Goal: Information Seeking & Learning: Learn about a topic

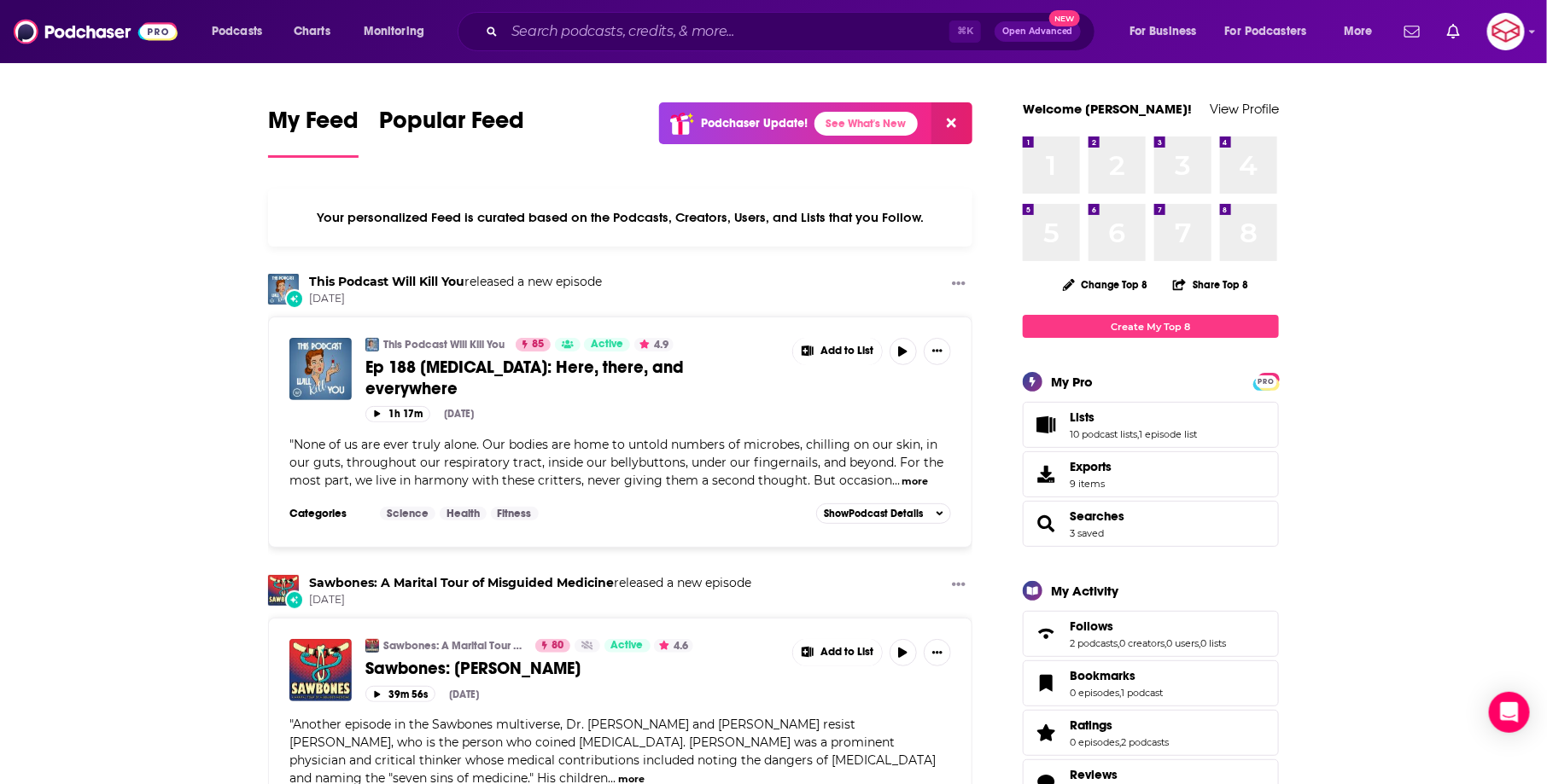
click at [773, 48] on div "⌘ K Open Advanced New" at bounding box center [777, 31] width 637 height 39
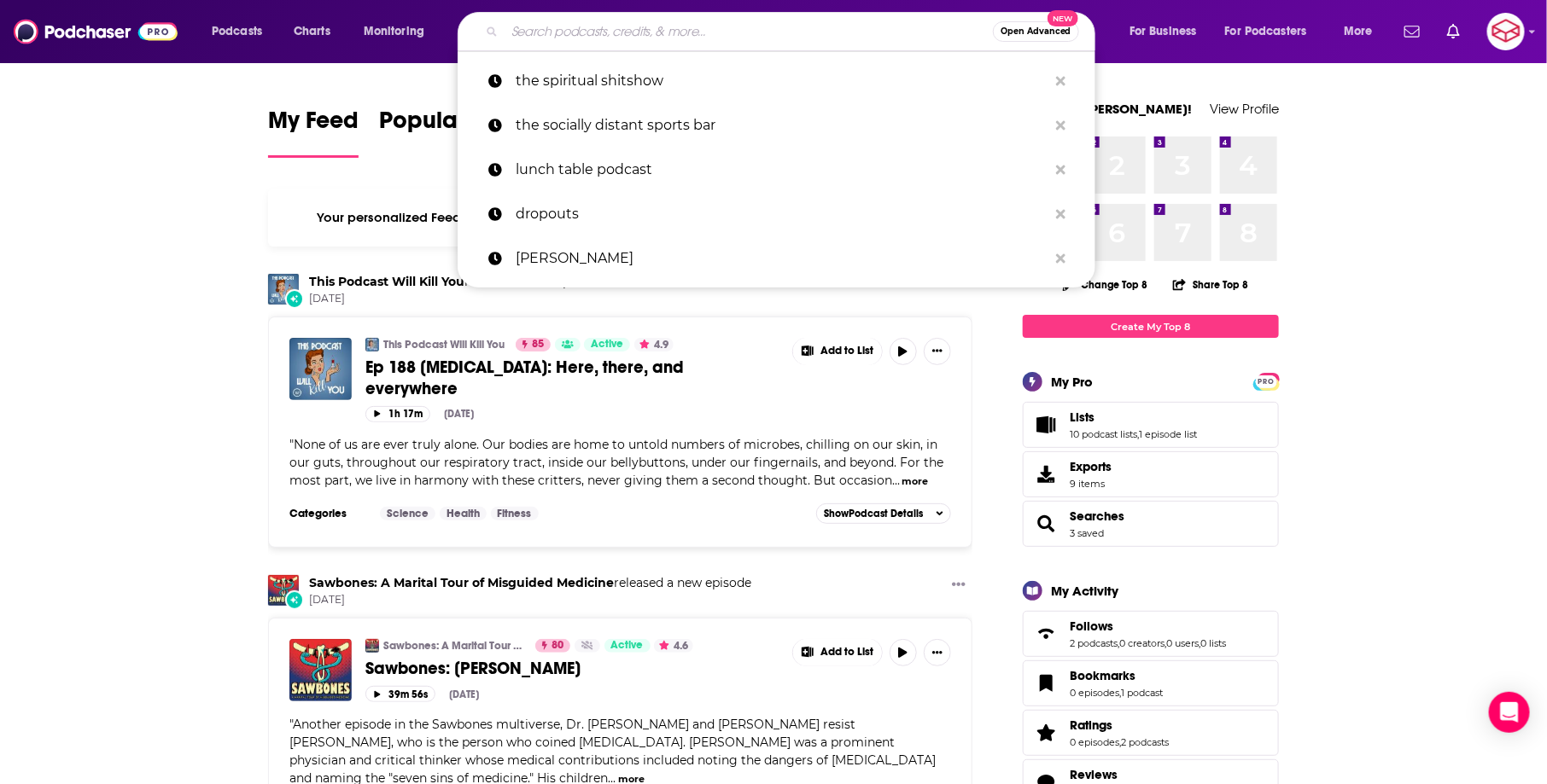
click at [758, 31] on input "Search podcasts, credits, & more..." at bounding box center [748, 32] width 488 height 28
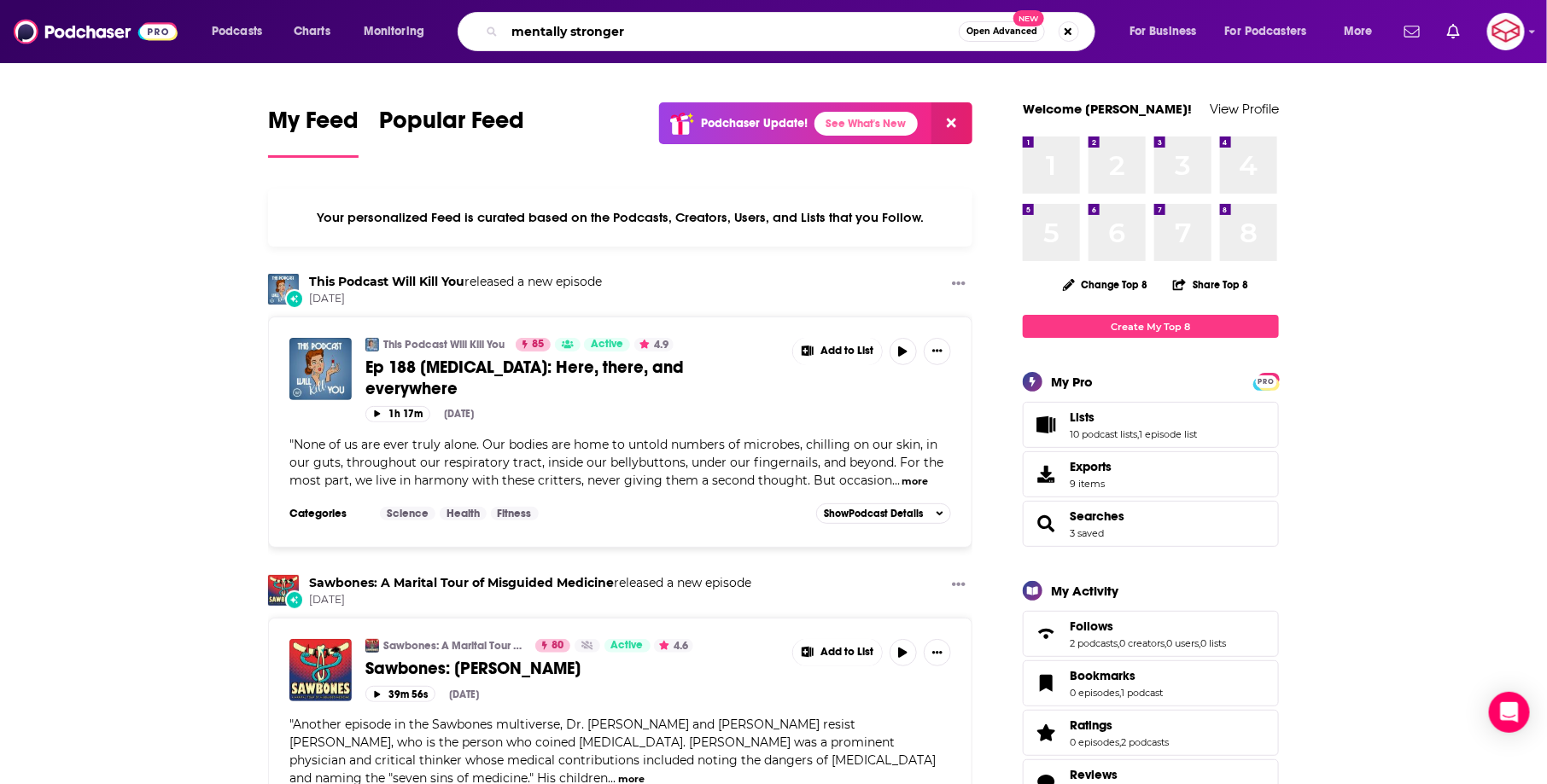
type input "mentally stronger"
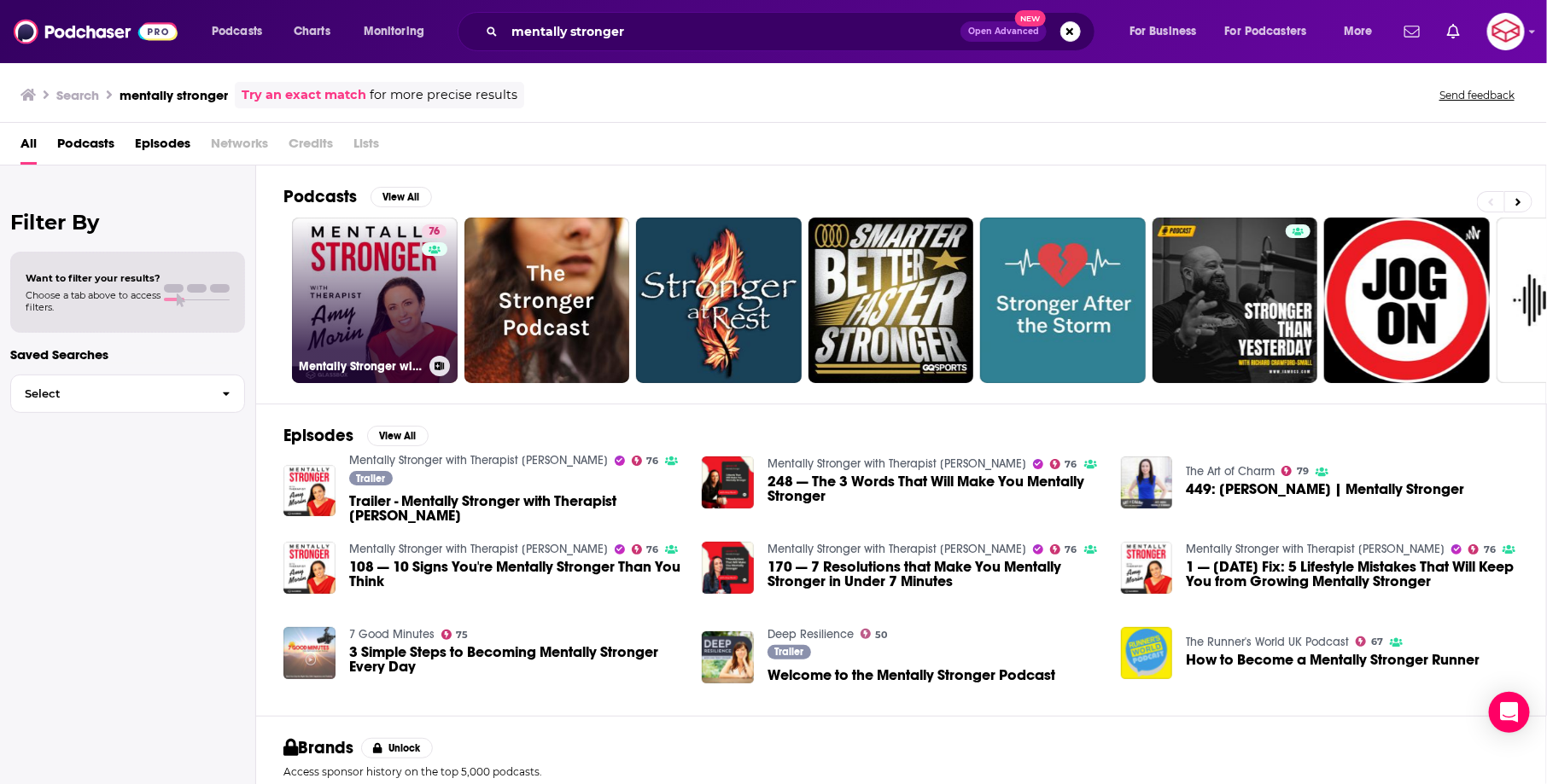
click at [361, 257] on link "76 Mentally Stronger with Therapist Amy Morin" at bounding box center [375, 300] width 166 height 166
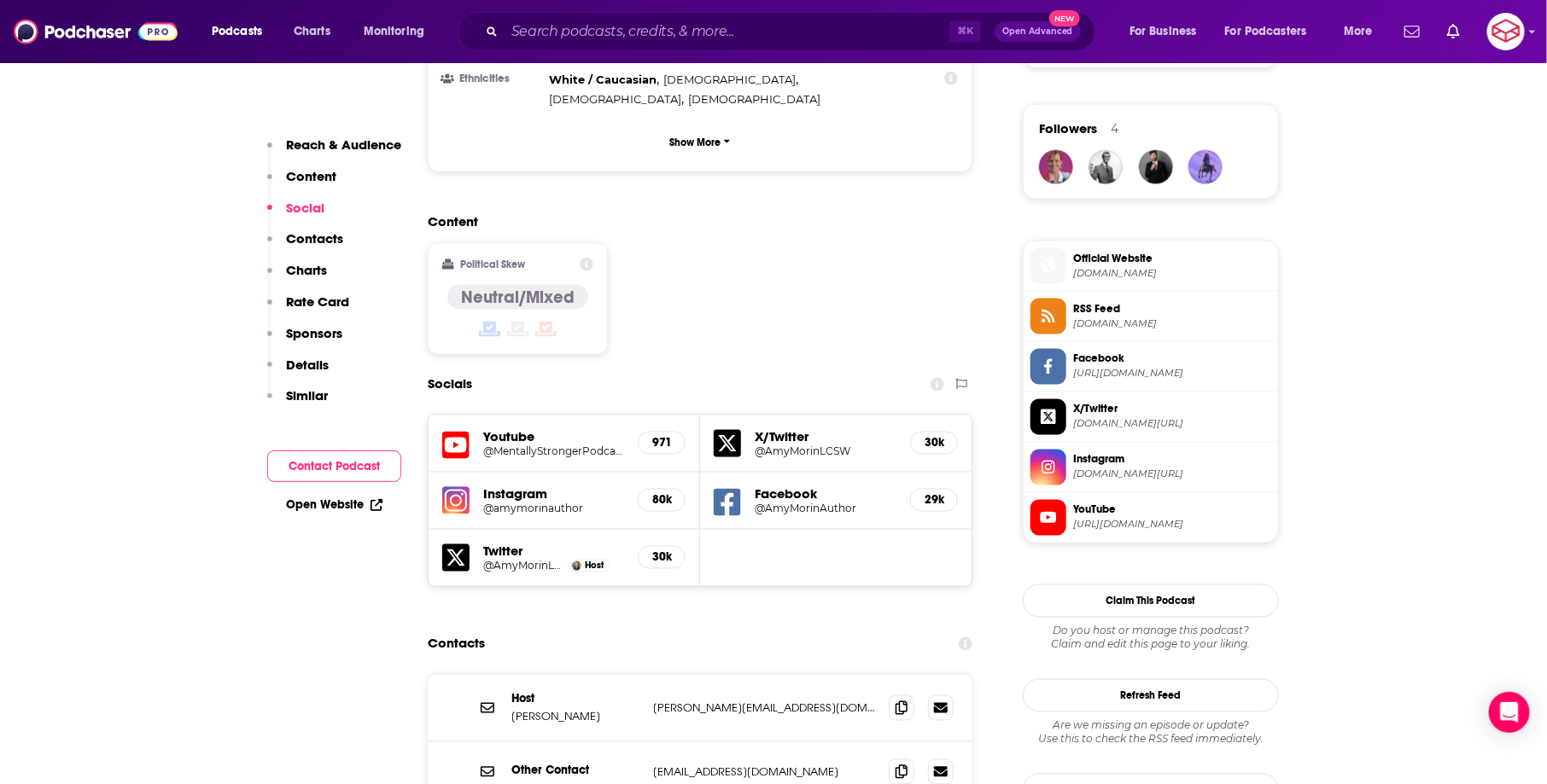
scroll to position [1223, 0]
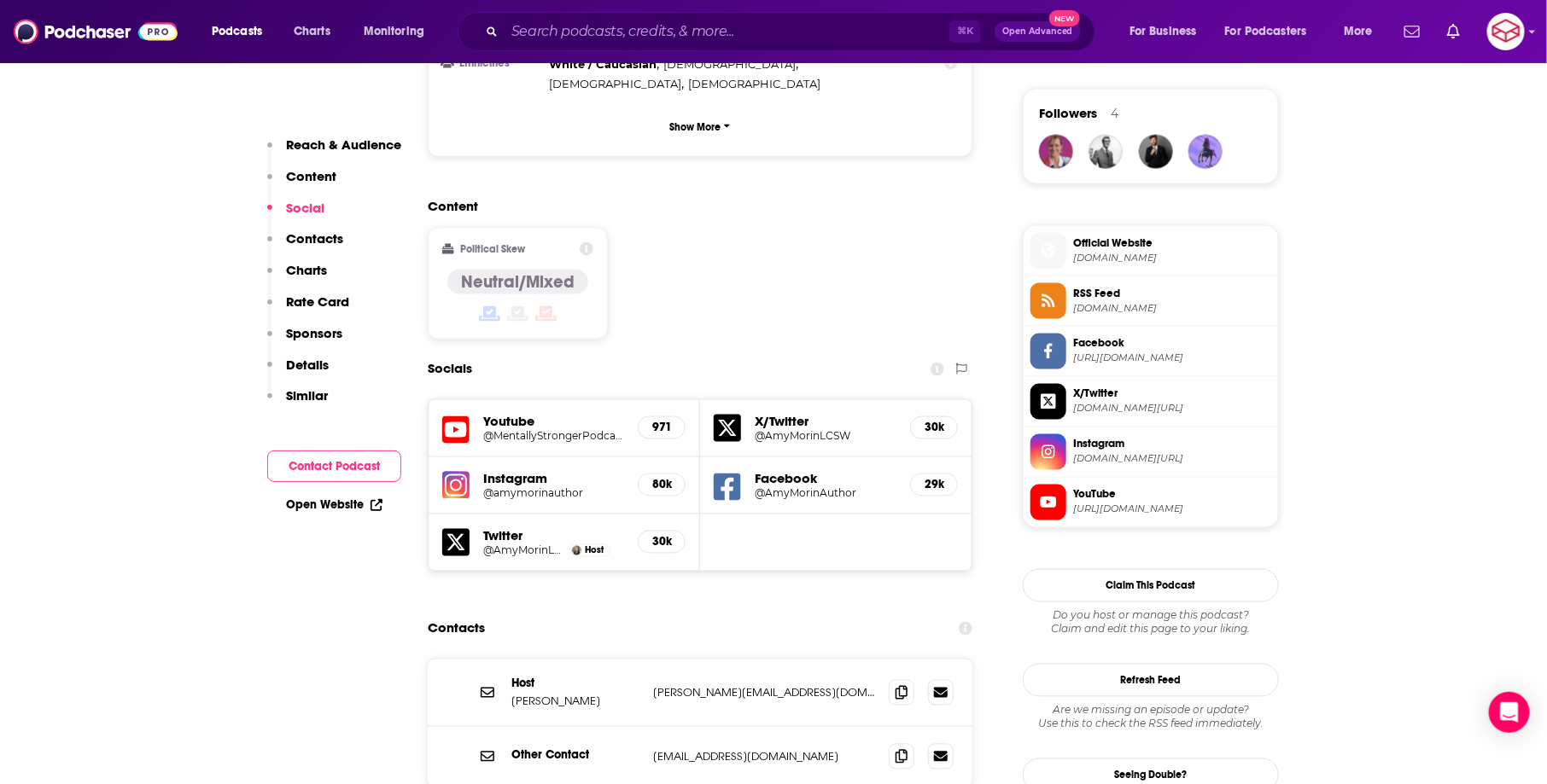
click at [664, 478] on h5 "80k" at bounding box center [662, 485] width 19 height 15
click at [672, 474] on div "80k" at bounding box center [661, 485] width 48 height 23
click at [464, 472] on img at bounding box center [456, 486] width 28 height 28
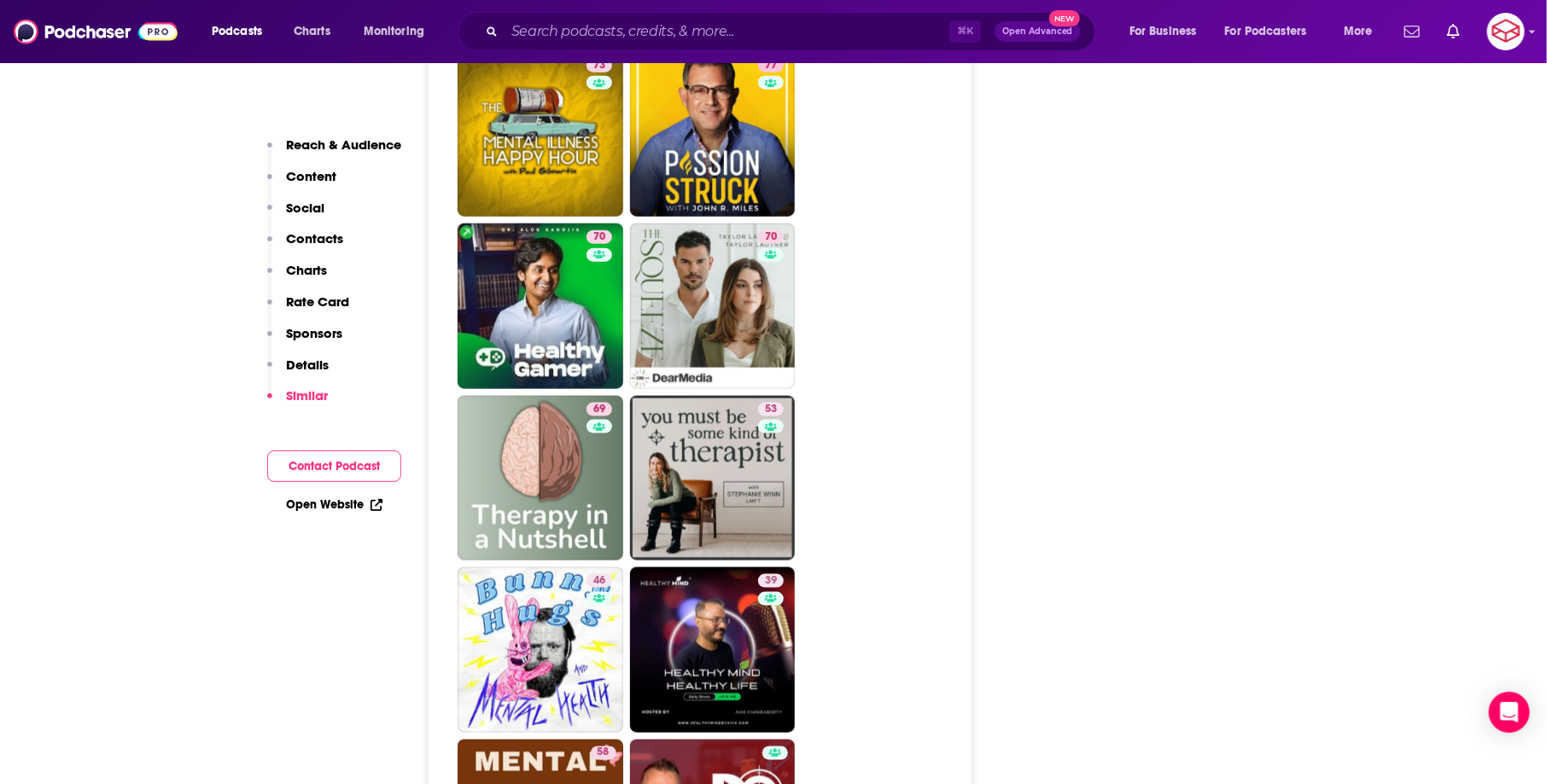
scroll to position [3931, 0]
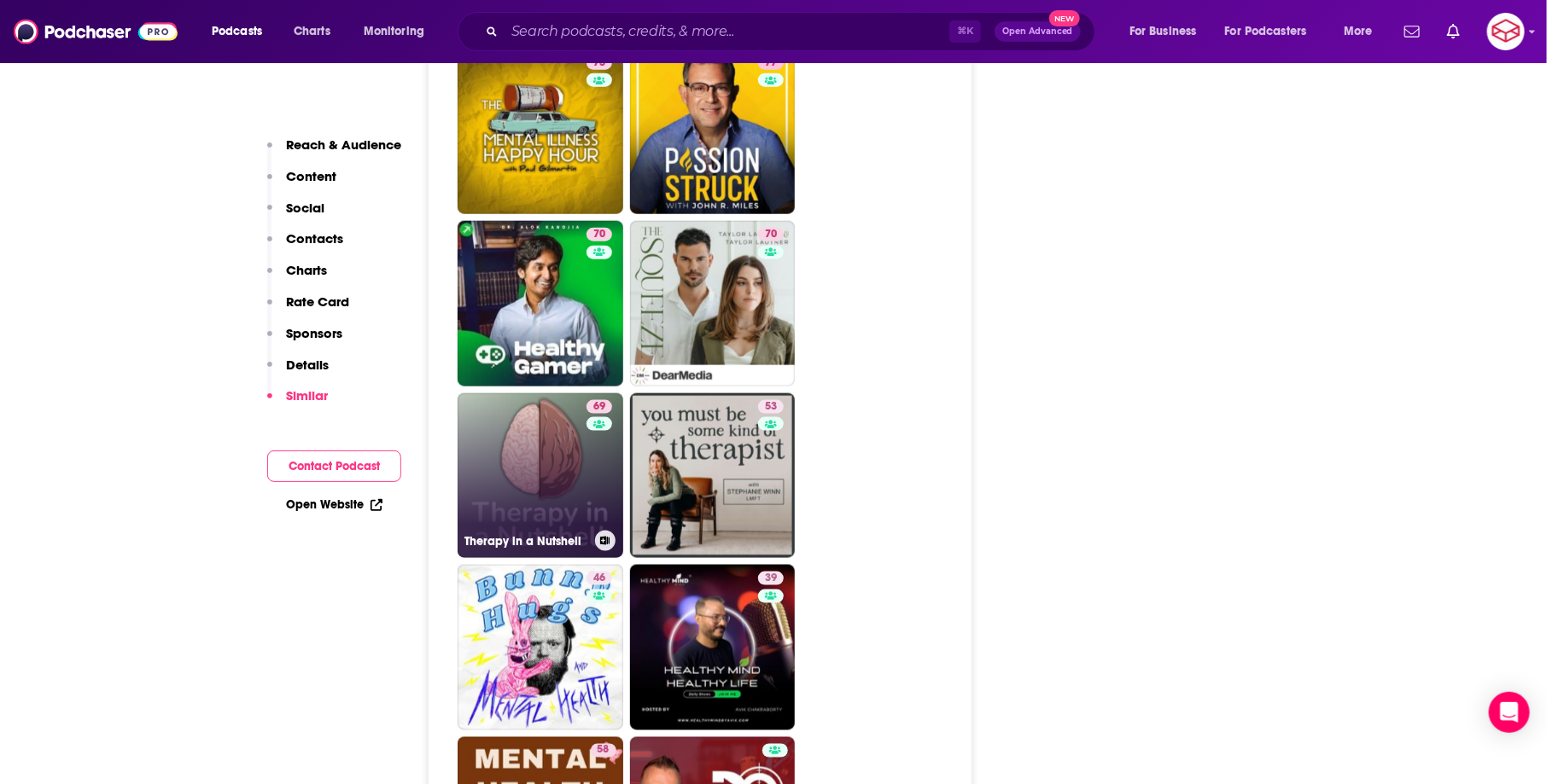
click at [569, 394] on link "69 Therapy in a Nutshell" at bounding box center [541, 477] width 166 height 166
type input "https://www.podchaser.com/podcasts/therapy-in-a-nutshell-1589724"
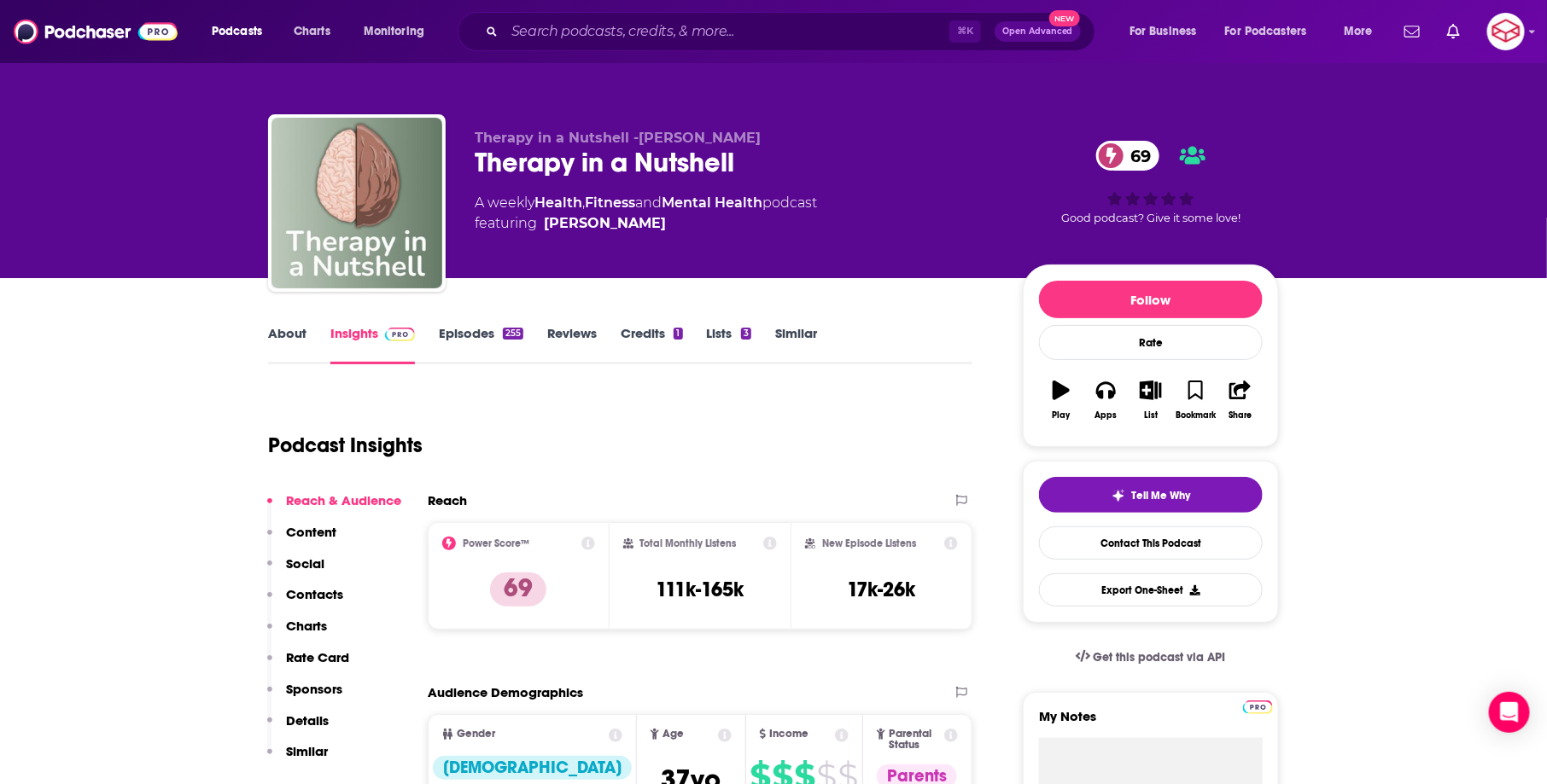
click at [282, 337] on link "About" at bounding box center [287, 345] width 38 height 39
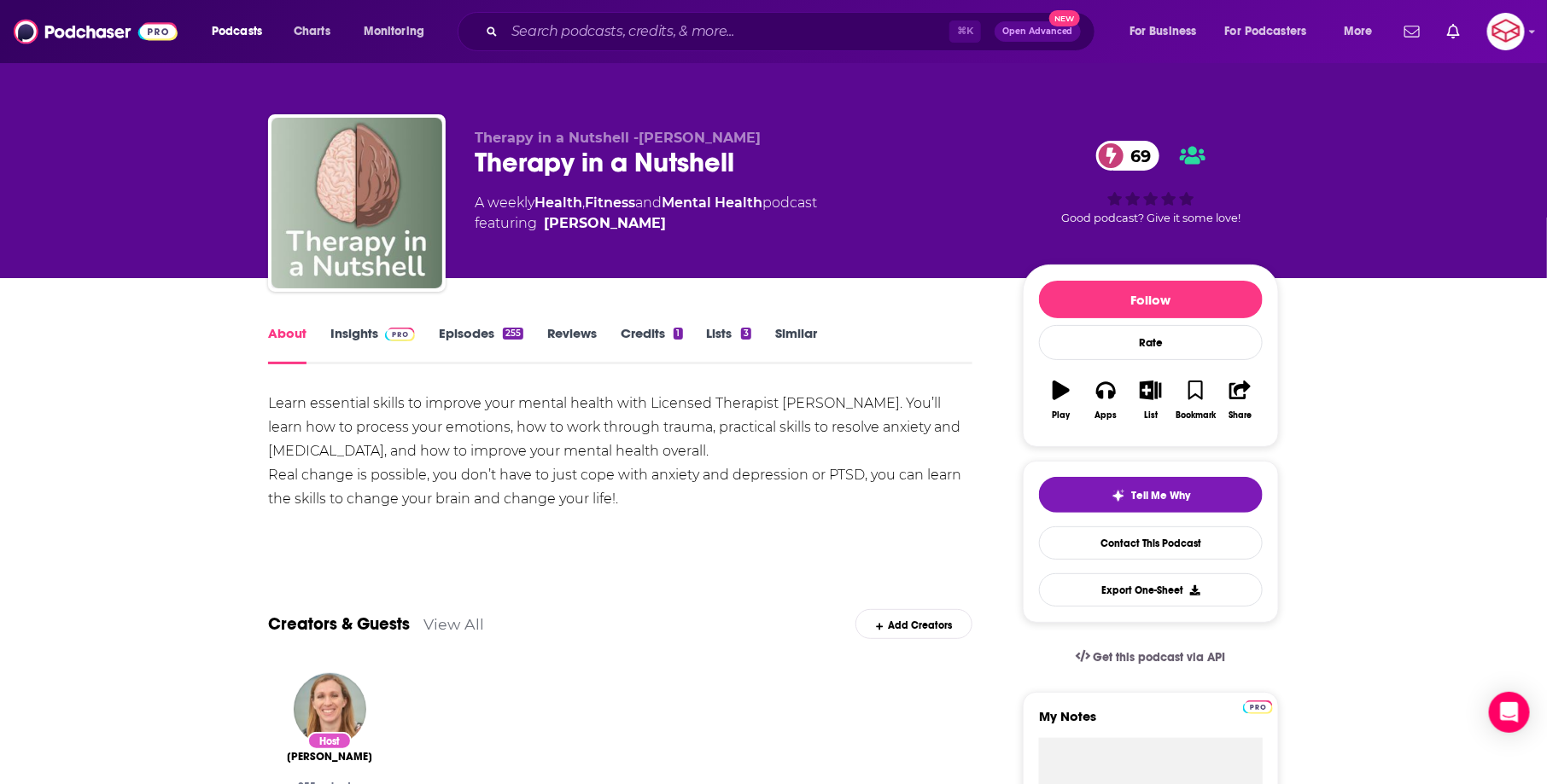
click at [344, 342] on link "Insights" at bounding box center [373, 345] width 85 height 39
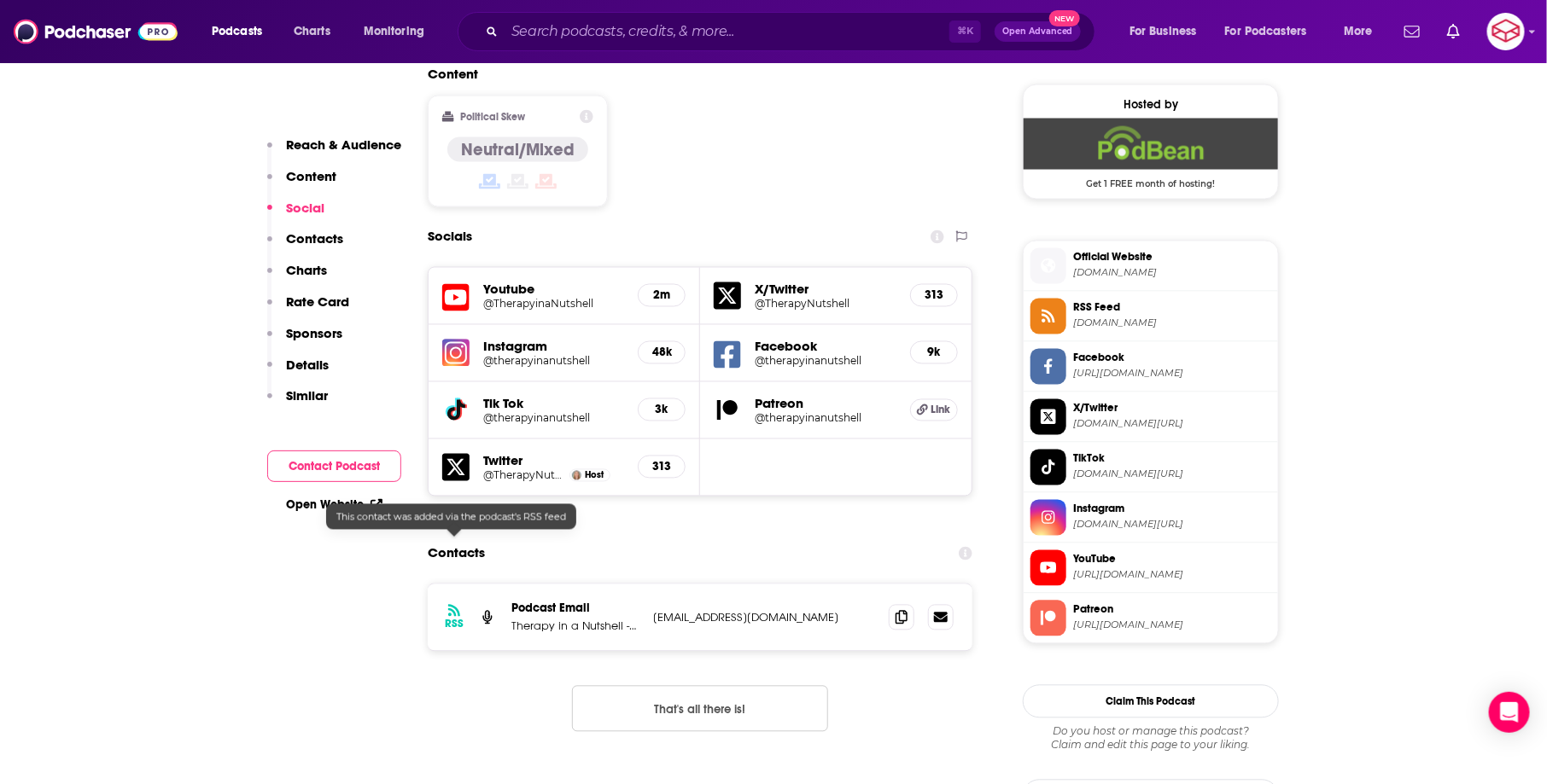
scroll to position [1377, 0]
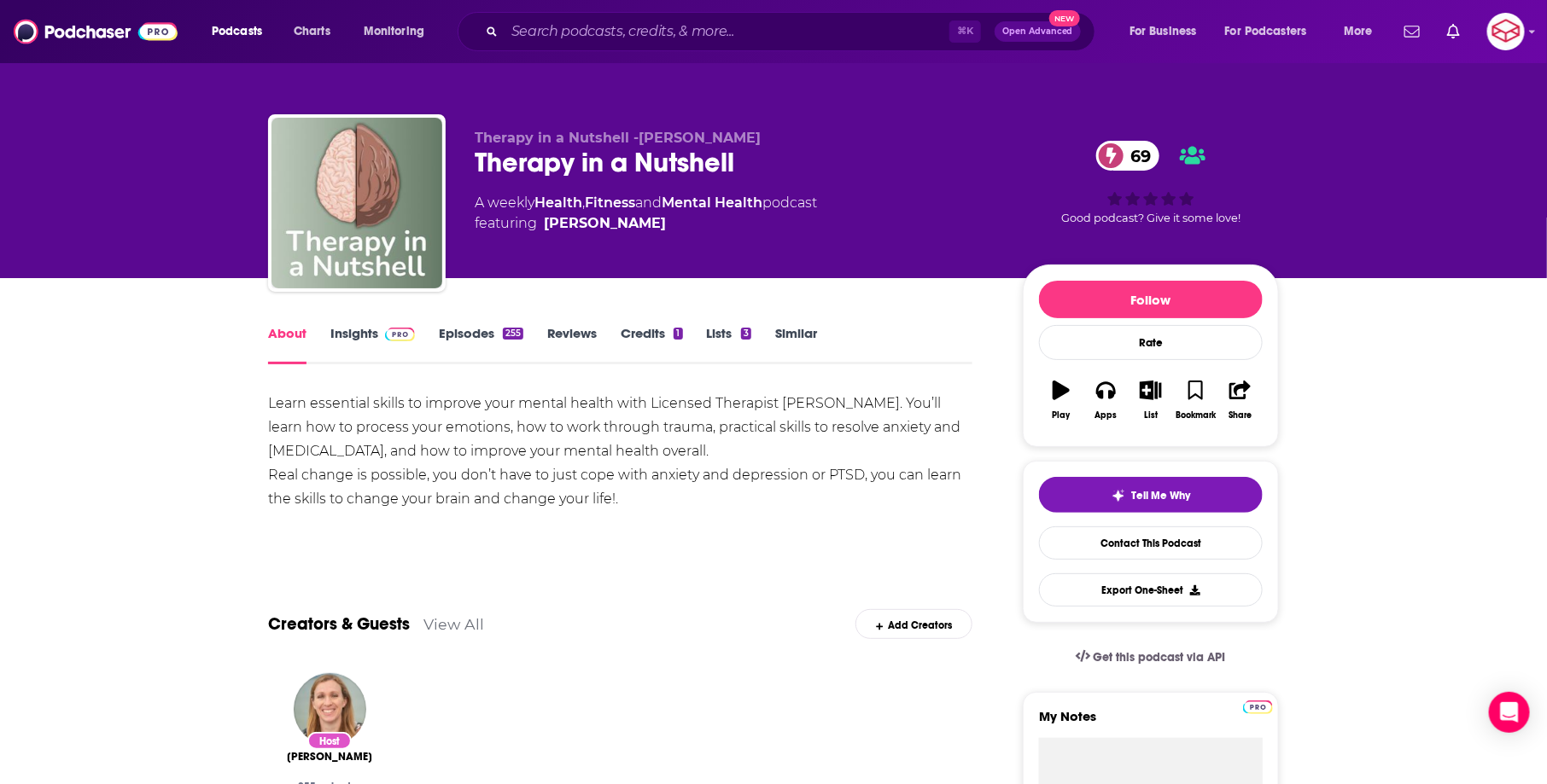
scroll to position [5, 0]
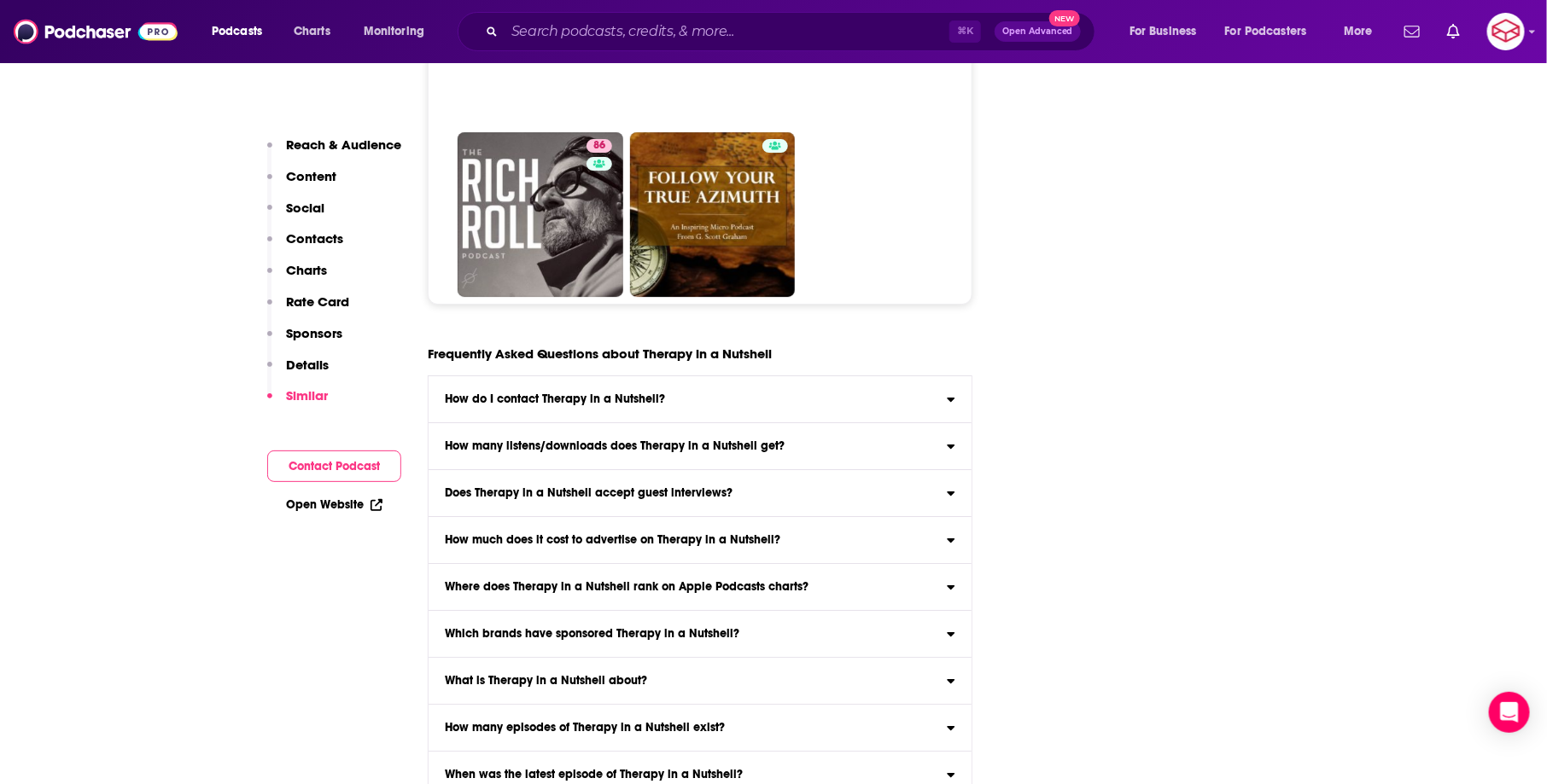
scroll to position [8878, 0]
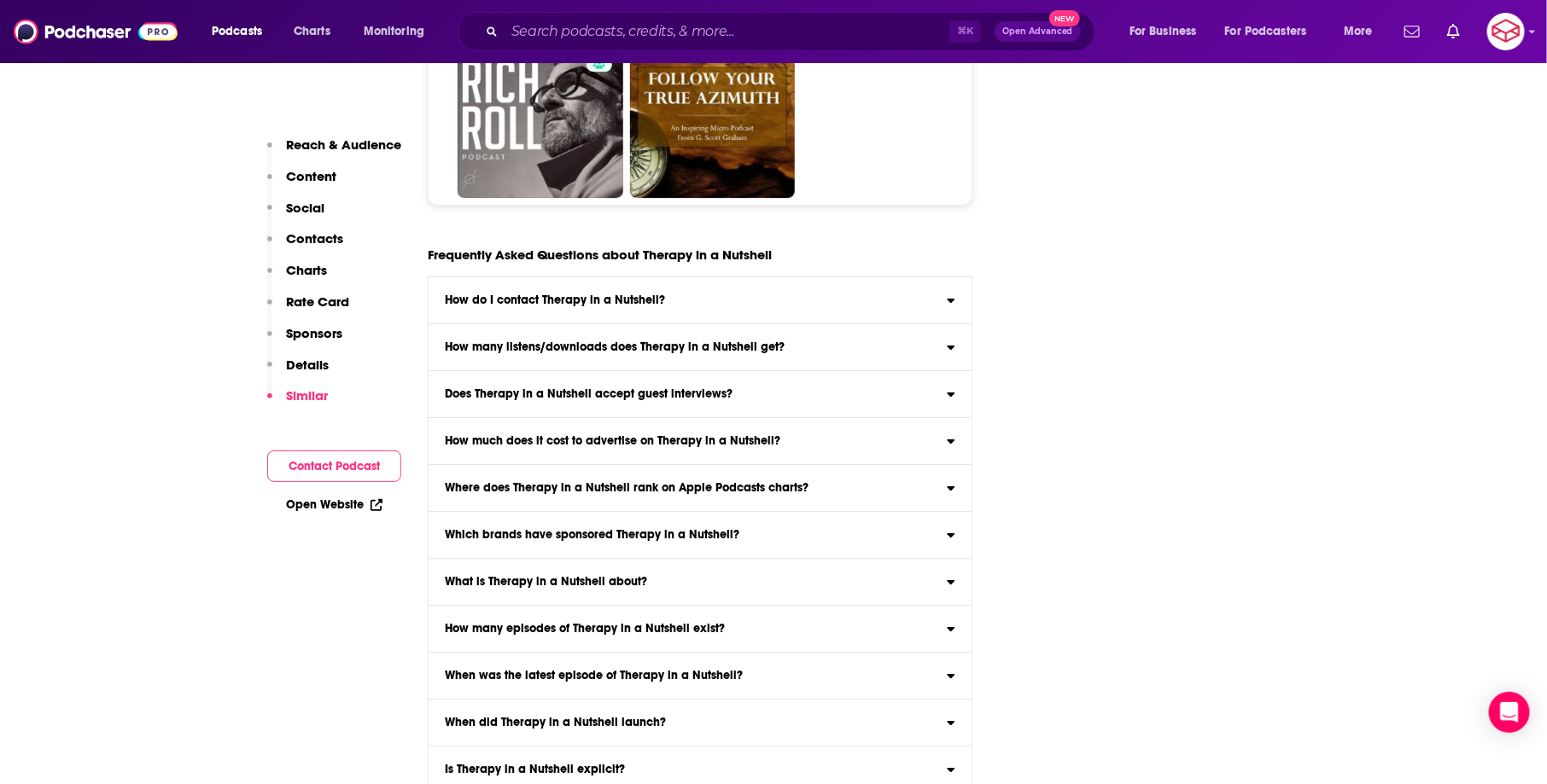
type input "https://www.podchaser.com/podcasts/mentally-stronger-with-therapi-5328751"
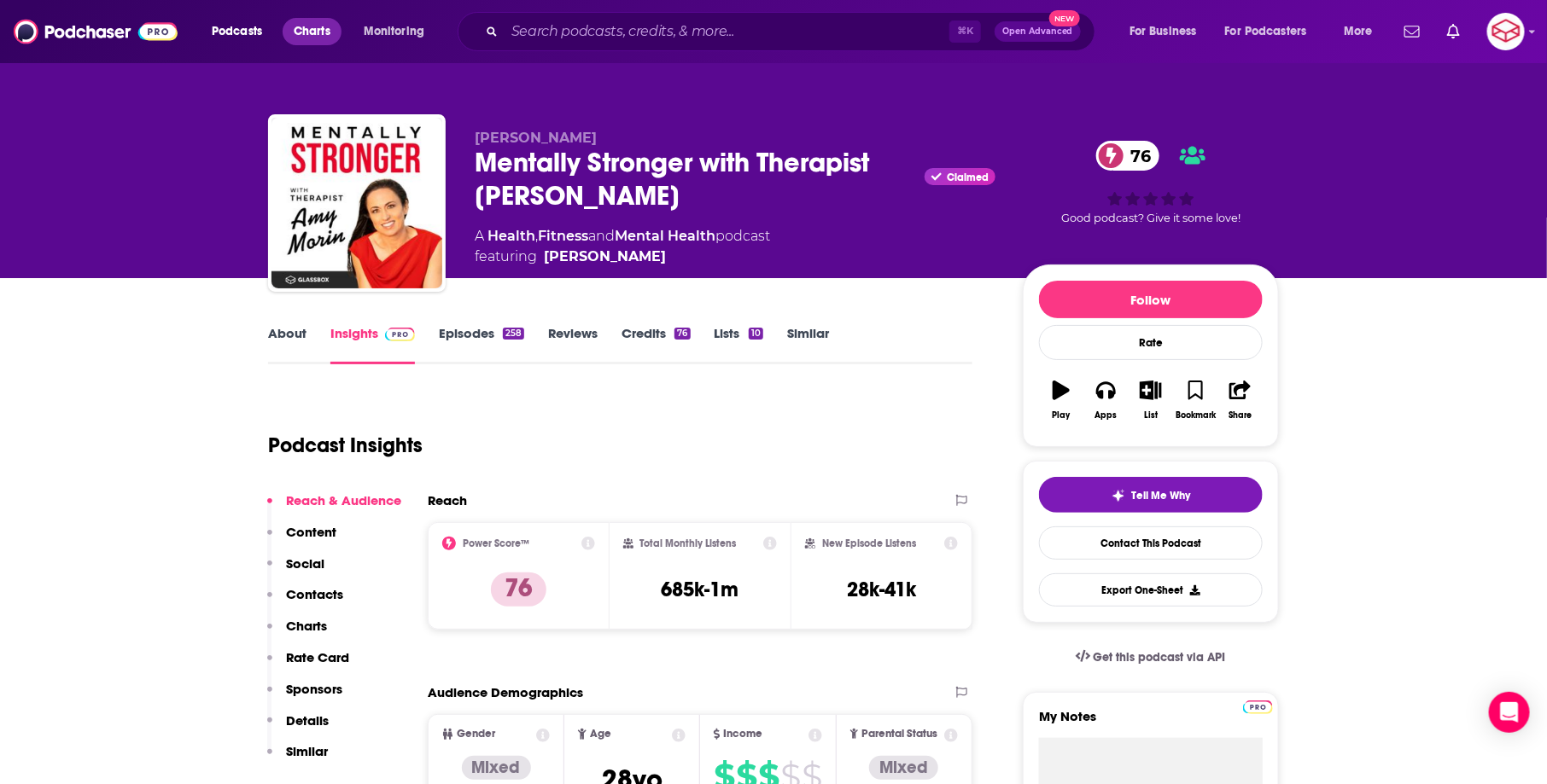
click at [321, 28] on span "Charts" at bounding box center [312, 32] width 37 height 24
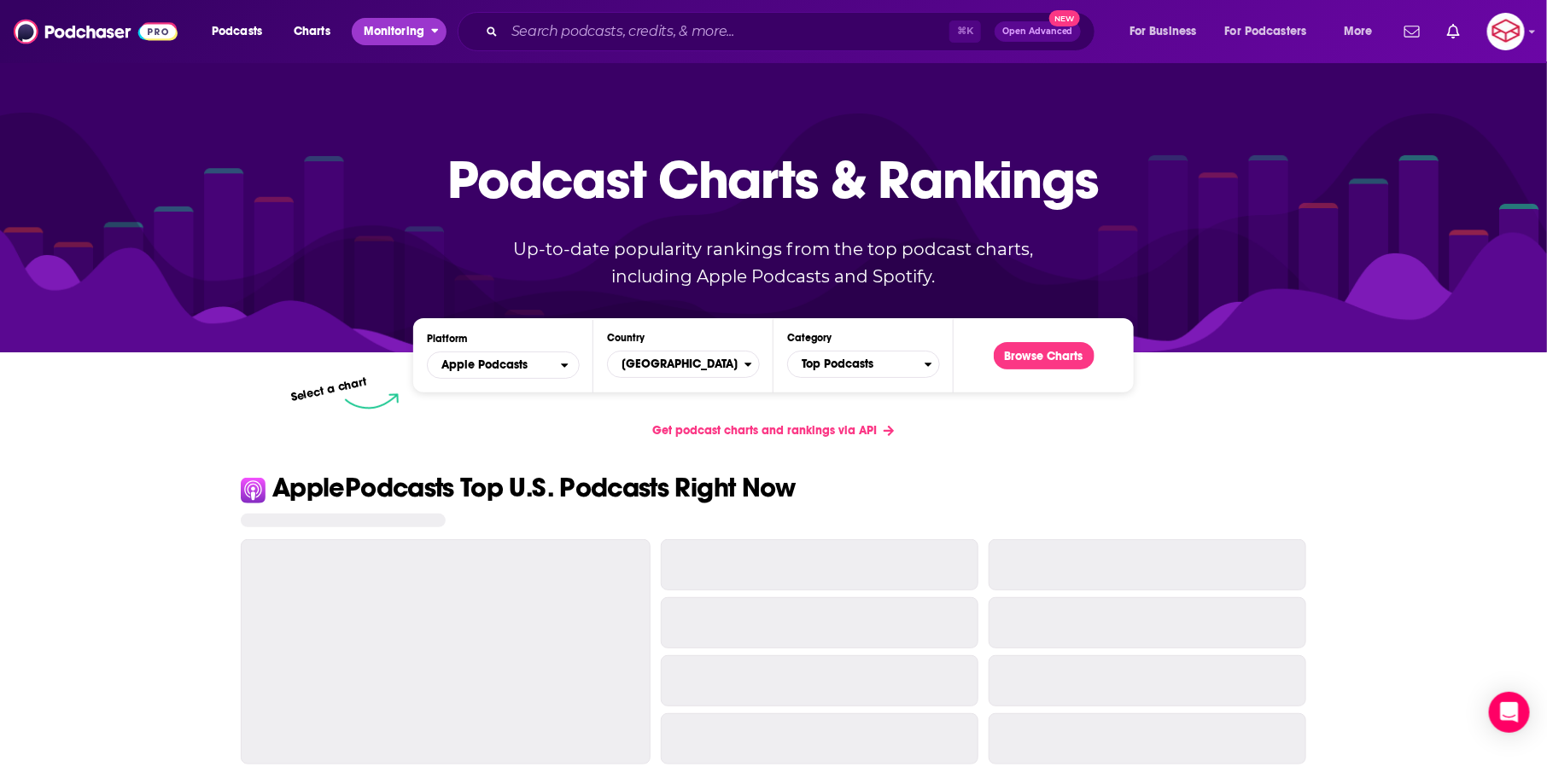
click at [401, 35] on span "Monitoring" at bounding box center [394, 32] width 60 height 24
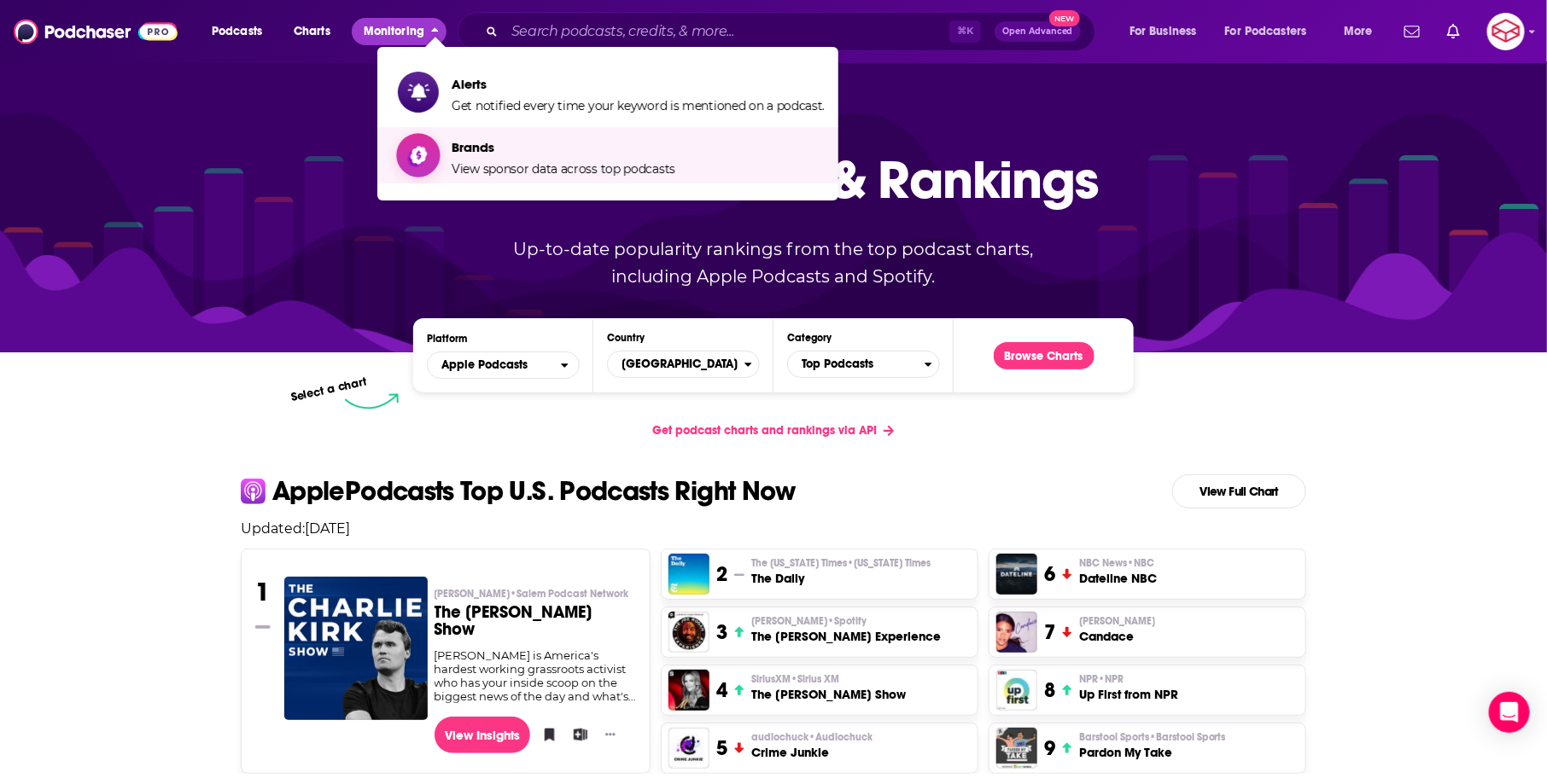
click at [487, 158] on span "Brands View sponsor data across top podcasts" at bounding box center [563, 155] width 224 height 42
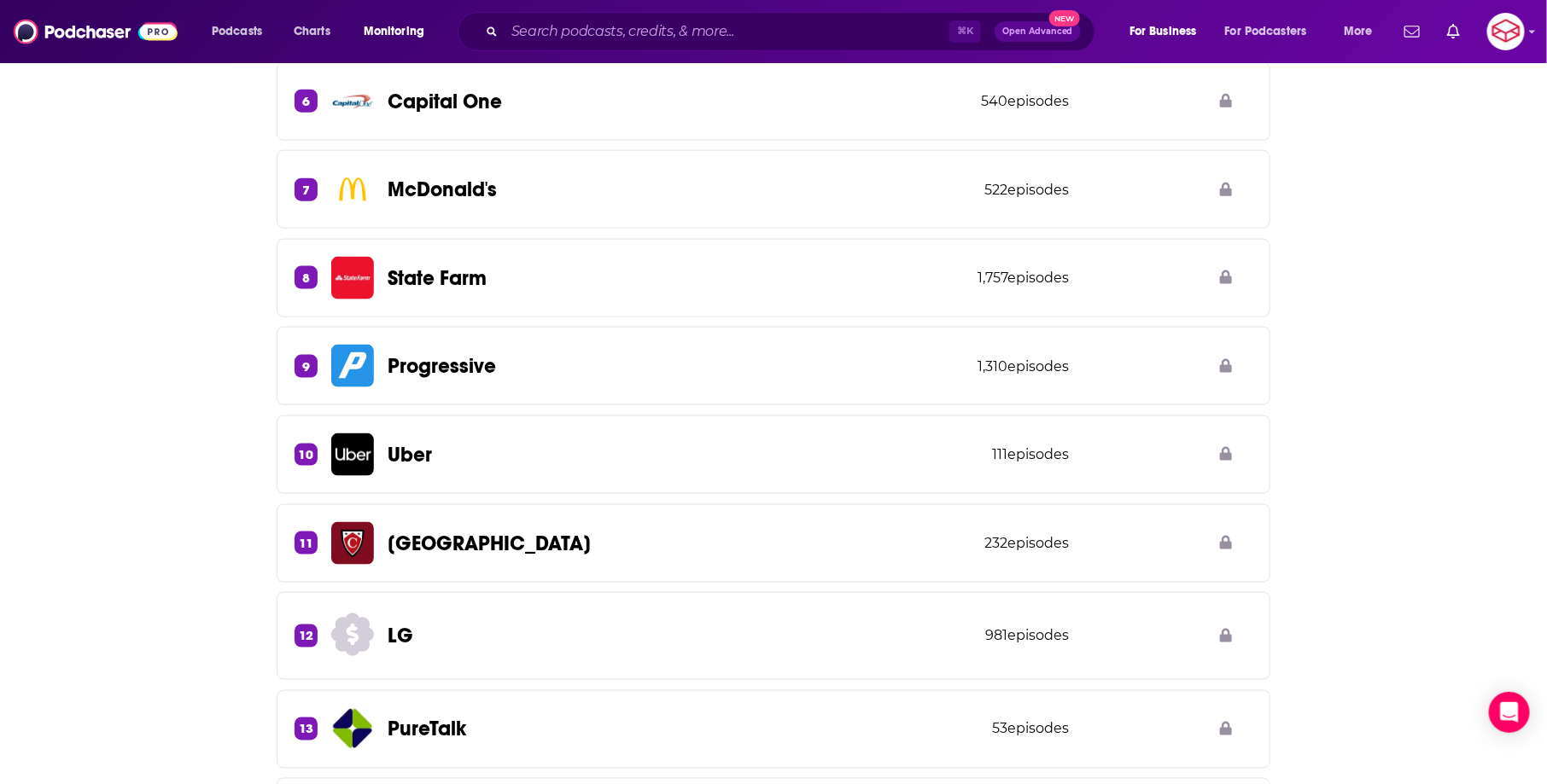
scroll to position [1186, 0]
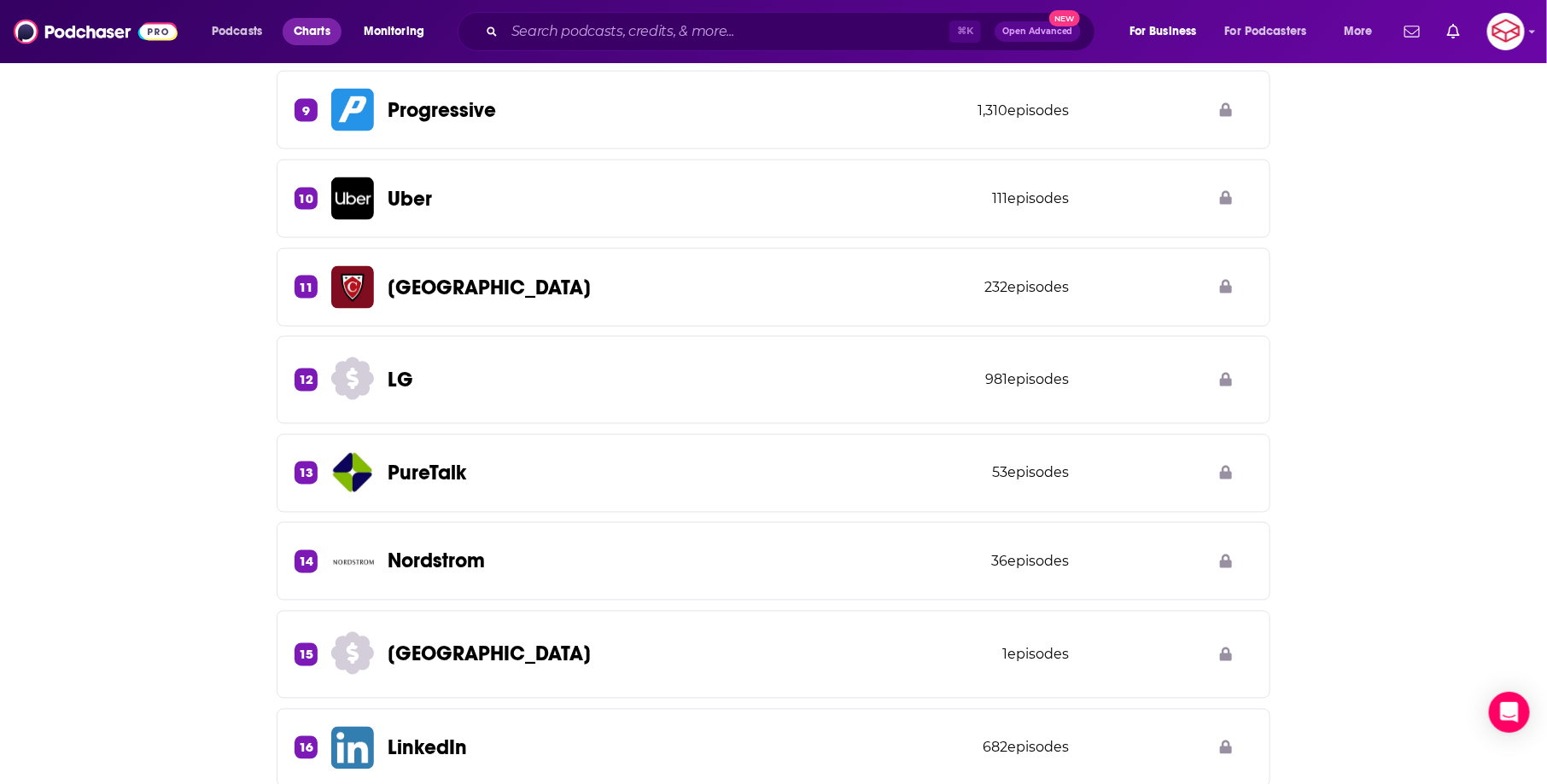
click at [303, 37] on span "Charts" at bounding box center [312, 32] width 37 height 24
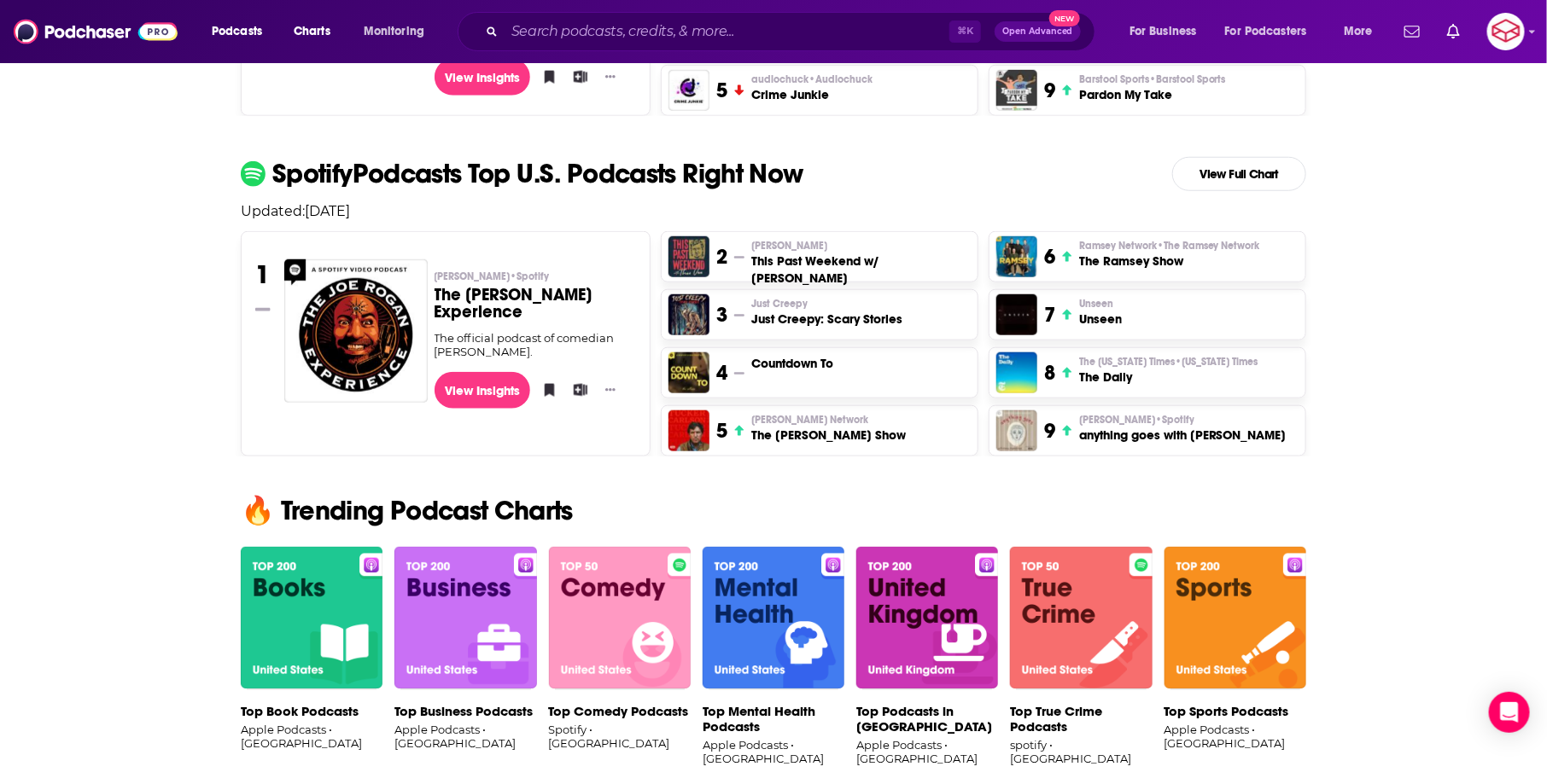
scroll to position [4, 0]
click at [281, 596] on img at bounding box center [312, 619] width 142 height 143
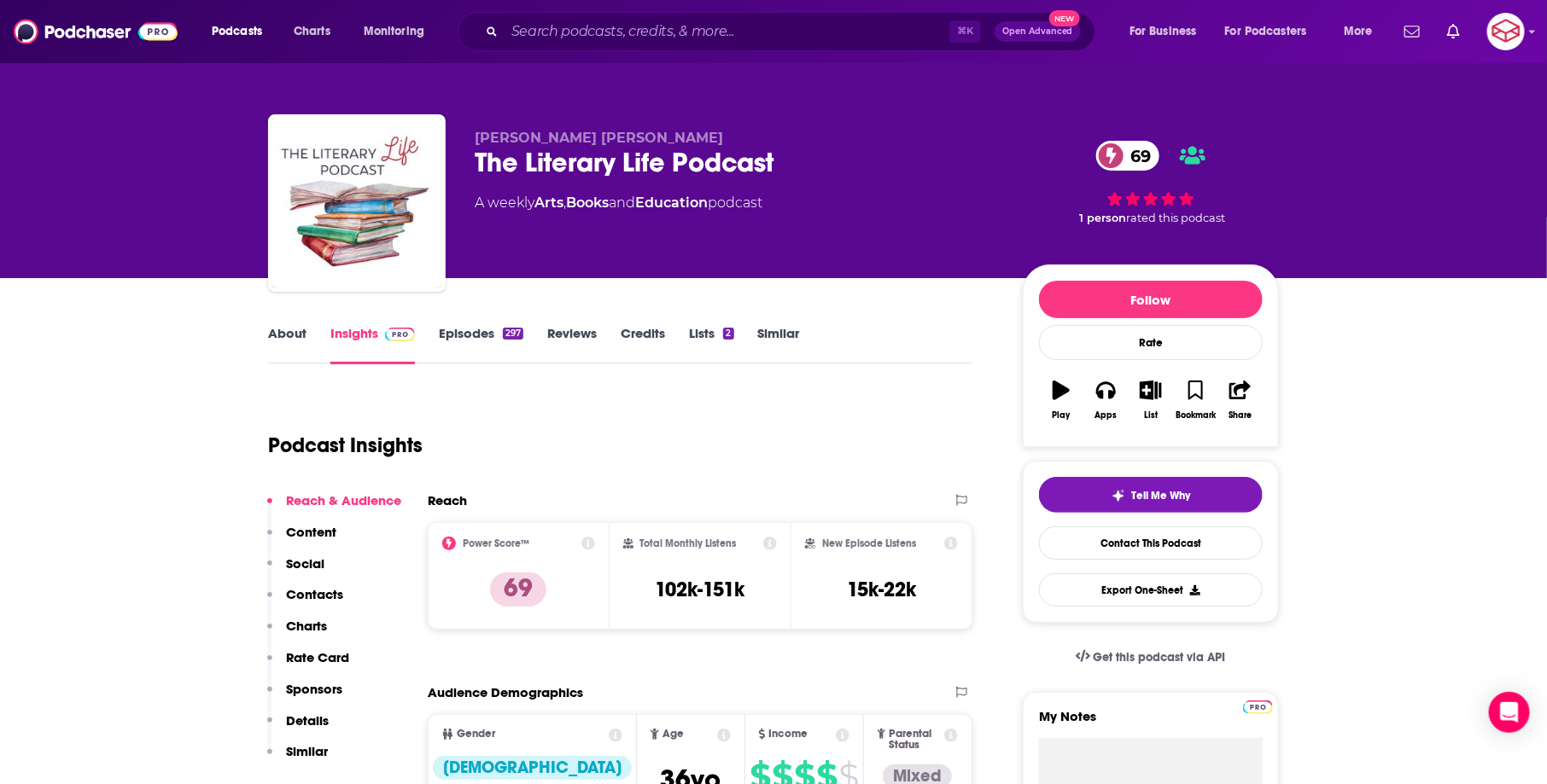
click at [296, 348] on link "About" at bounding box center [287, 345] width 38 height 39
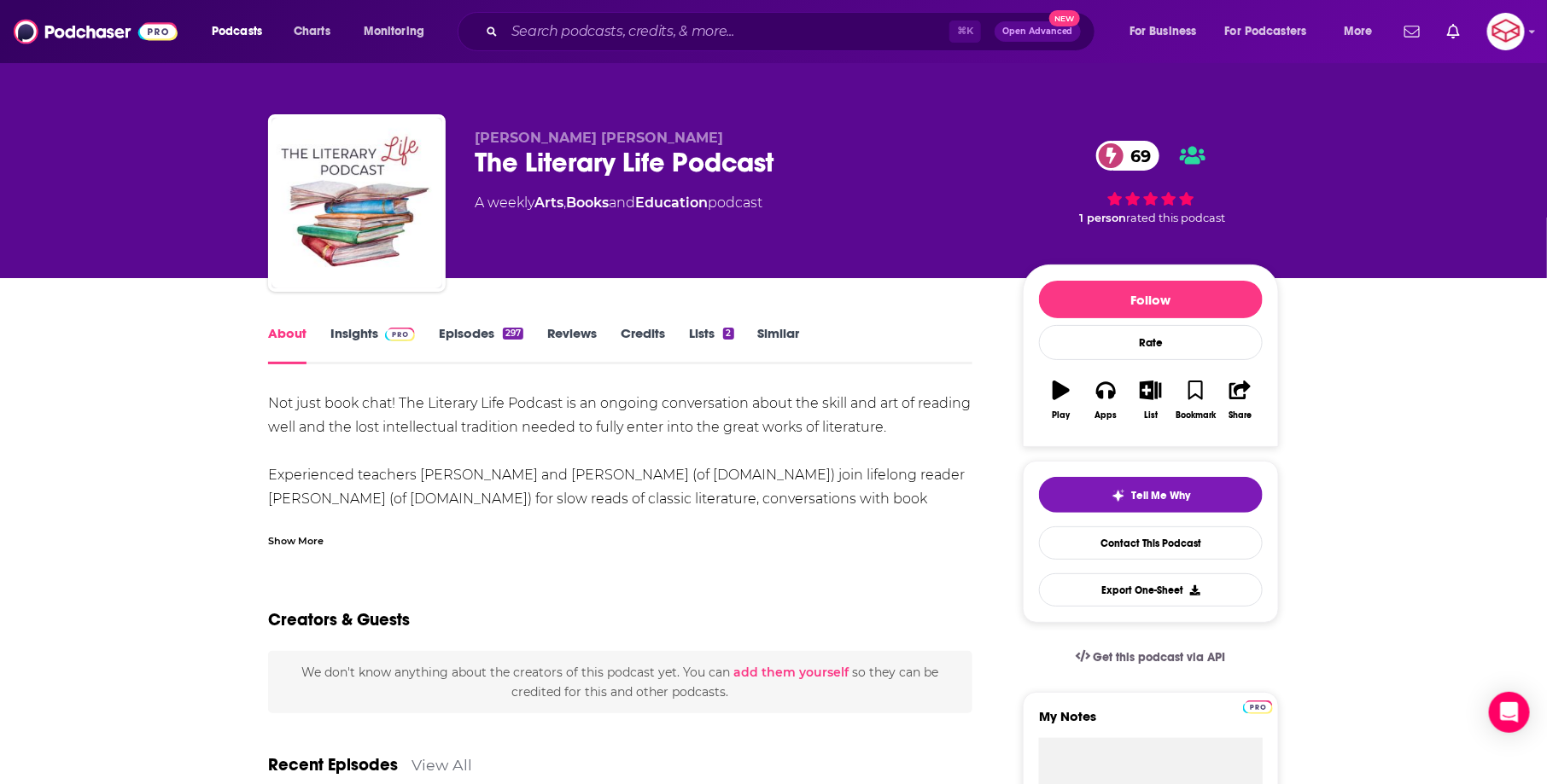
click at [292, 535] on div "Show More" at bounding box center [295, 540] width 55 height 16
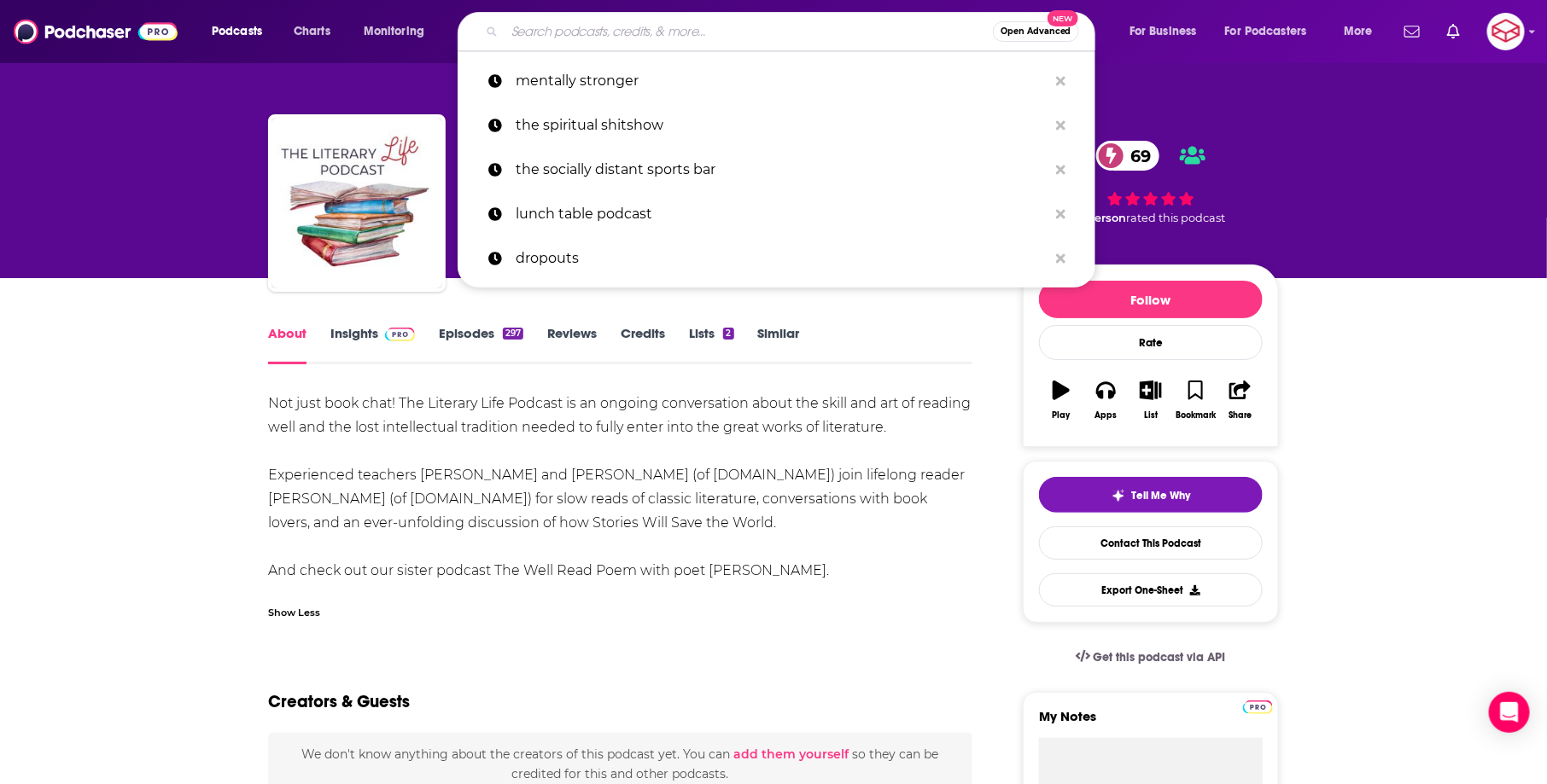
click at [746, 28] on input "Search podcasts, credits, & more..." at bounding box center [748, 32] width 488 height 28
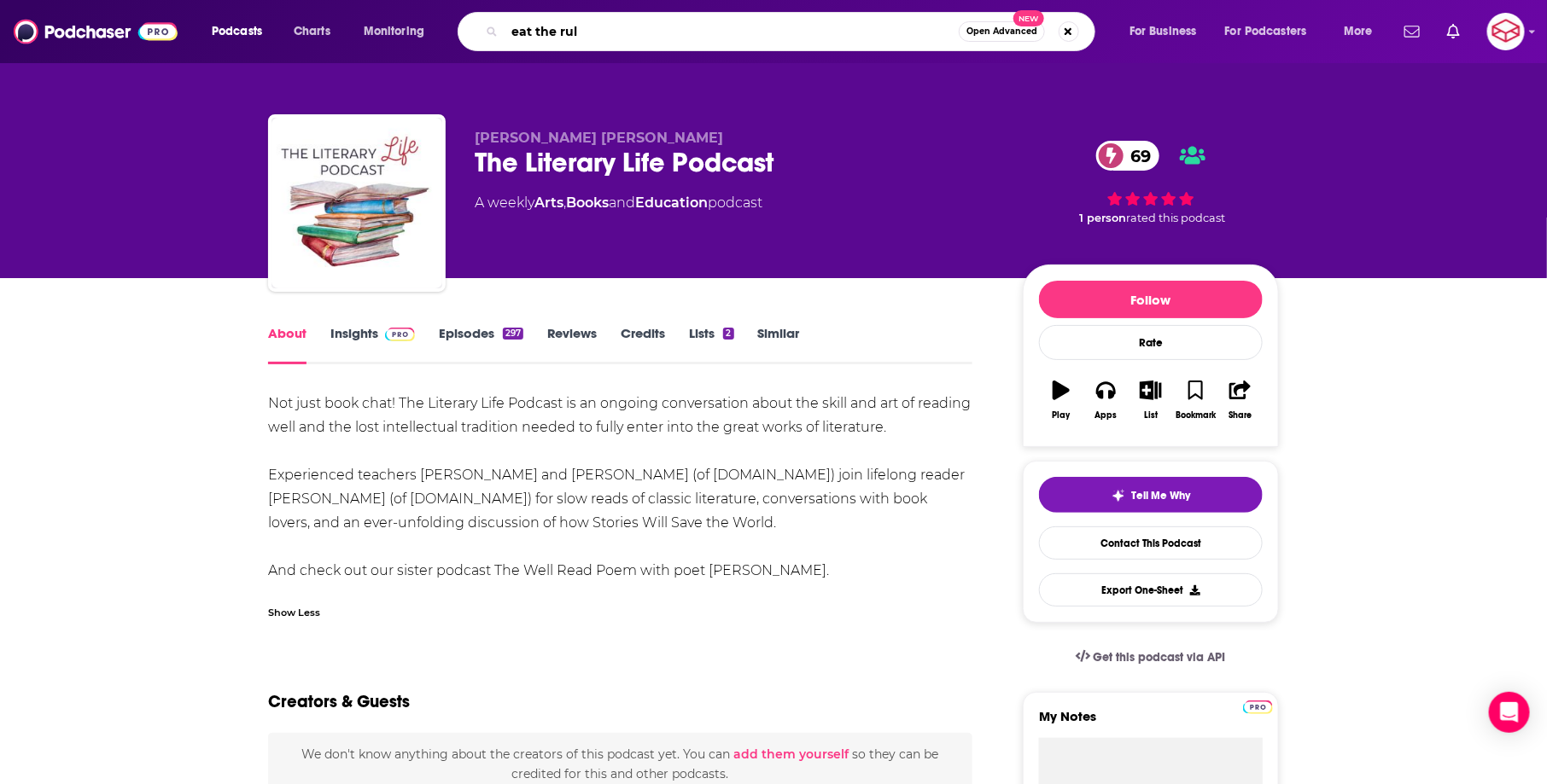
type input "eat the rule"
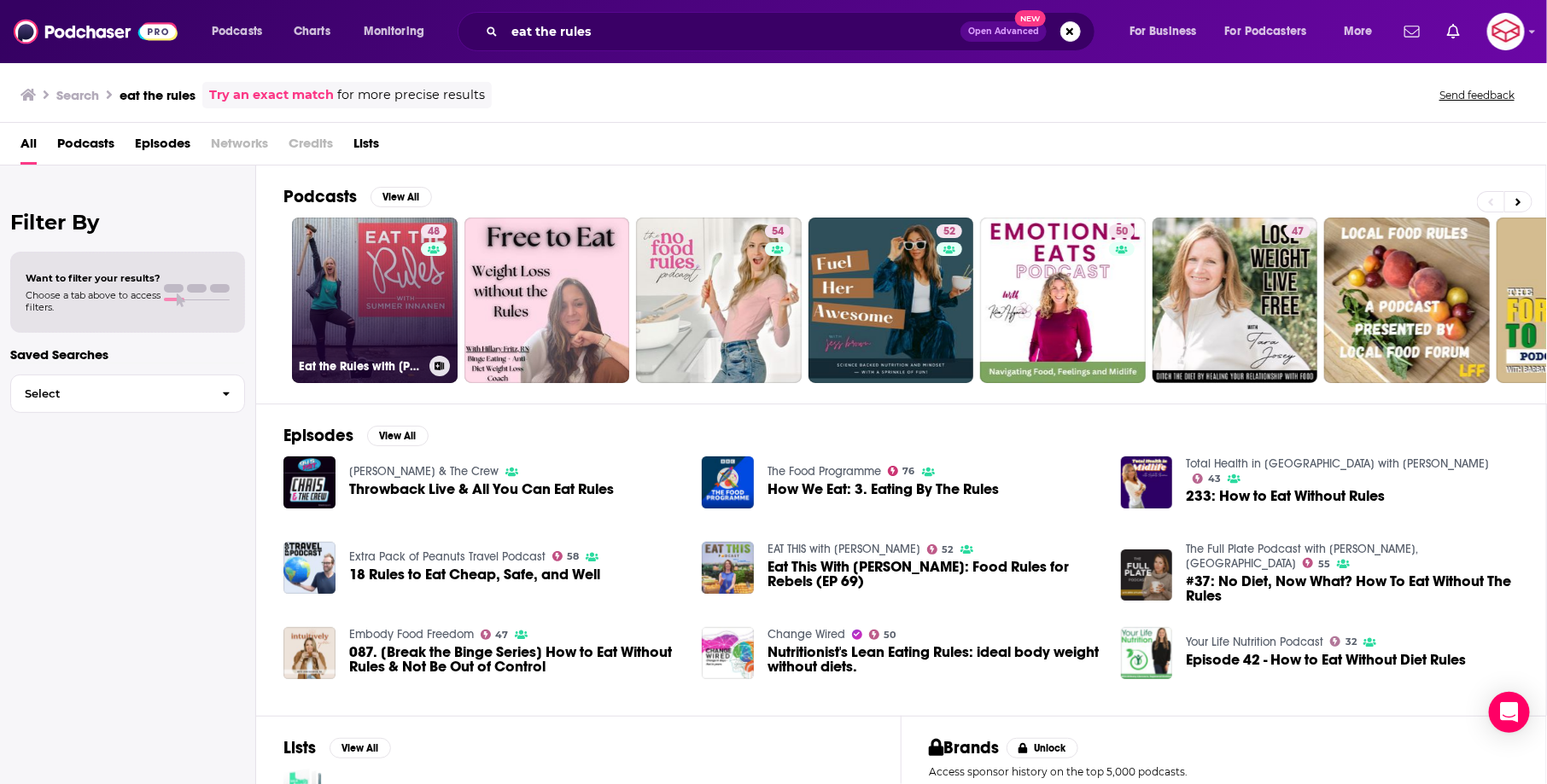
click at [362, 260] on link "48 Eat the Rules with Summer Innanen" at bounding box center [375, 300] width 166 height 166
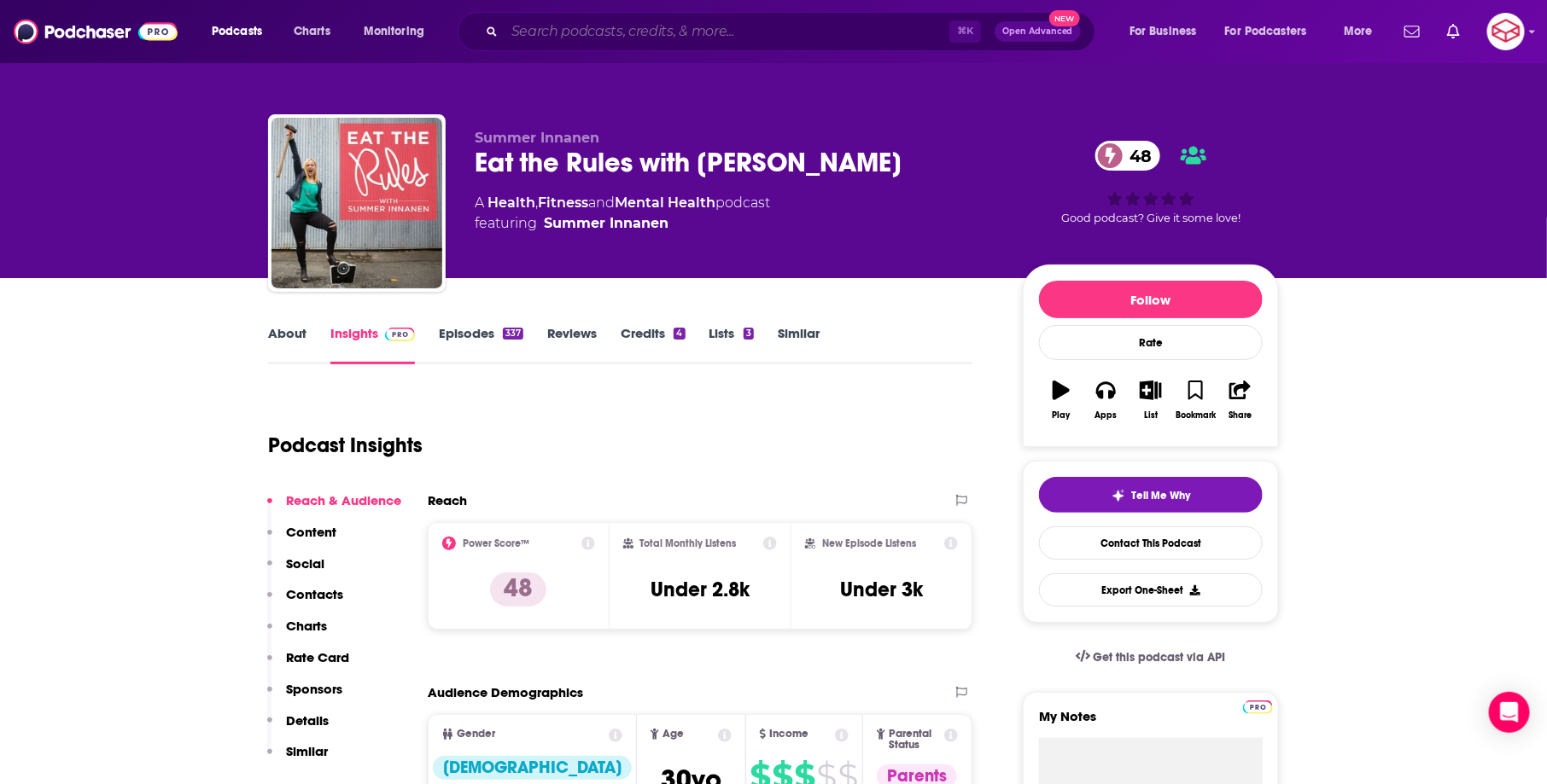
click at [722, 25] on input "Search podcasts, credits, & more..." at bounding box center [726, 32] width 445 height 28
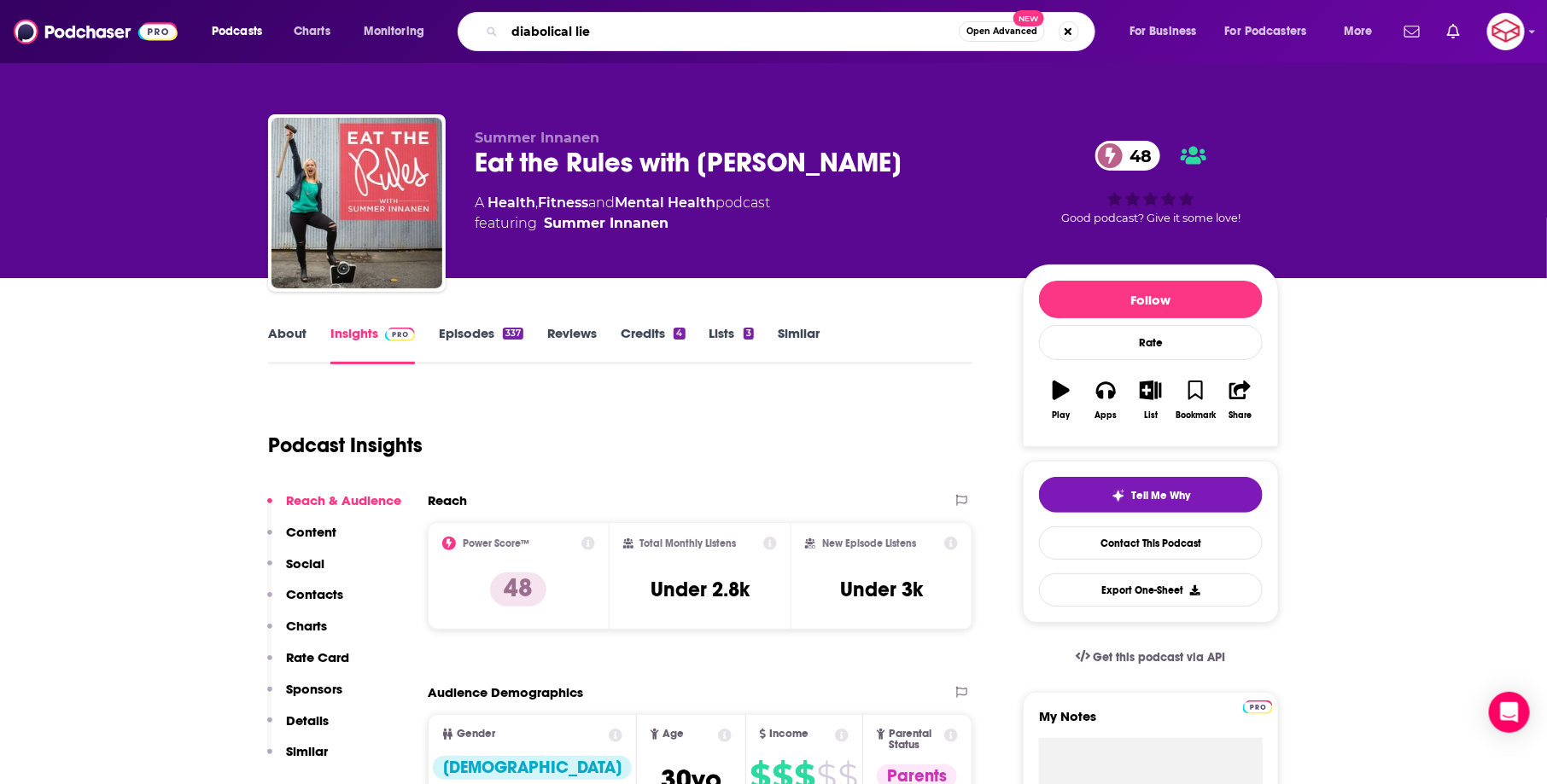
type input "diabolical lies"
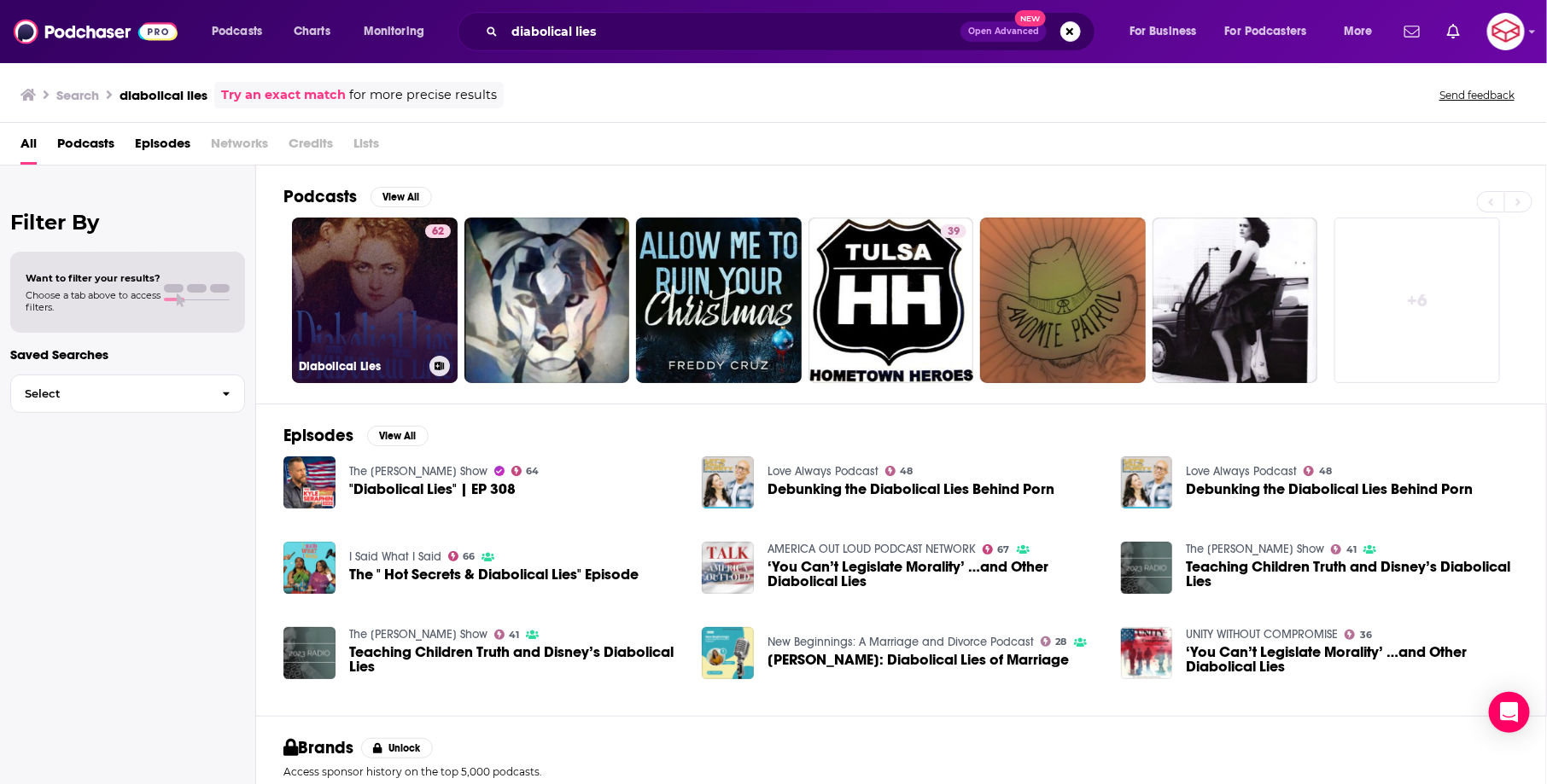
click at [352, 256] on link "62 Diabolical Lies" at bounding box center [375, 300] width 166 height 166
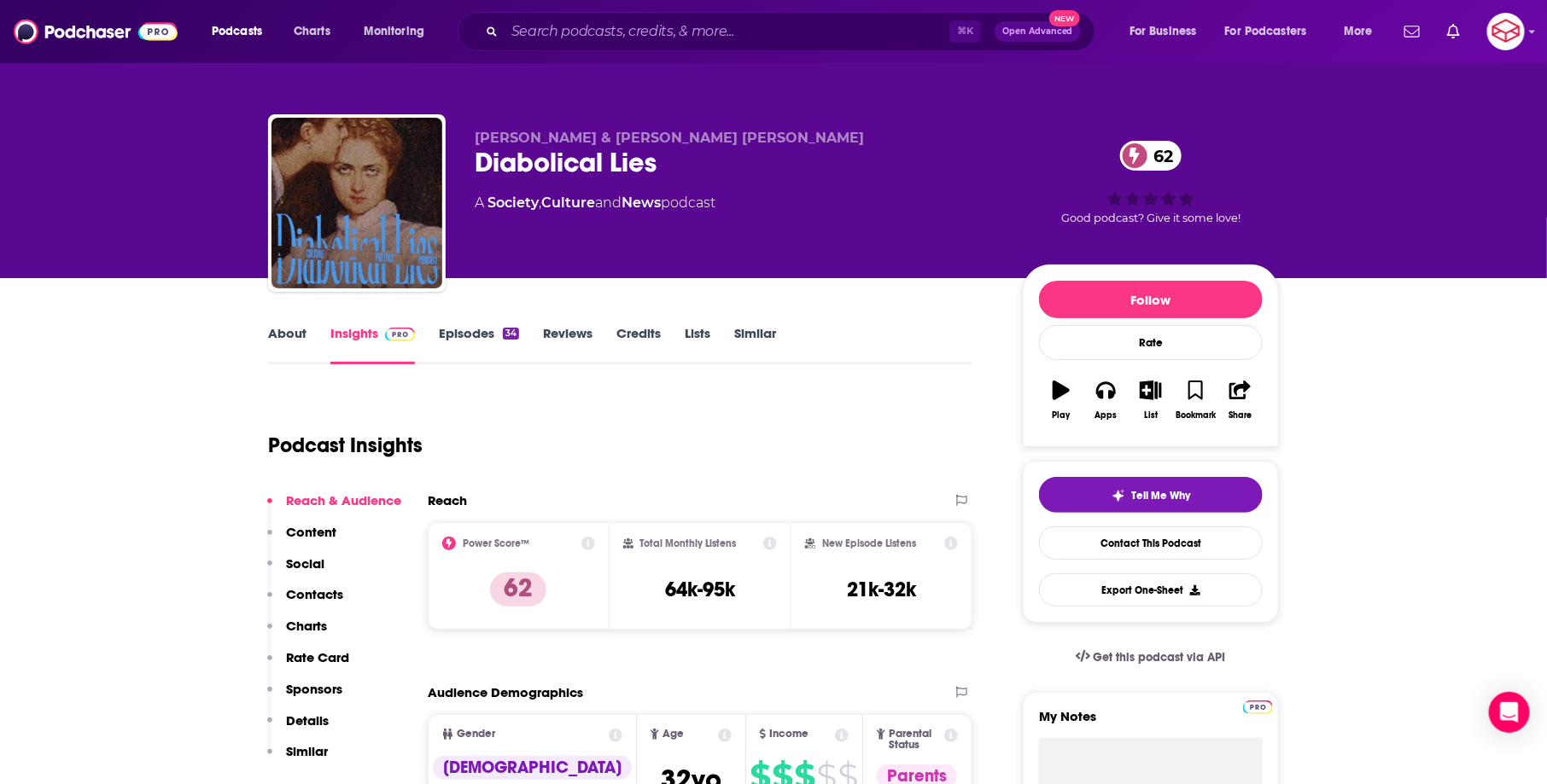
click at [275, 351] on link "About" at bounding box center [287, 345] width 38 height 39
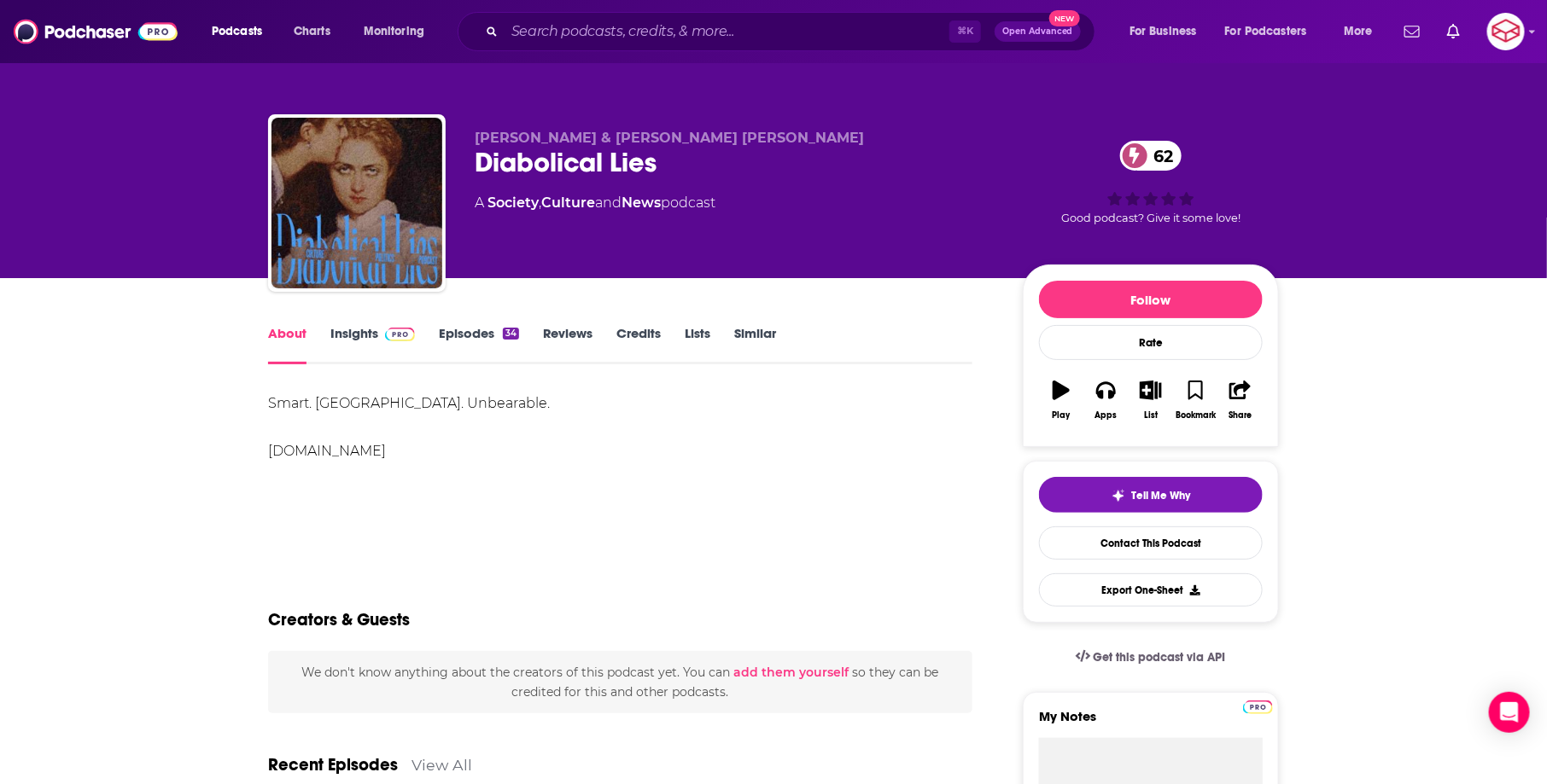
click at [410, 448] on div "Smart. Sane. Unbearable. www.diabolicalliespod.com" at bounding box center [620, 427] width 705 height 72
click at [389, 335] on img at bounding box center [400, 335] width 30 height 14
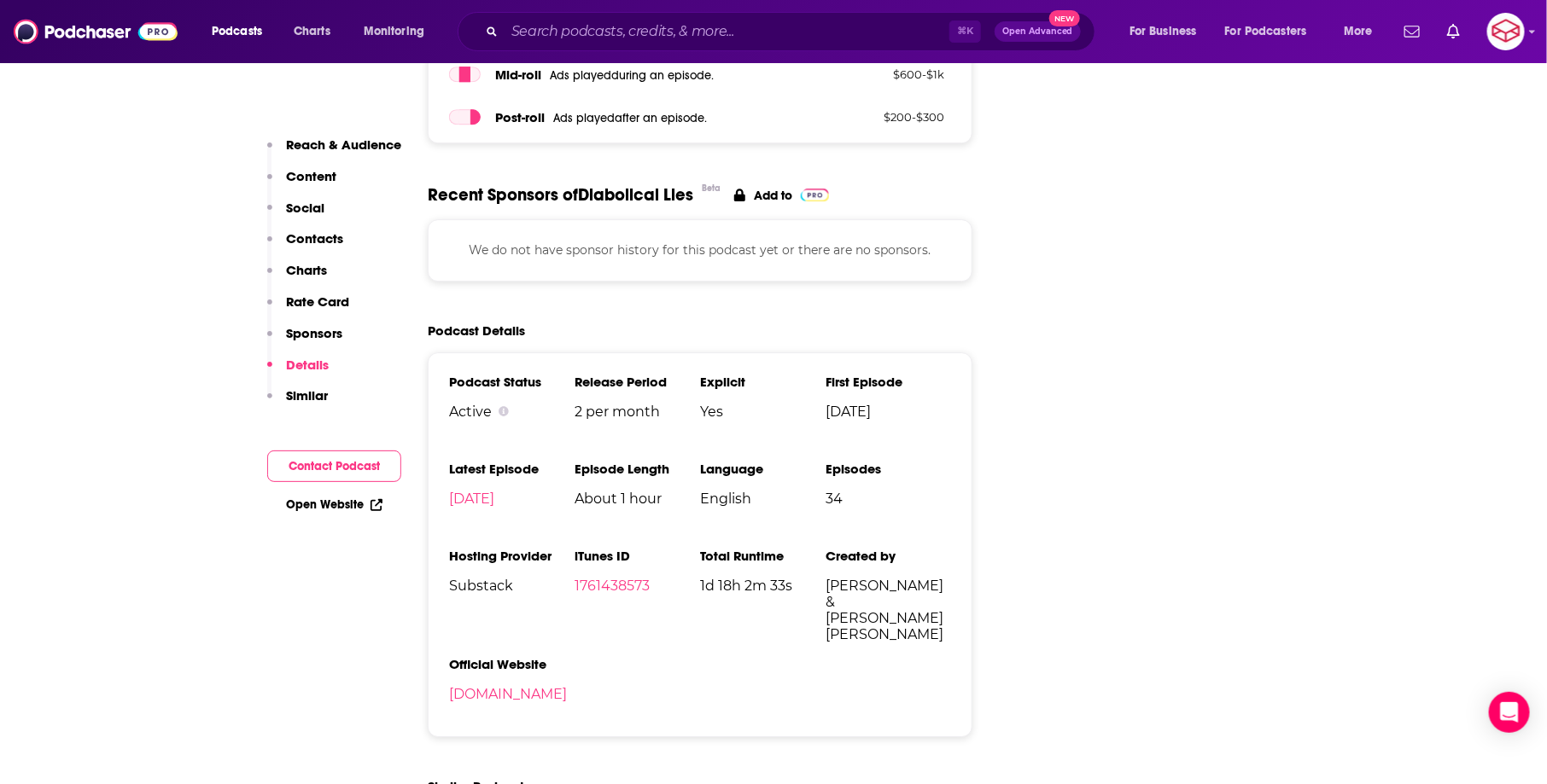
scroll to position [2412, 0]
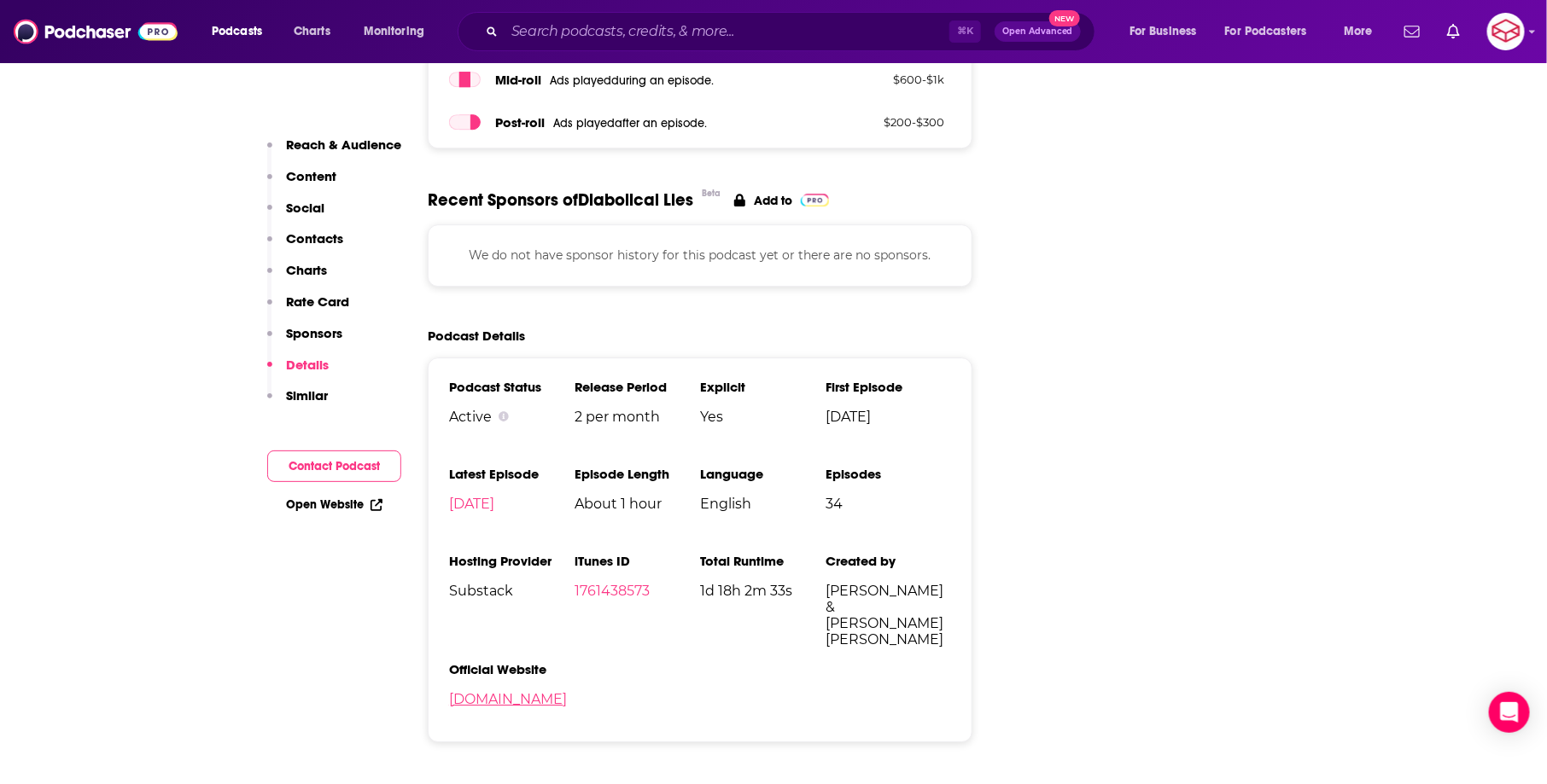
click at [551, 692] on link "diabolicalliespod.com" at bounding box center [508, 699] width 117 height 16
click at [726, 28] on input "Search podcasts, credits, & more..." at bounding box center [726, 32] width 445 height 28
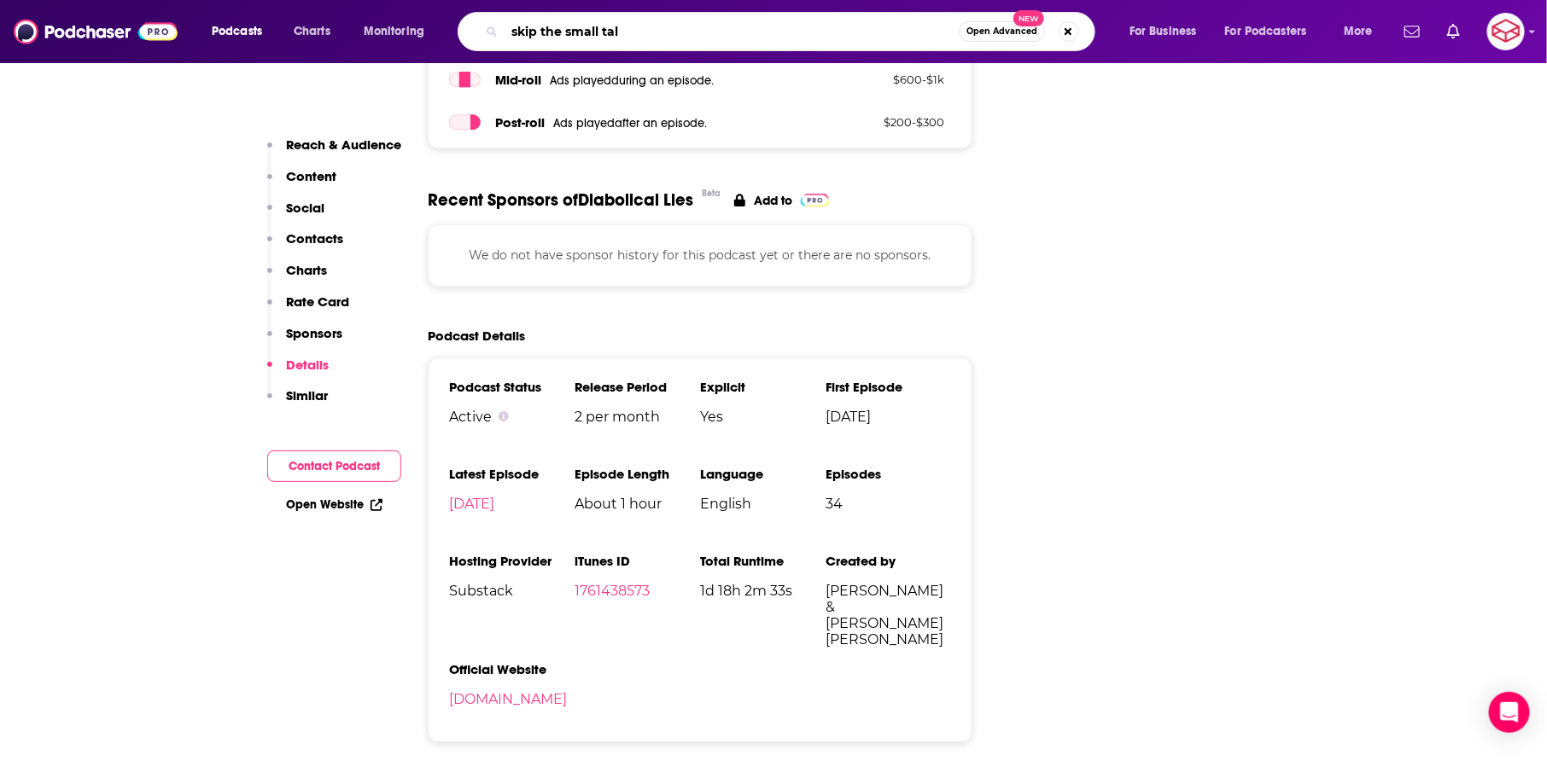
type input "skip the small talk"
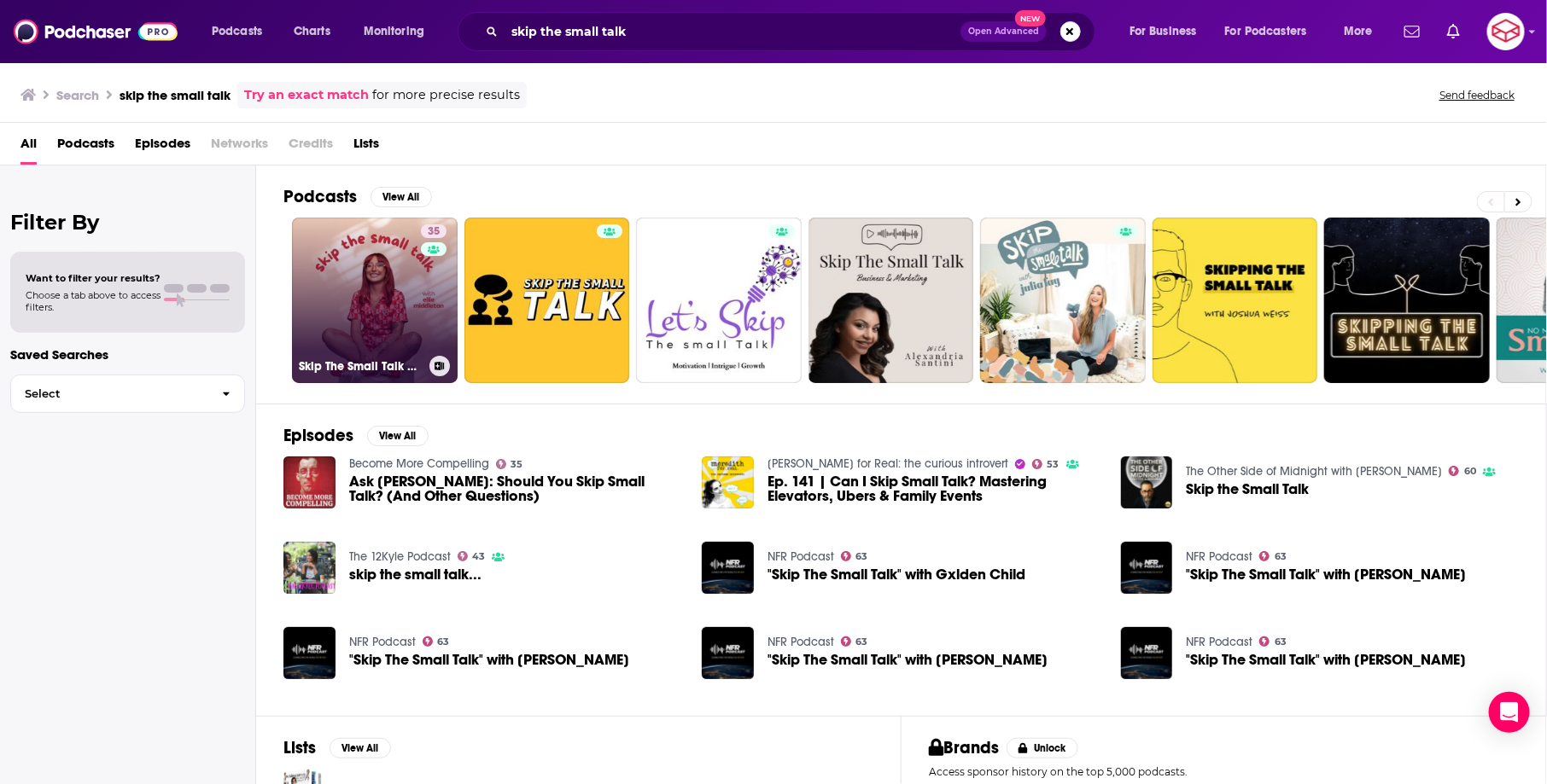
click at [365, 277] on link "35 Skip The Small Talk with Ellie Middleton" at bounding box center [375, 300] width 166 height 166
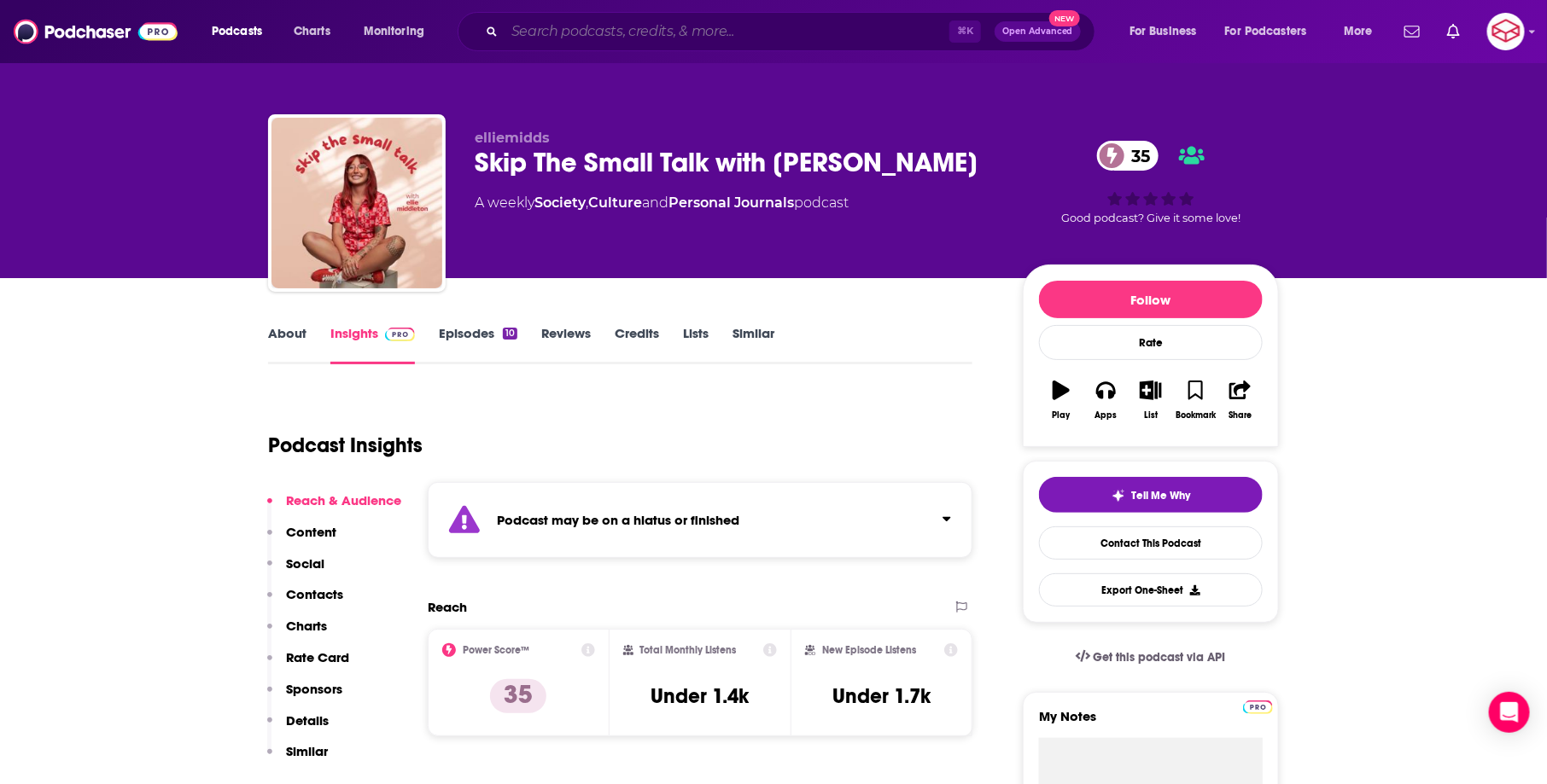
click at [653, 36] on input "Search podcasts, credits, & more..." at bounding box center [726, 32] width 445 height 28
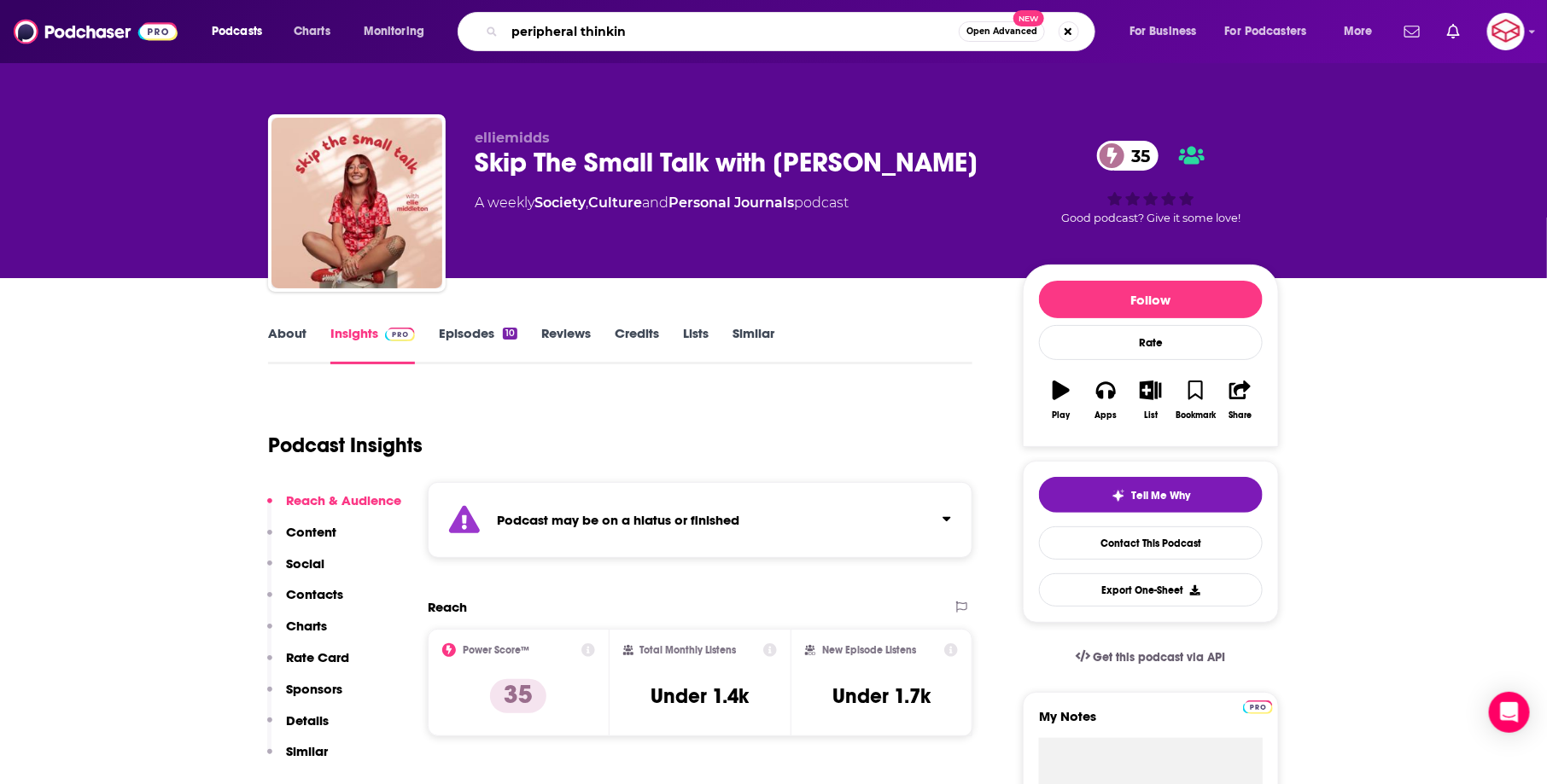
type input "peripheral thinking"
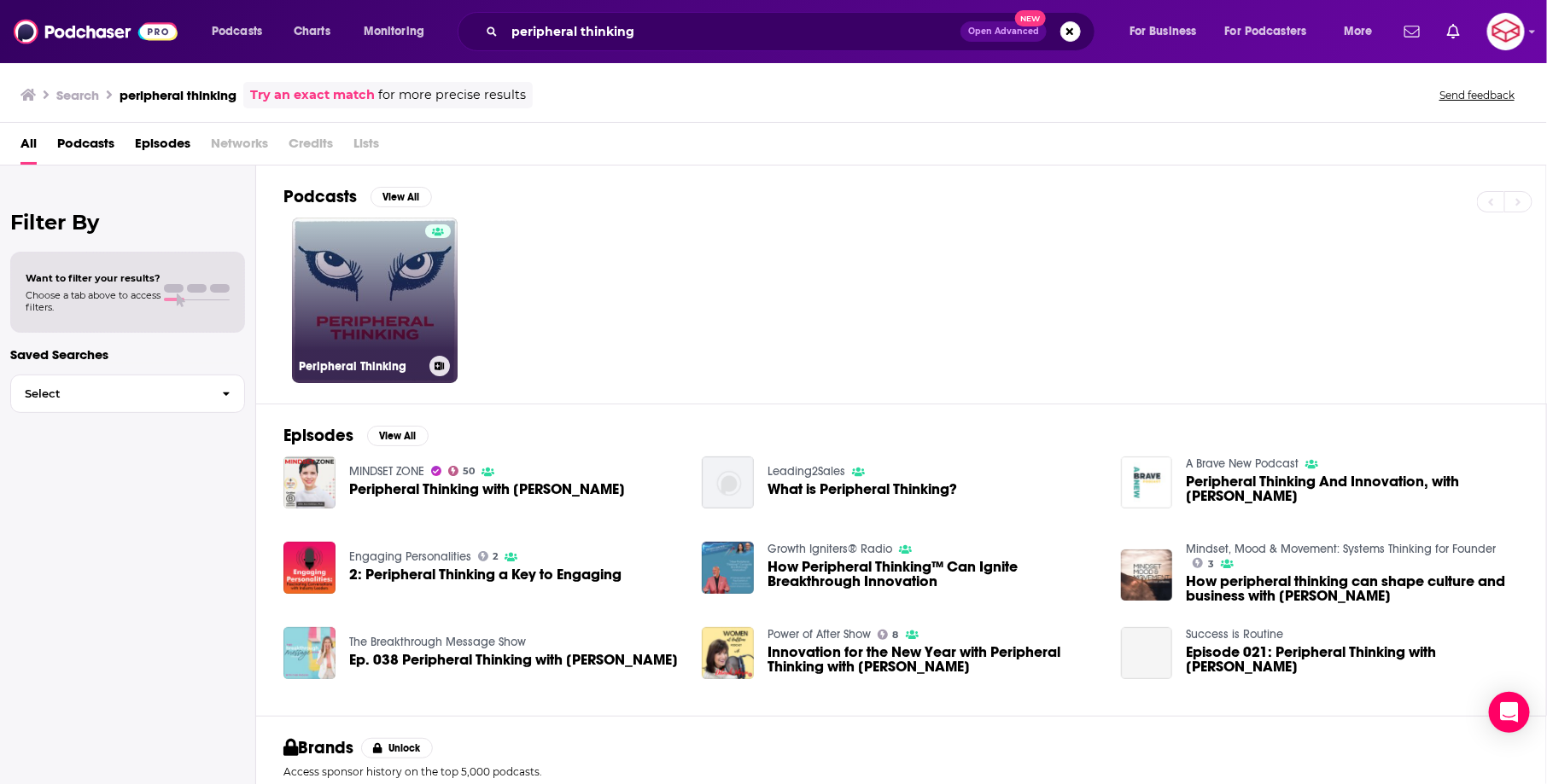
click at [391, 307] on link "Peripheral Thinking" at bounding box center [375, 300] width 166 height 166
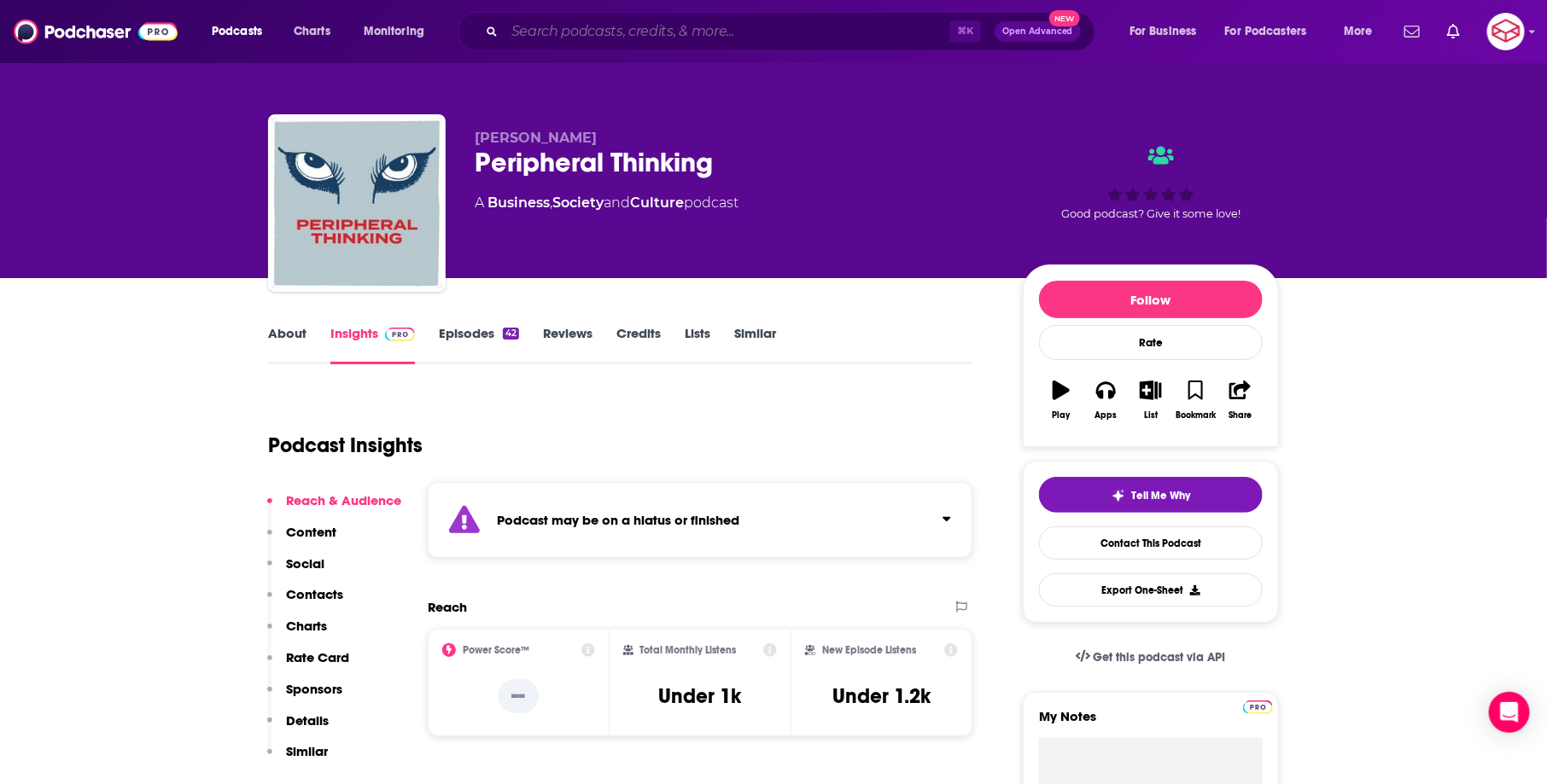
click at [713, 37] on input "Search podcasts, credits, & more..." at bounding box center [726, 32] width 445 height 28
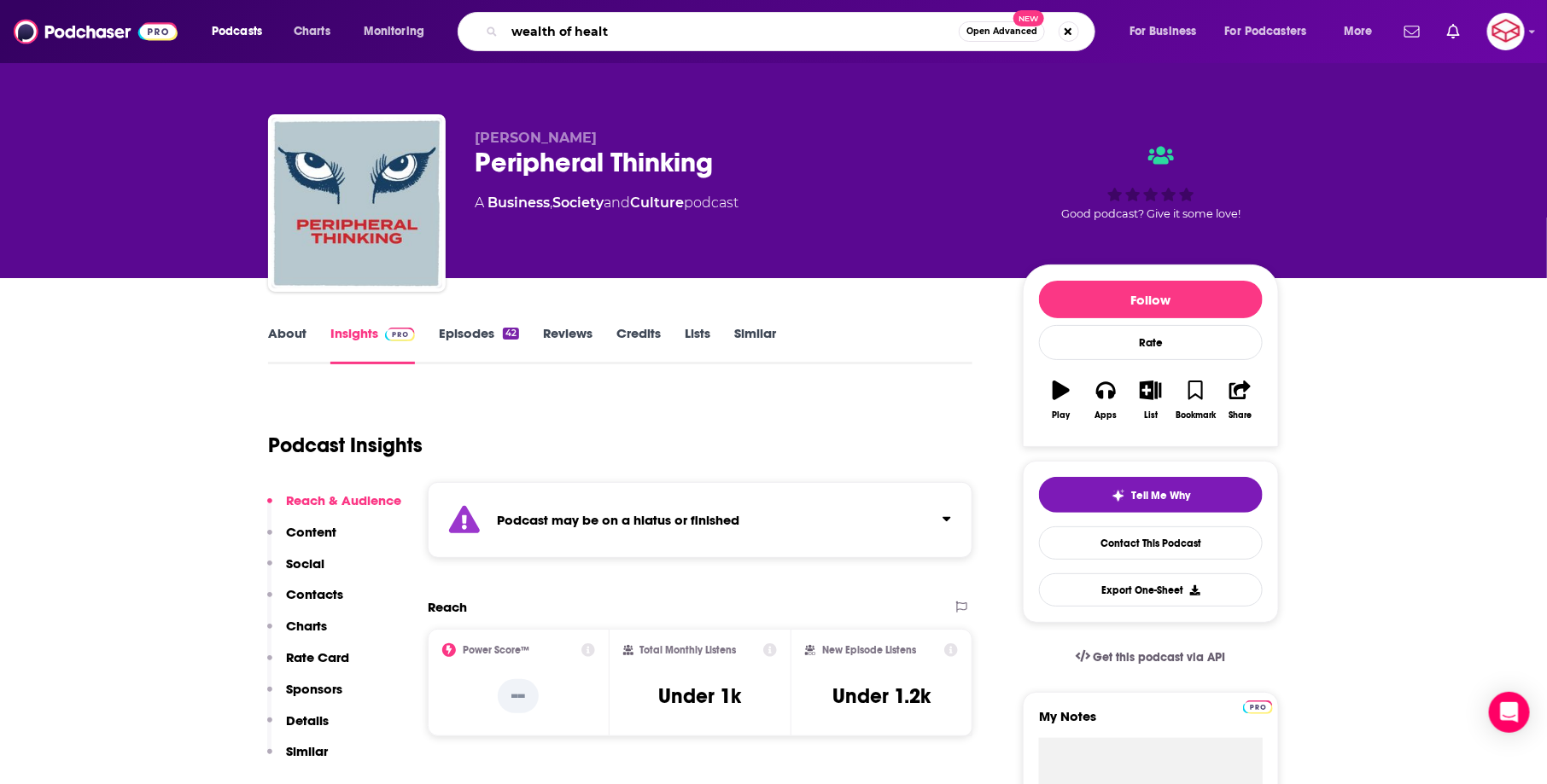
type input "wealth of health"
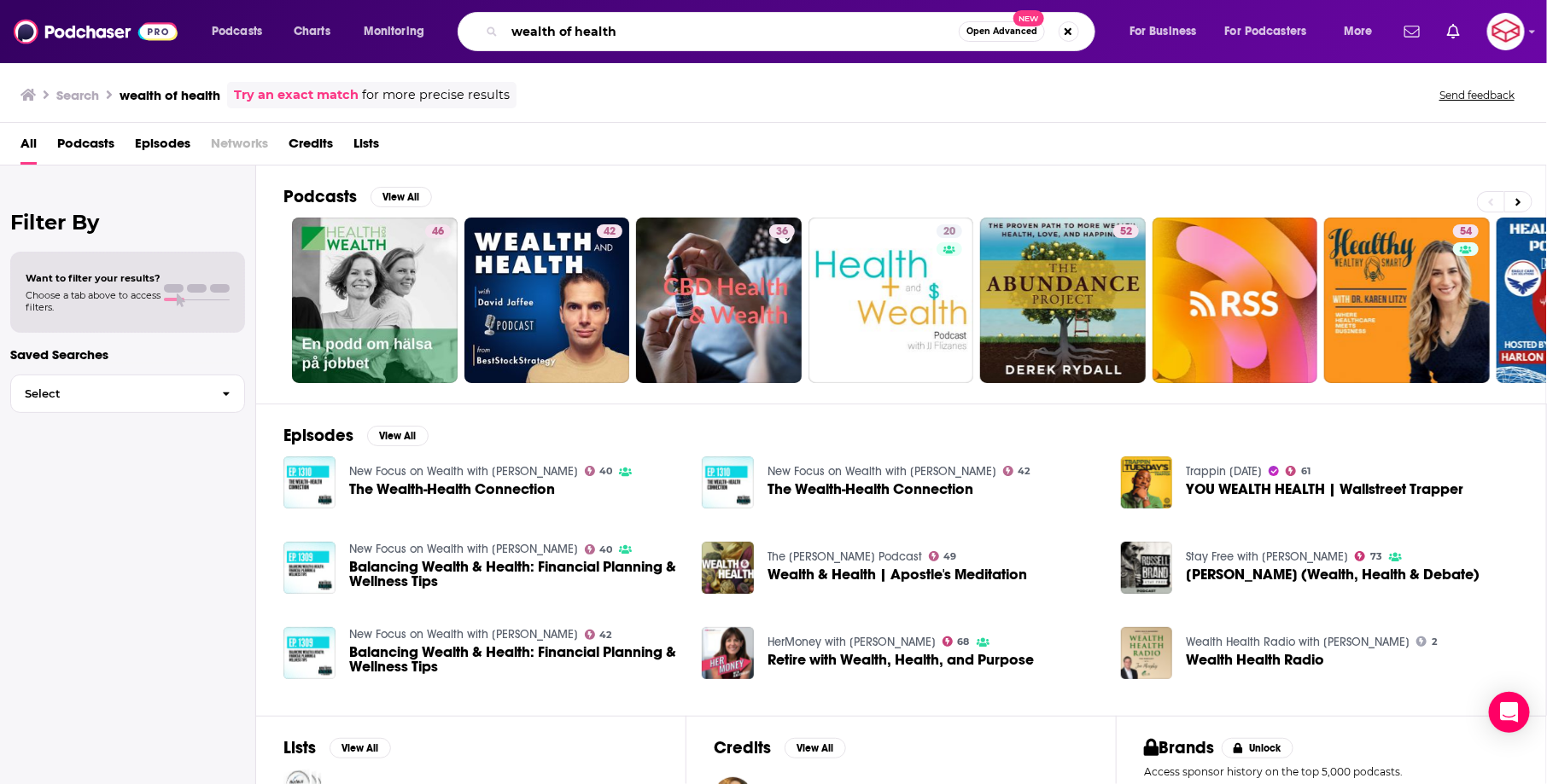
drag, startPoint x: 709, startPoint y: 44, endPoint x: 381, endPoint y: 49, distance: 328.0
click at [415, 49] on div "Podcasts Charts Monitoring wealth of health Open Advanced New For Business For …" at bounding box center [794, 31] width 1189 height 39
drag, startPoint x: 625, startPoint y: 34, endPoint x: 472, endPoint y: 31, distance: 153.0
click at [474, 34] on div "wealth of health Open Advanced New" at bounding box center [777, 31] width 637 height 39
type input "live happy now"
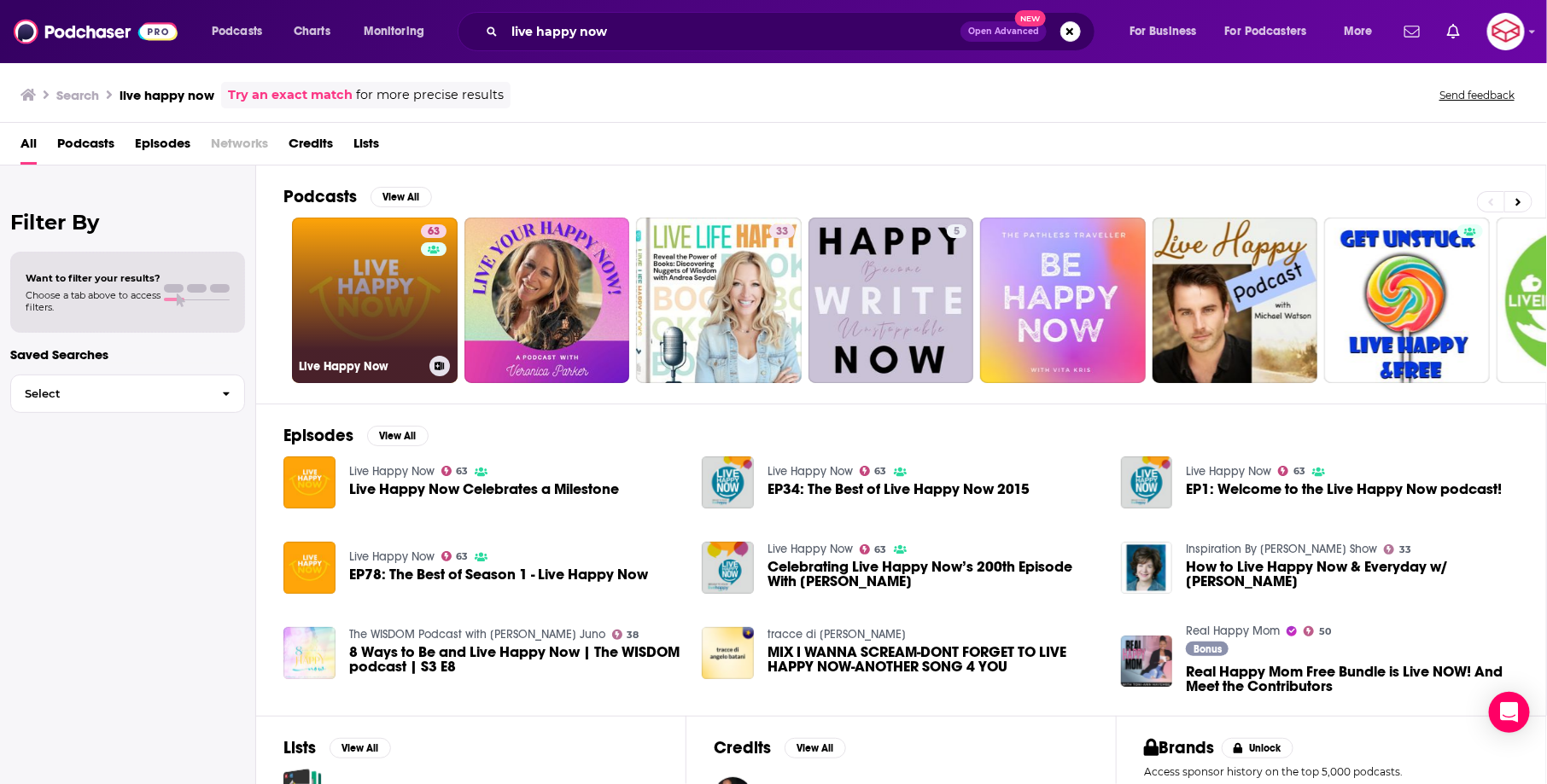
click at [406, 293] on link "63 Live Happy Now" at bounding box center [375, 300] width 166 height 166
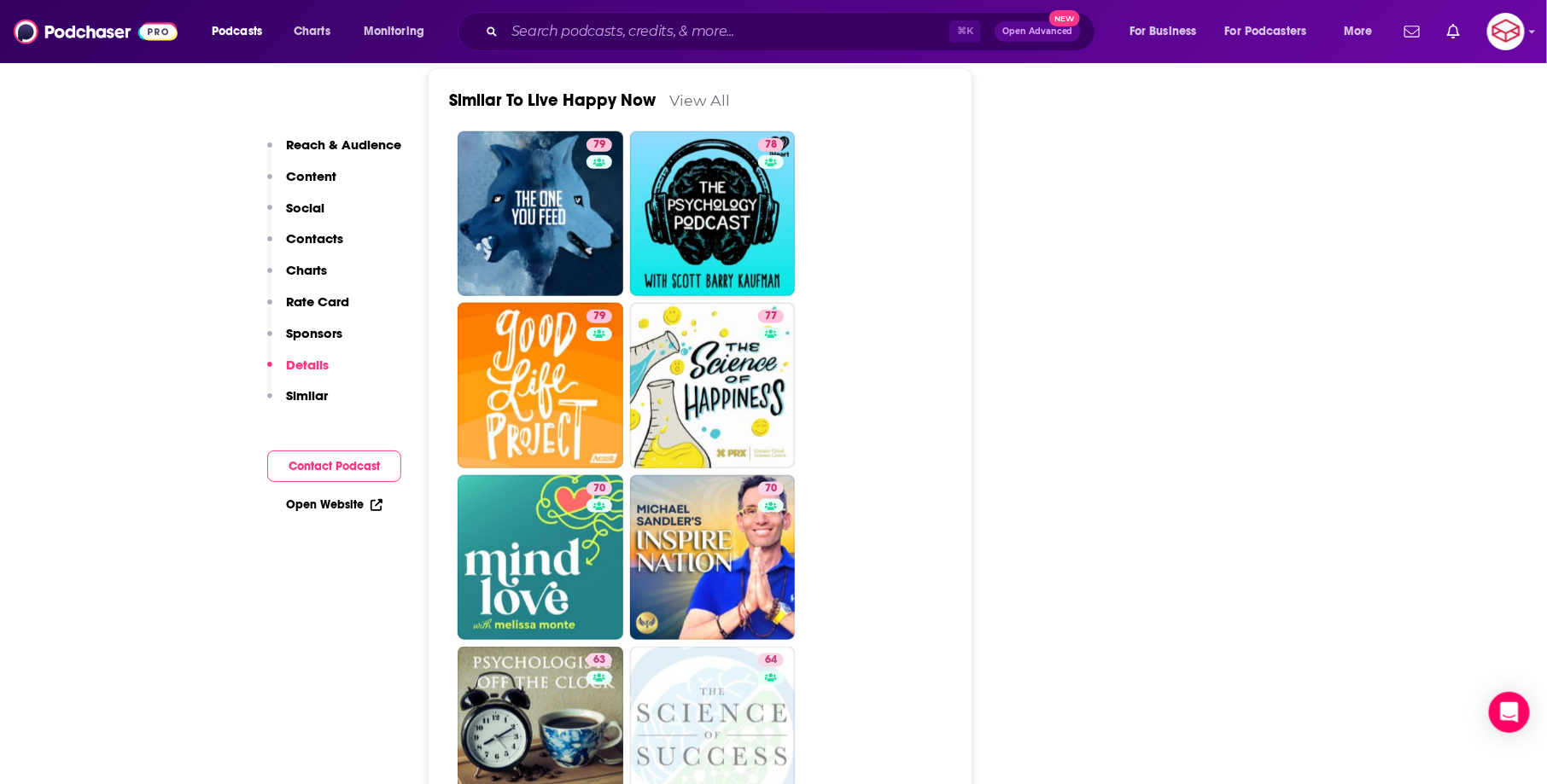
scroll to position [3762, 0]
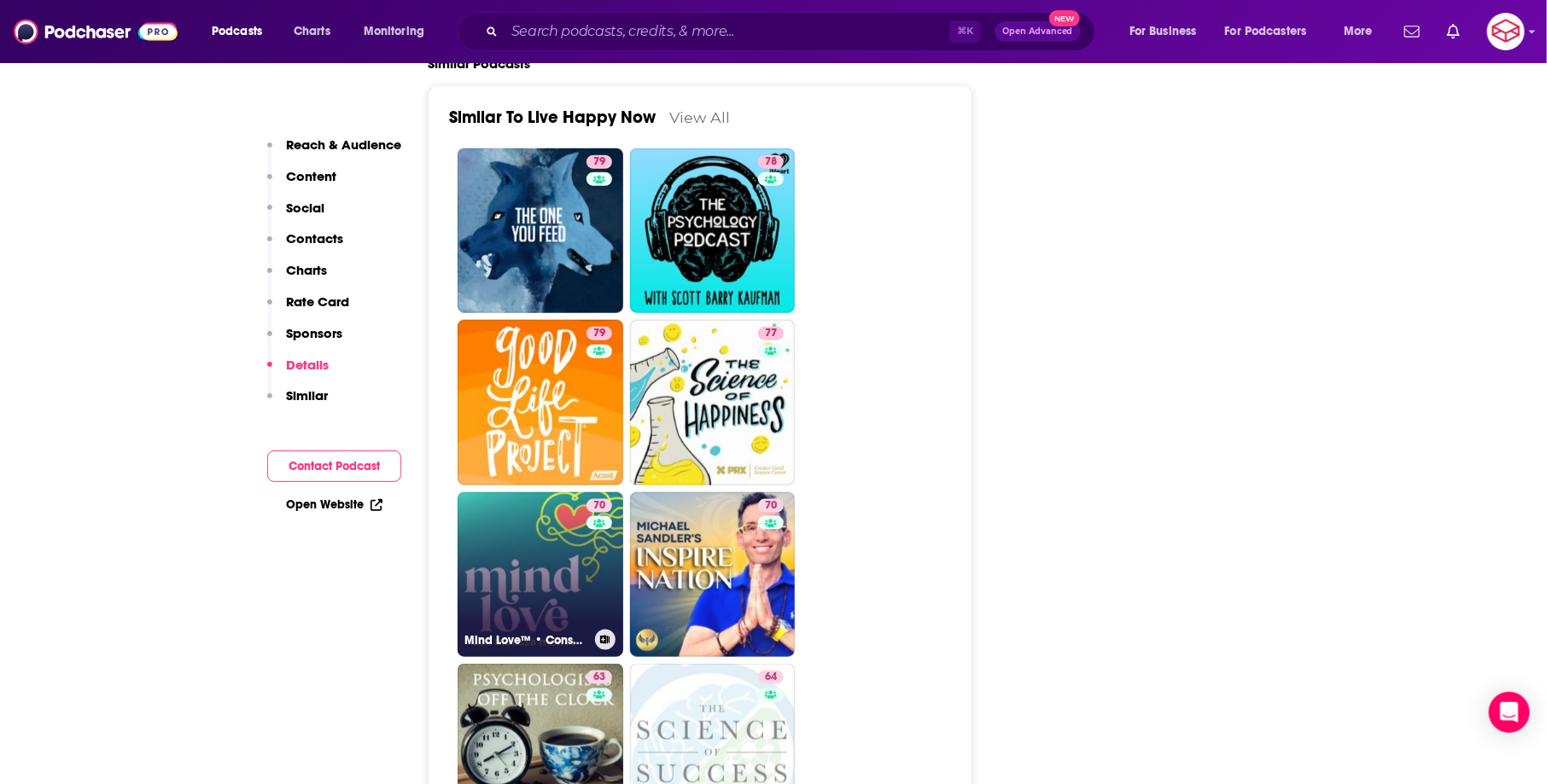
click at [539, 492] on link "70 Mind Love™ • Consciousness, Spirituality, and Science for Awakening" at bounding box center [541, 575] width 166 height 166
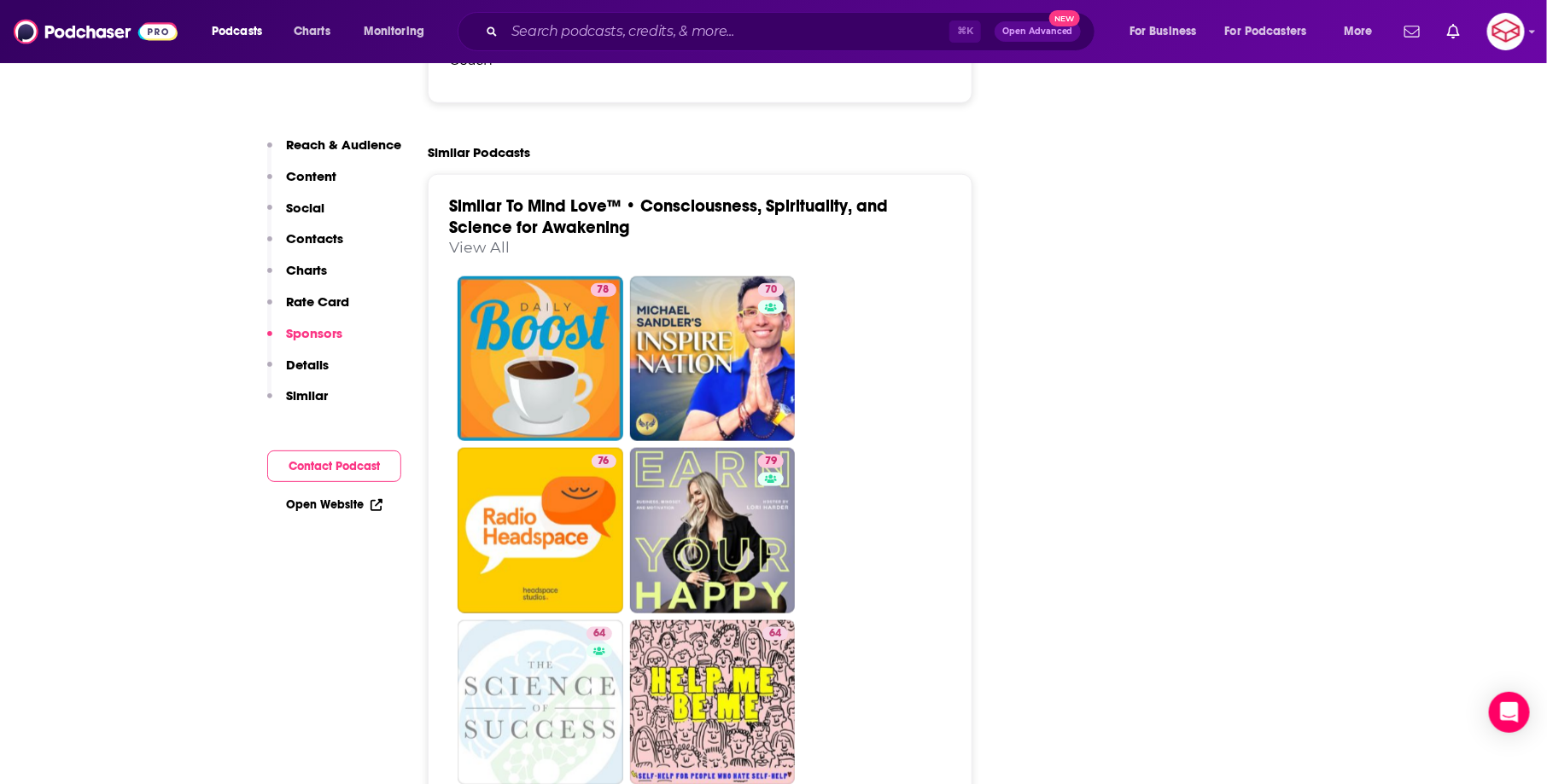
scroll to position [3811, 0]
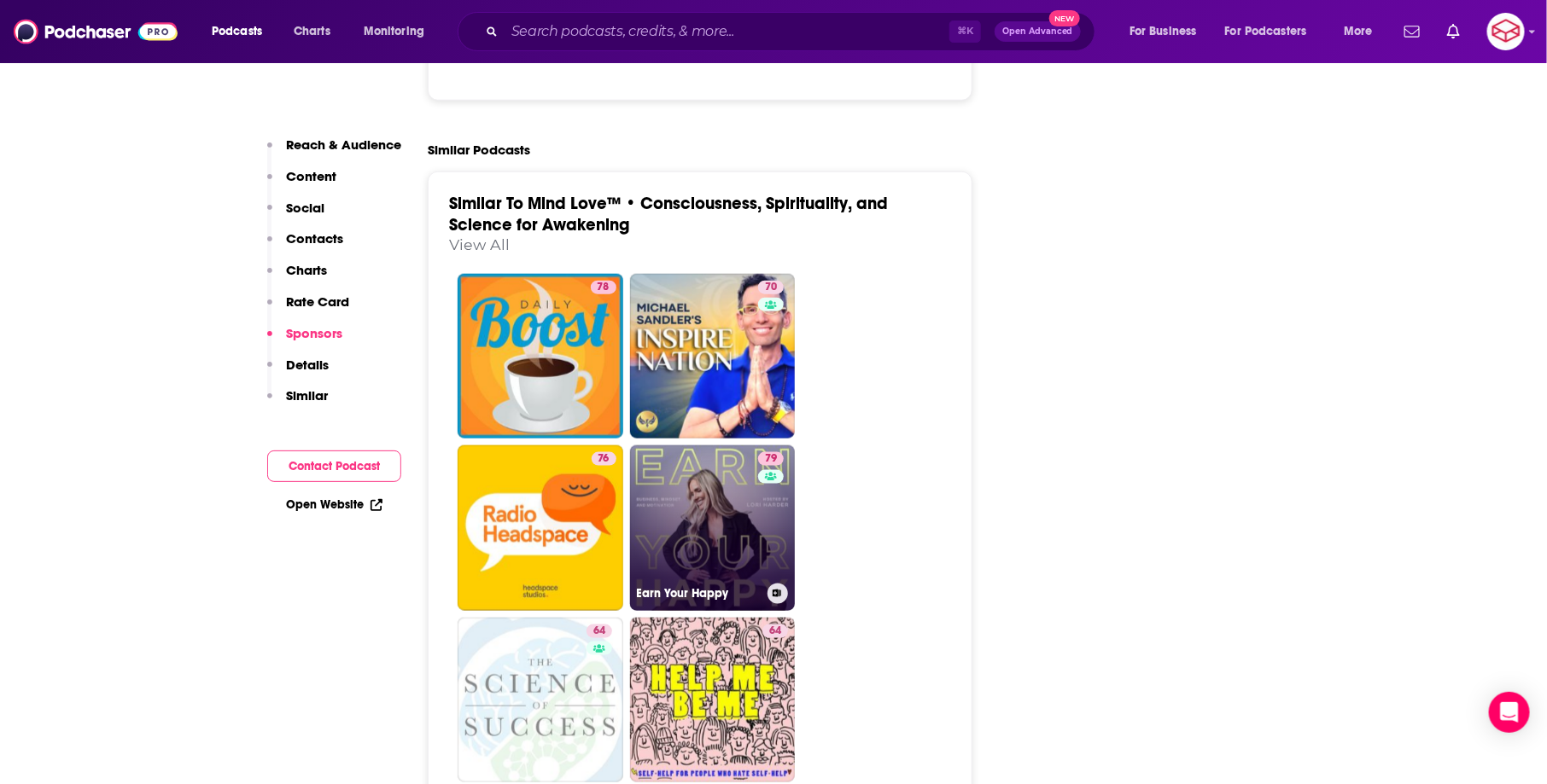
click at [741, 446] on link "79 Earn Your Happy" at bounding box center [713, 528] width 166 height 166
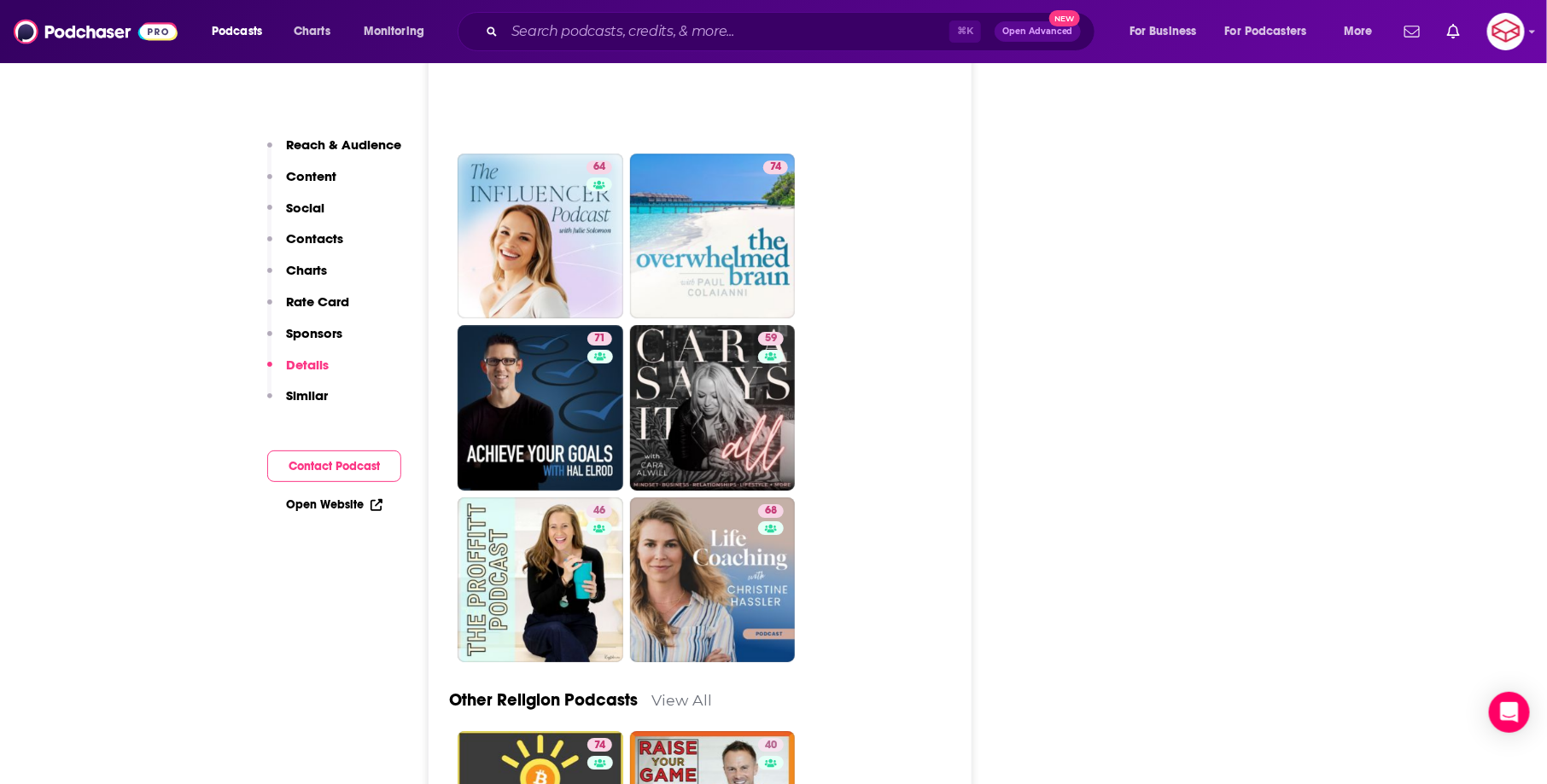
scroll to position [5476, 0]
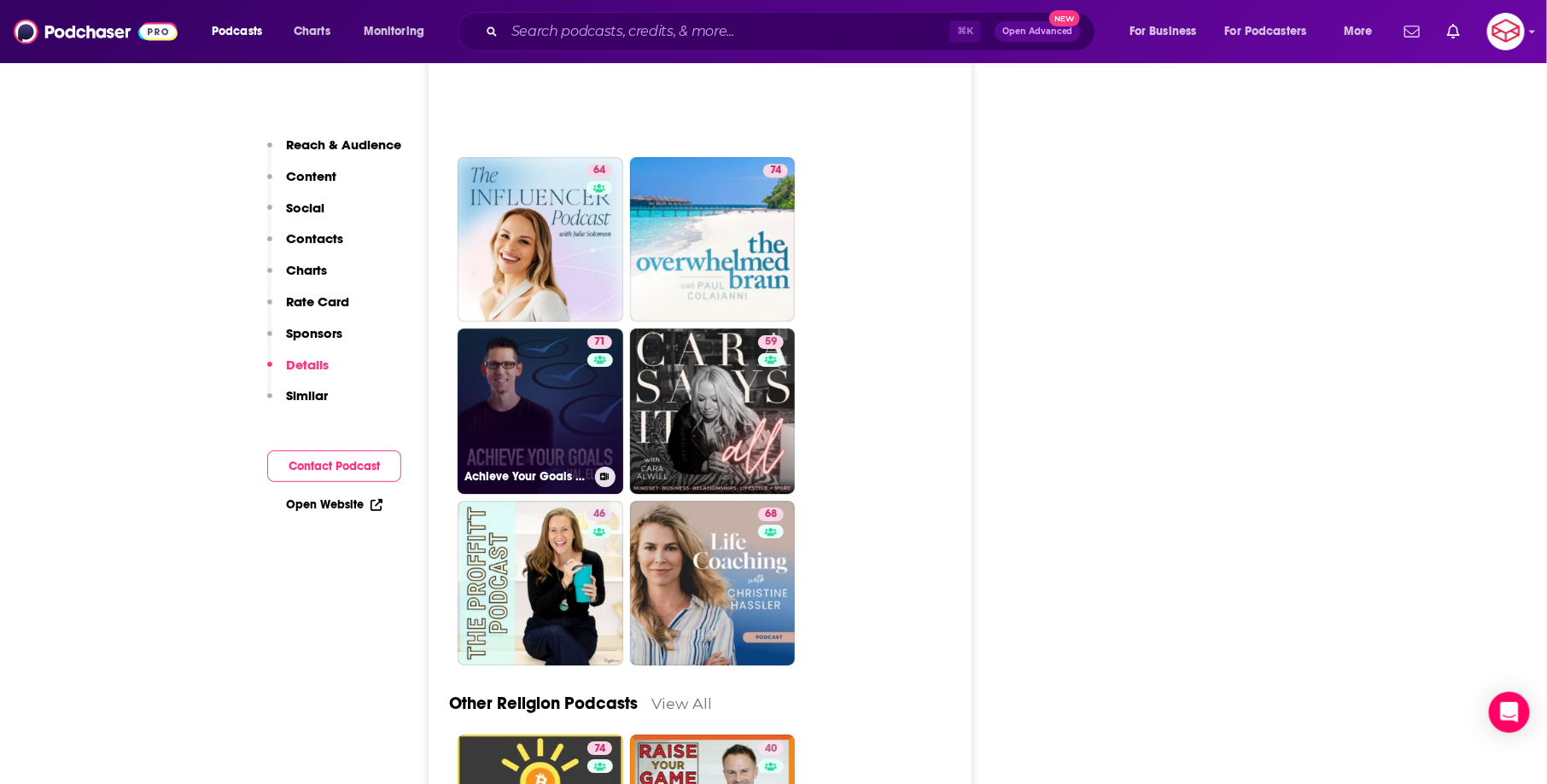
click at [524, 329] on link "71 Achieve Your Goals with Hal Elrod" at bounding box center [541, 412] width 166 height 166
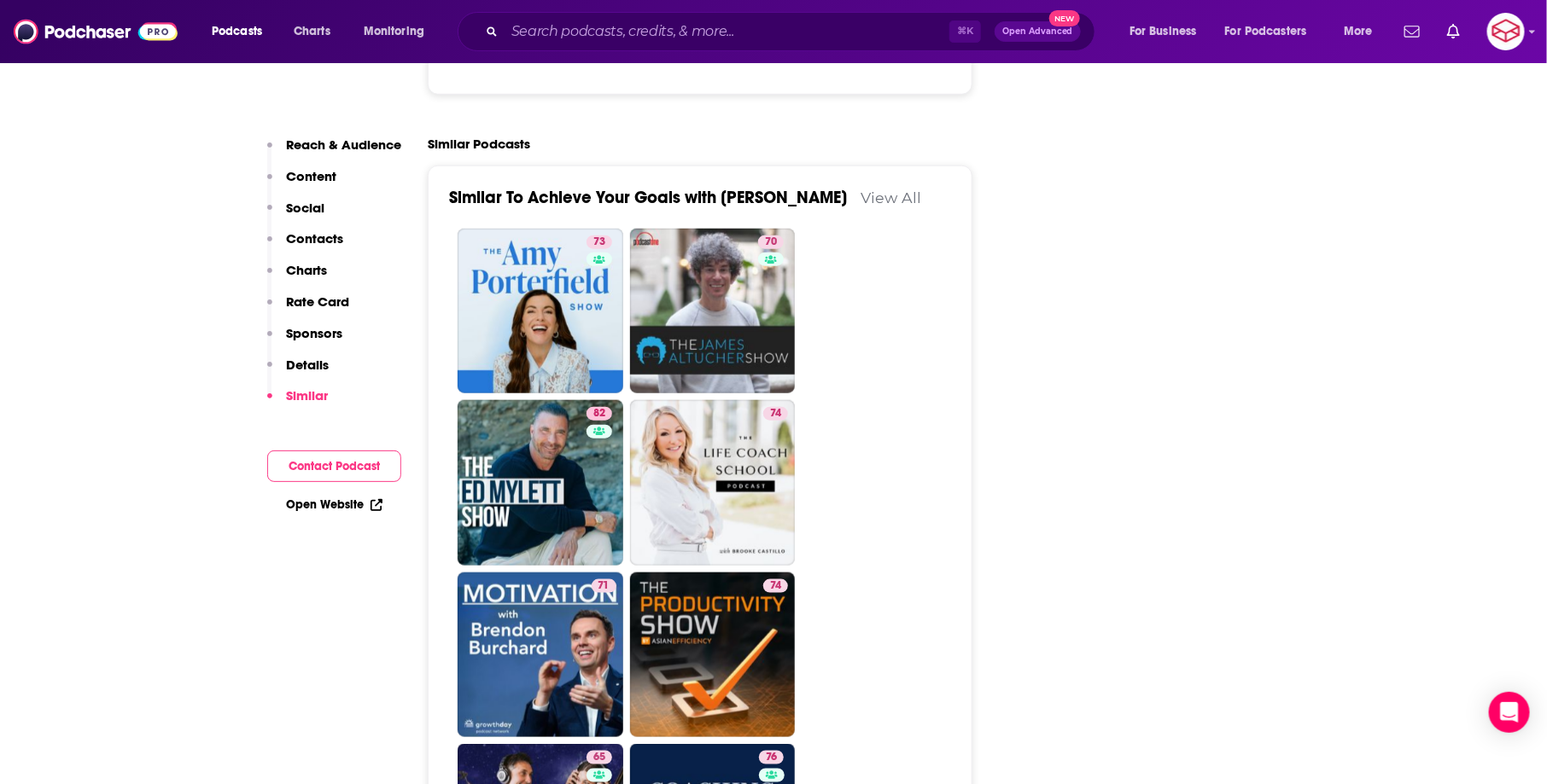
scroll to position [3813, 0]
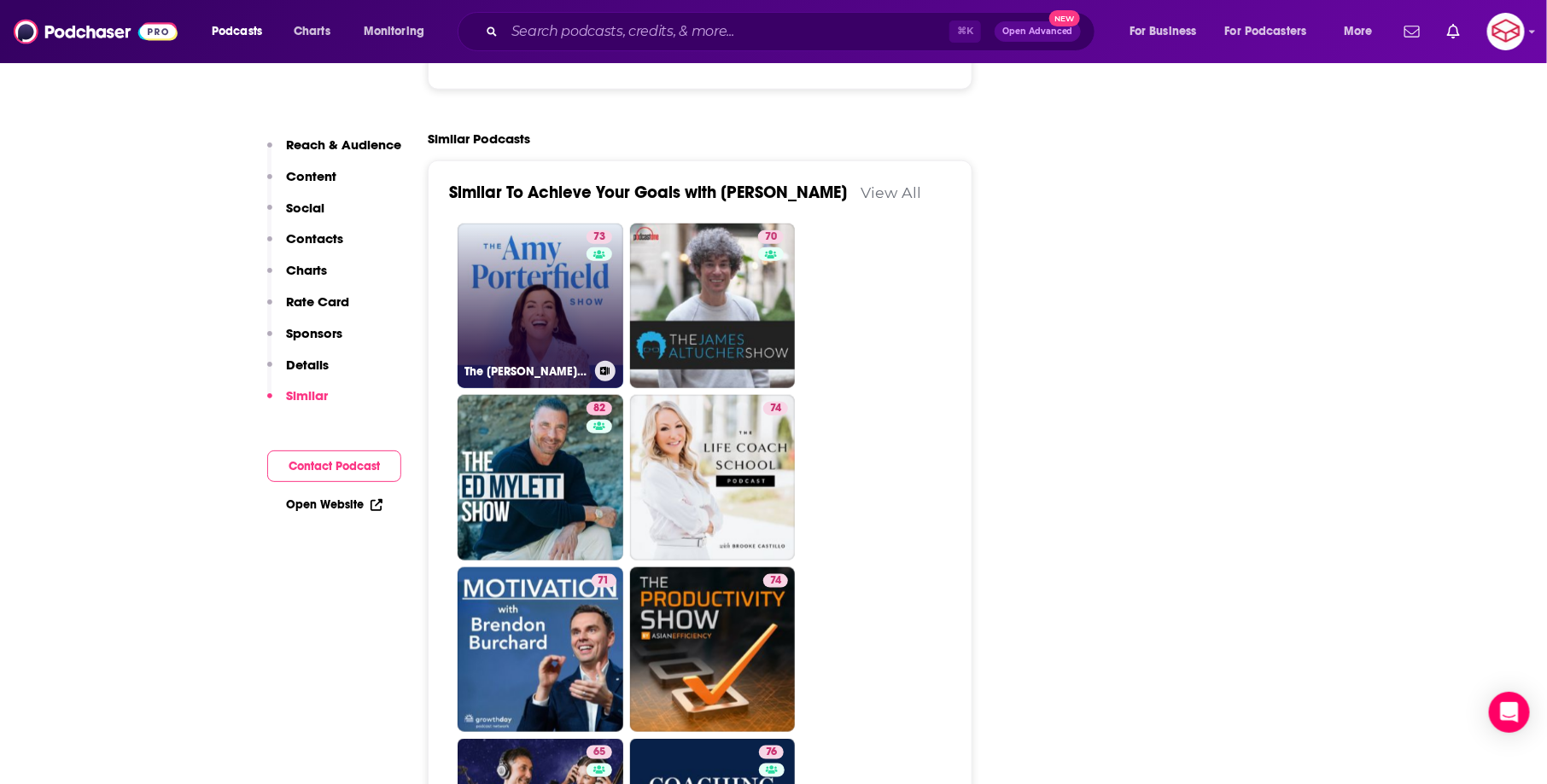
click at [558, 238] on link "73 The Amy Porterfield Show" at bounding box center [541, 307] width 166 height 166
type input "https://www.podchaser.com/podcasts/the-amy-porterfield-show-3137"
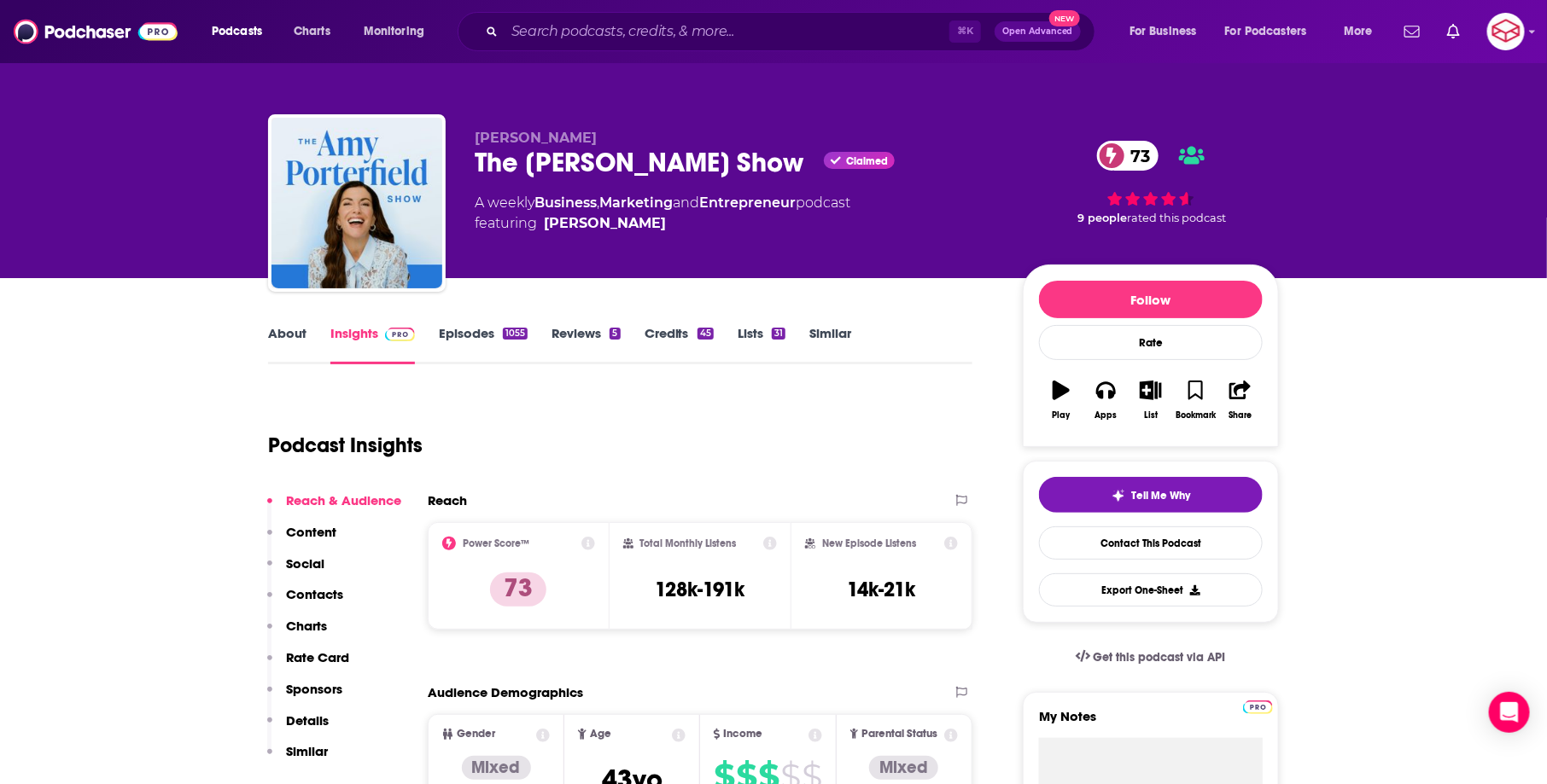
click at [269, 341] on link "About" at bounding box center [287, 345] width 38 height 39
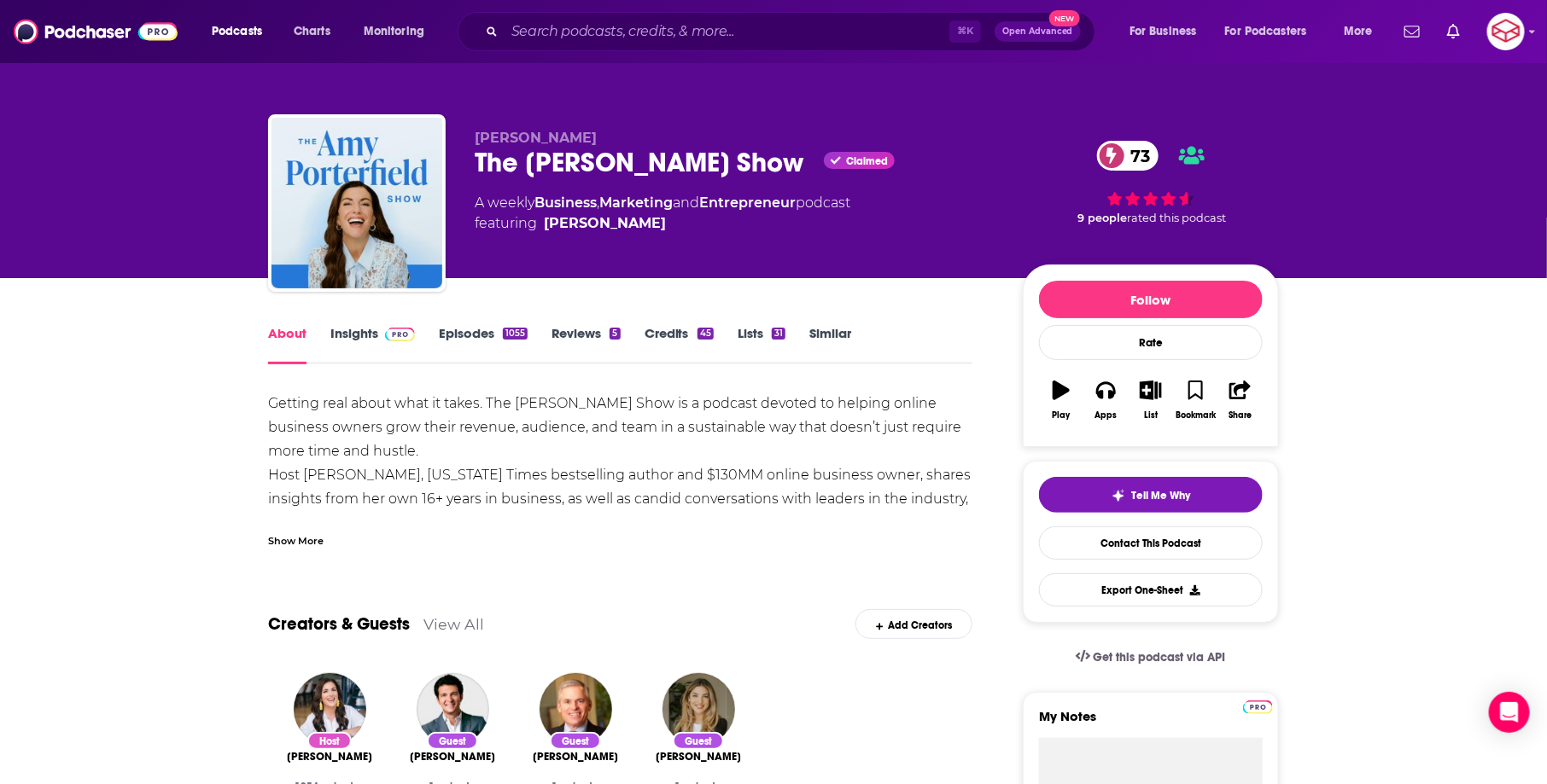
click at [298, 532] on div "Show More" at bounding box center [295, 540] width 55 height 16
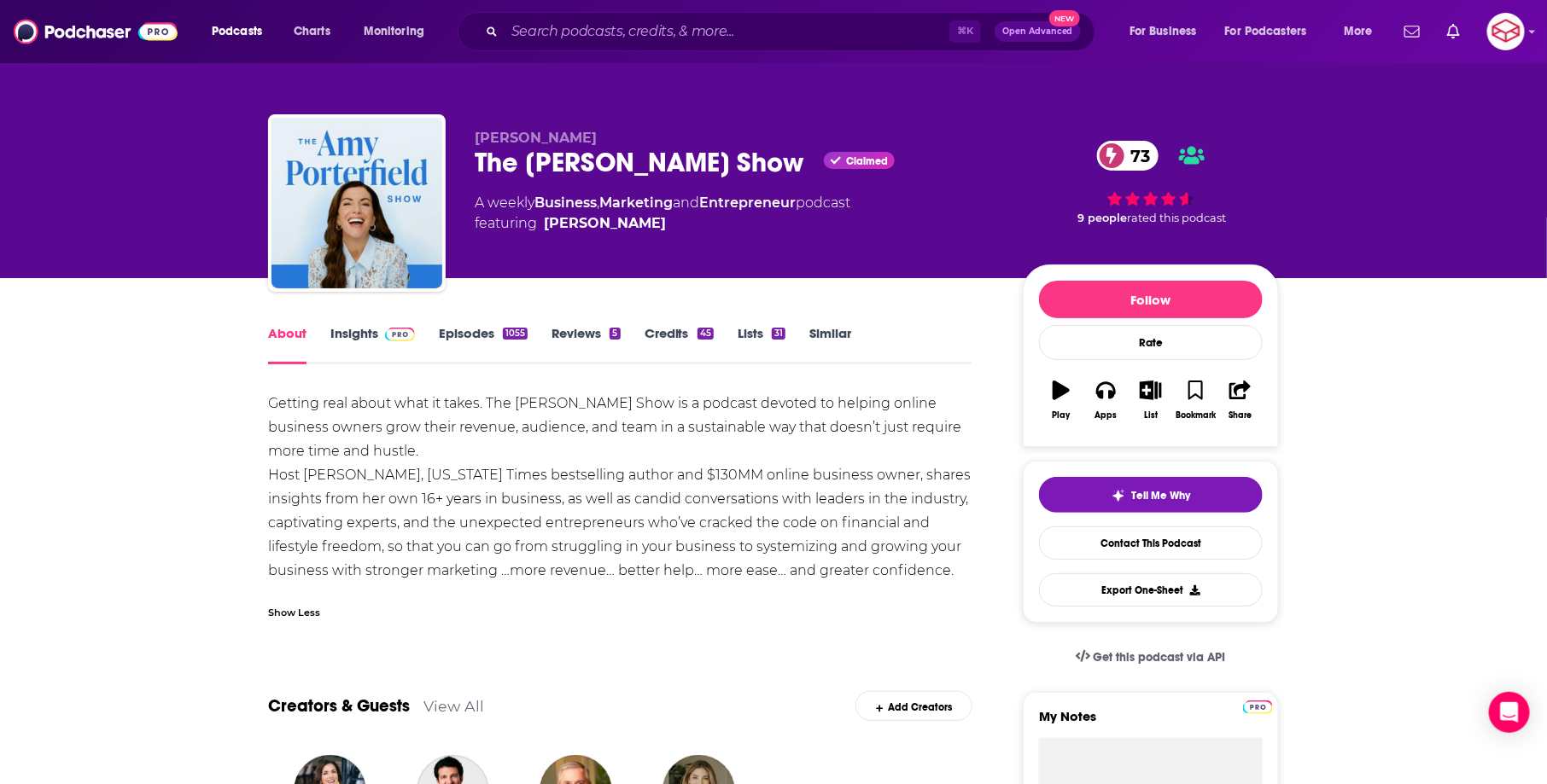
click at [388, 343] on link "Insights" at bounding box center [373, 345] width 85 height 39
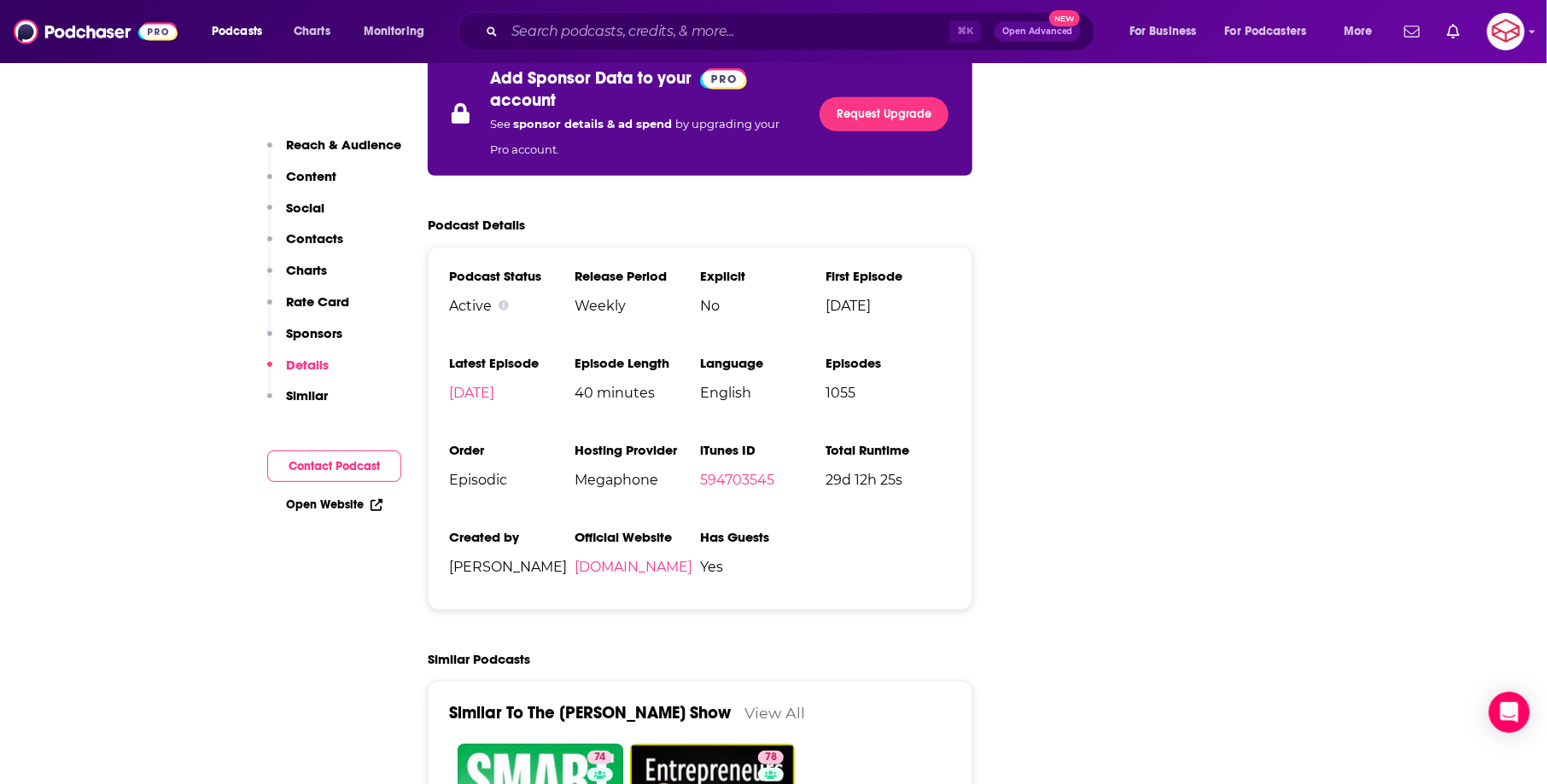
scroll to position [3441, 0]
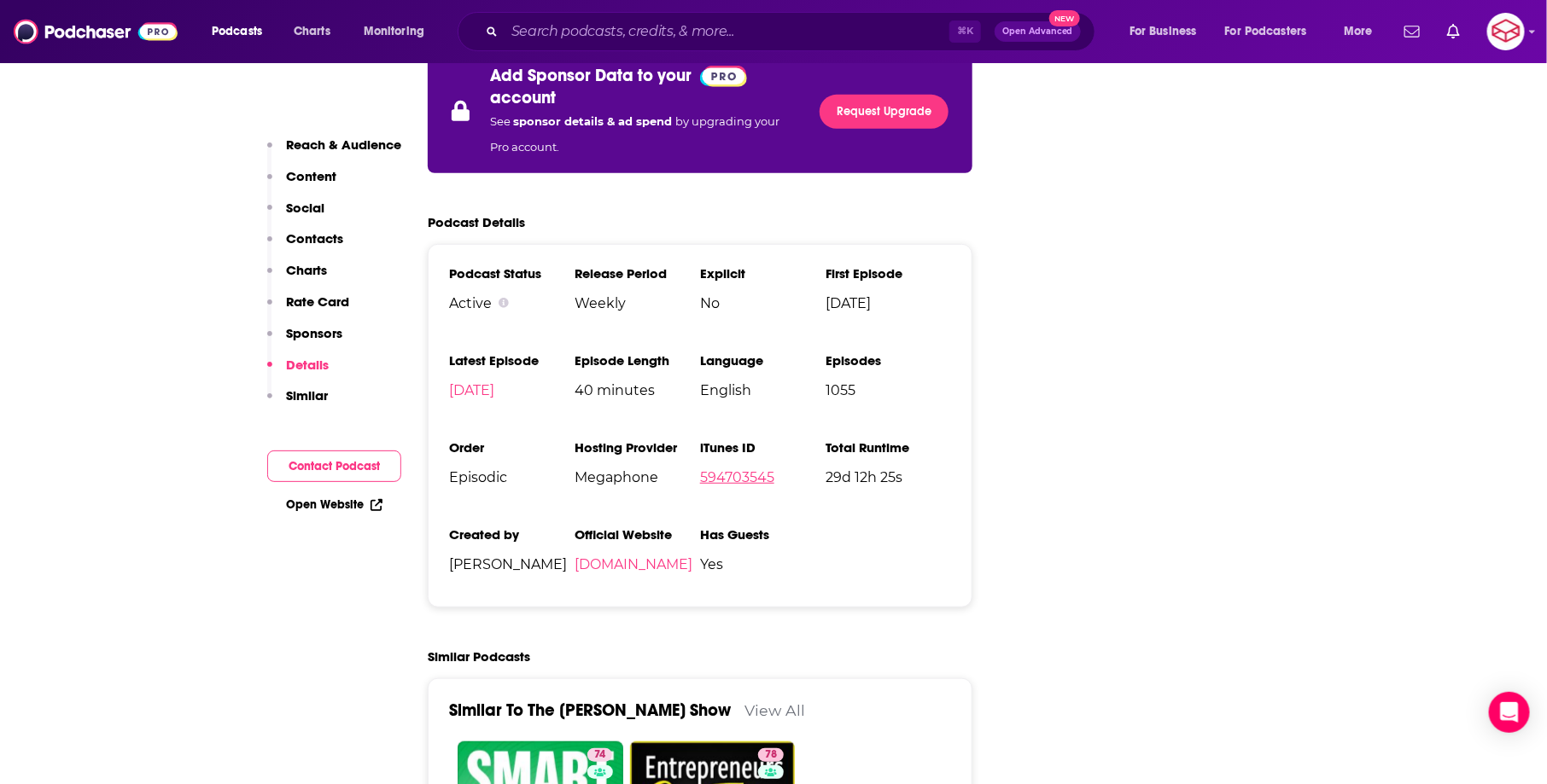
click at [712, 470] on link "594703545" at bounding box center [738, 477] width 74 height 16
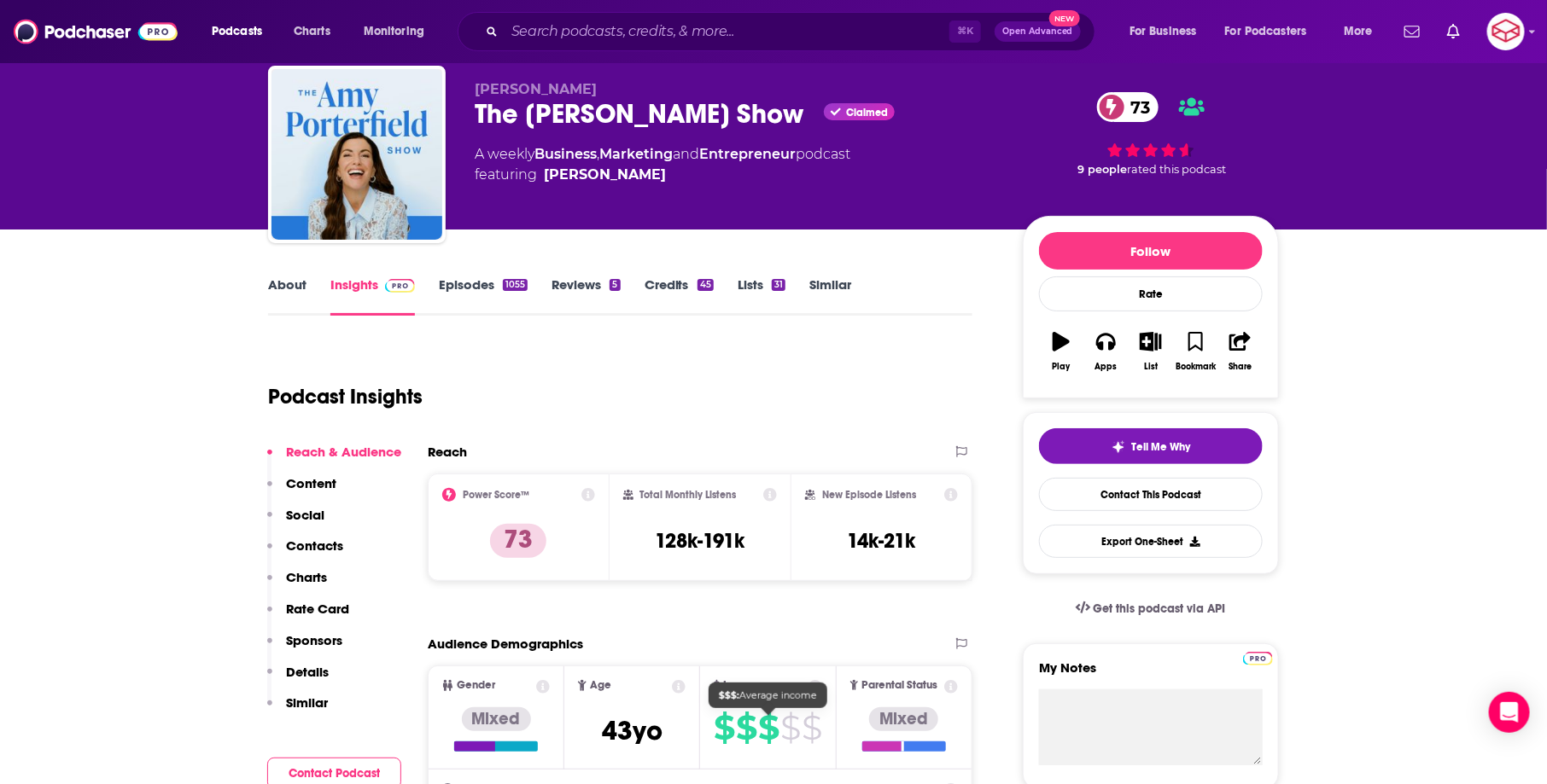
scroll to position [0, 0]
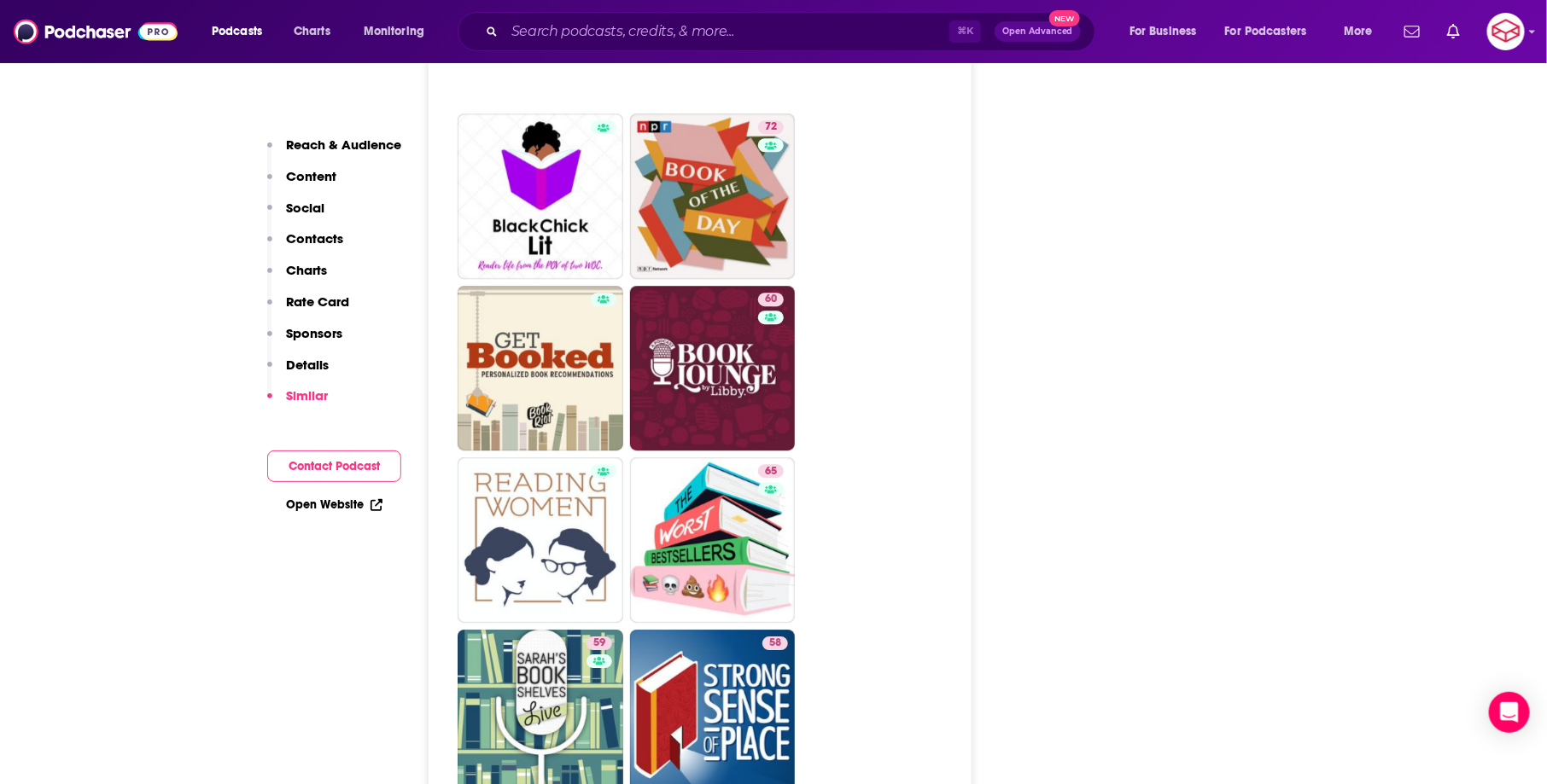
scroll to position [5260, 0]
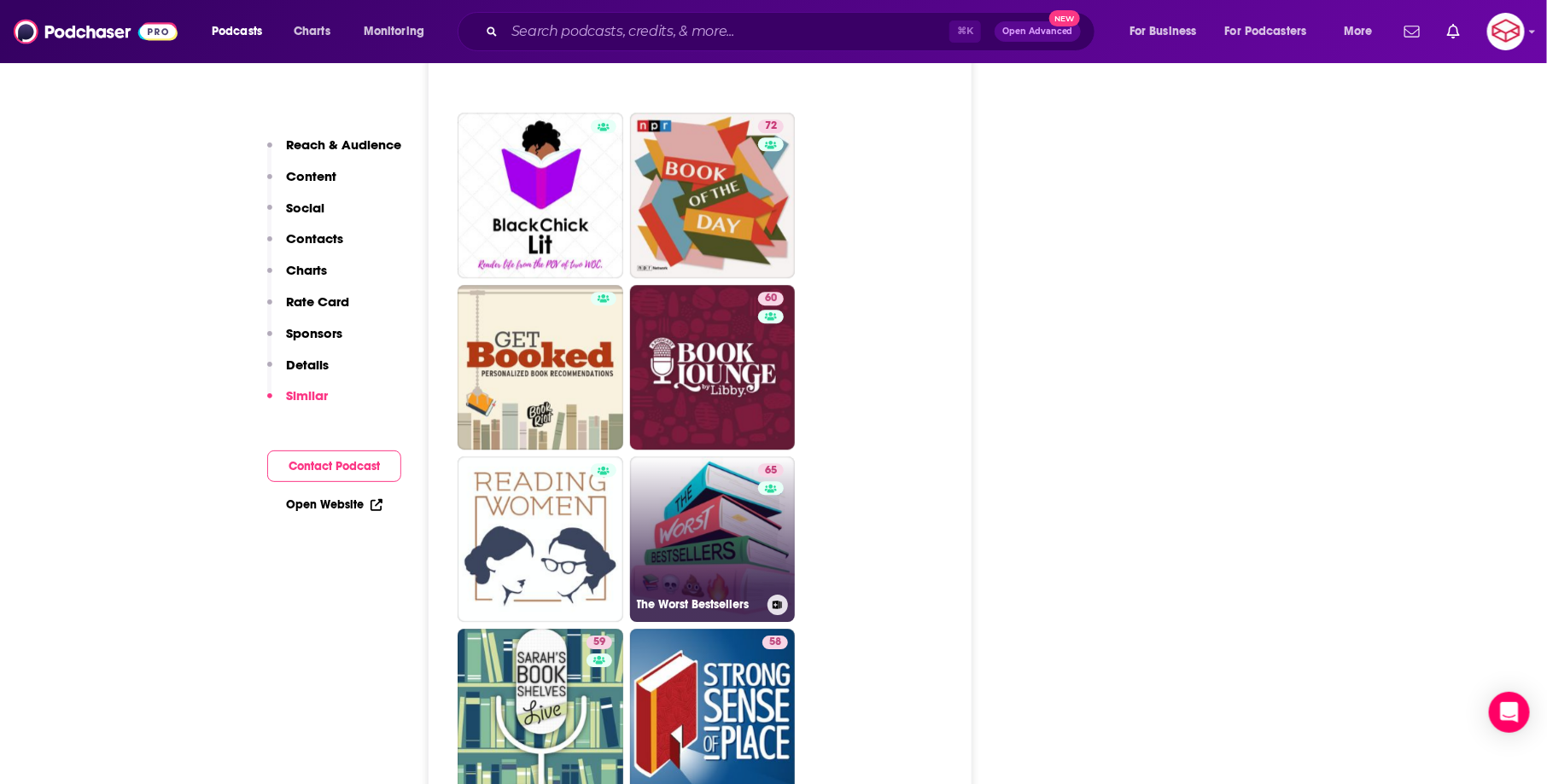
click at [712, 457] on link "65 The Worst Bestsellers" at bounding box center [713, 540] width 166 height 166
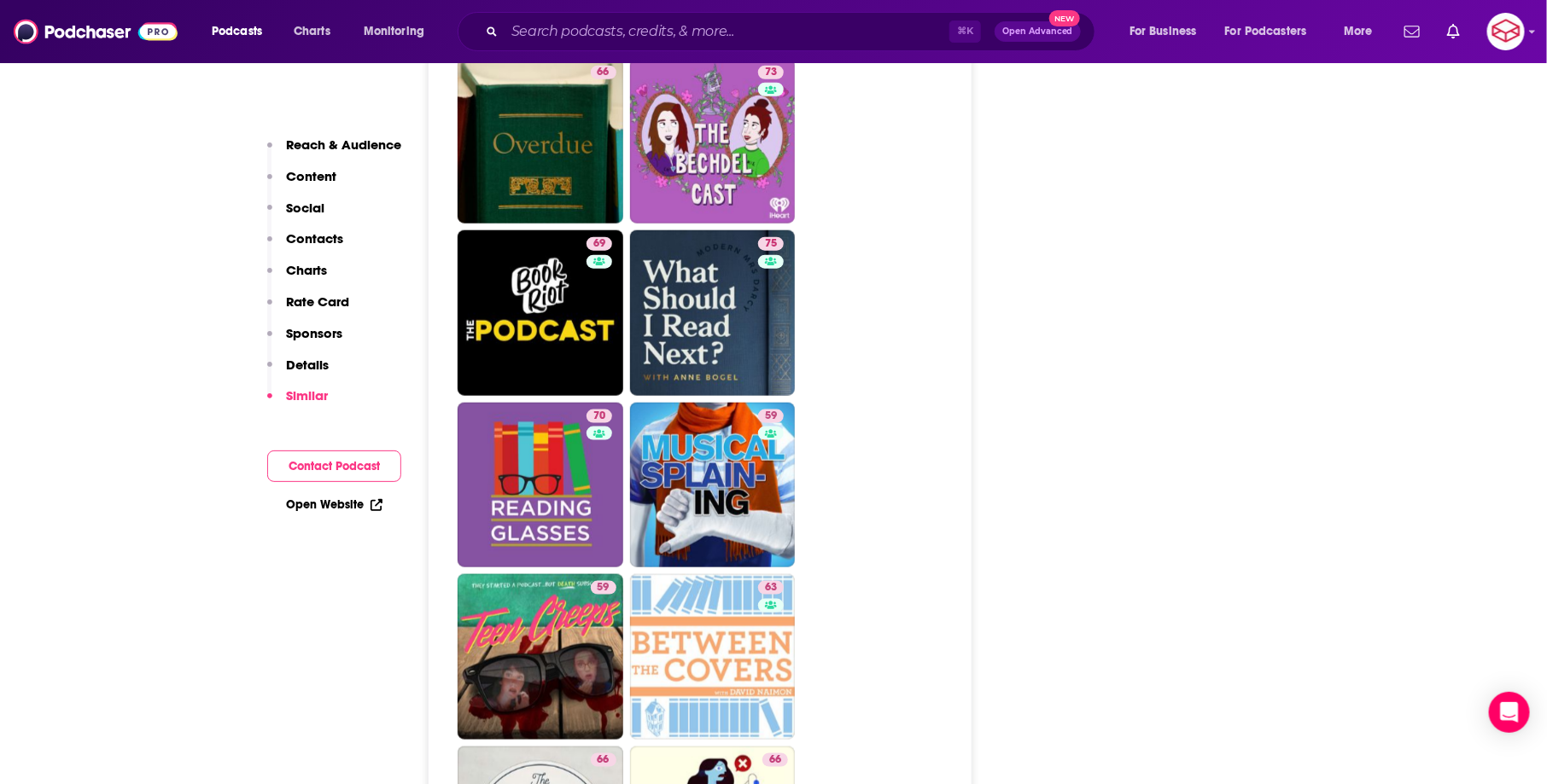
scroll to position [3852, 0]
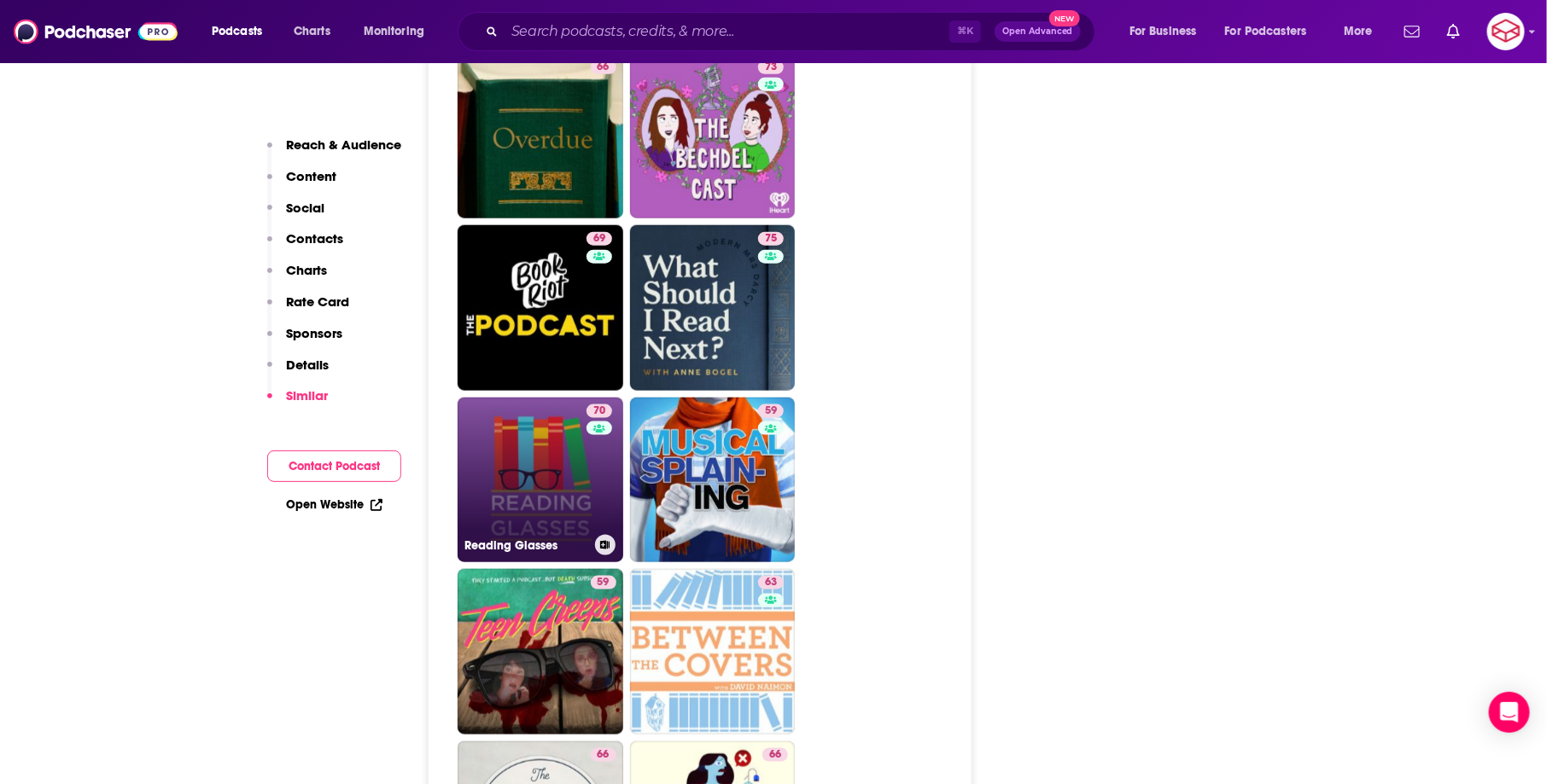
click at [532, 398] on link "70 Reading Glasses" at bounding box center [541, 481] width 166 height 166
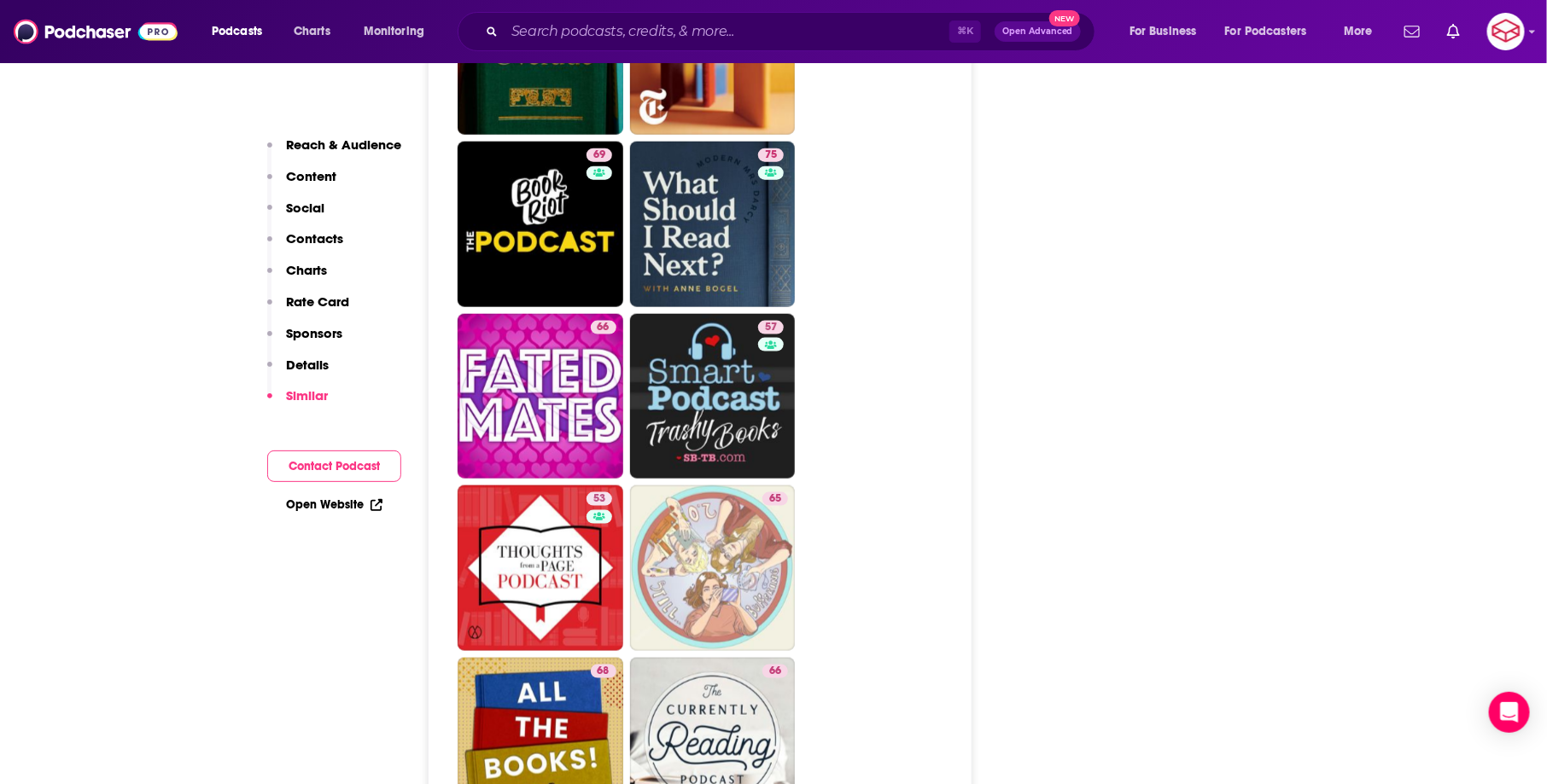
scroll to position [3956, 0]
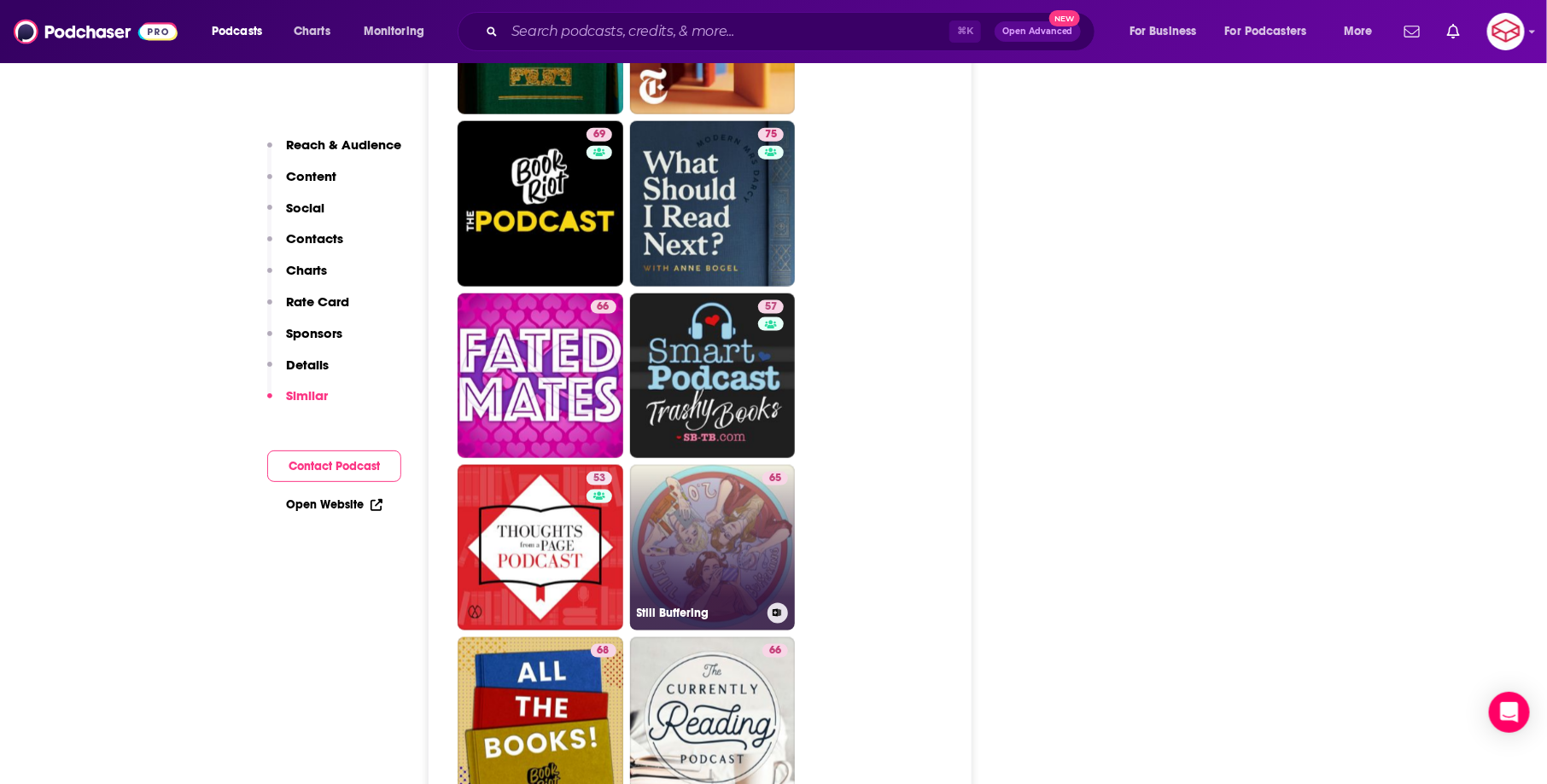
click at [735, 465] on link "65 Still Buffering" at bounding box center [713, 548] width 166 height 166
type input "https://www.podchaser.com/podcasts/still-buffering-41486"
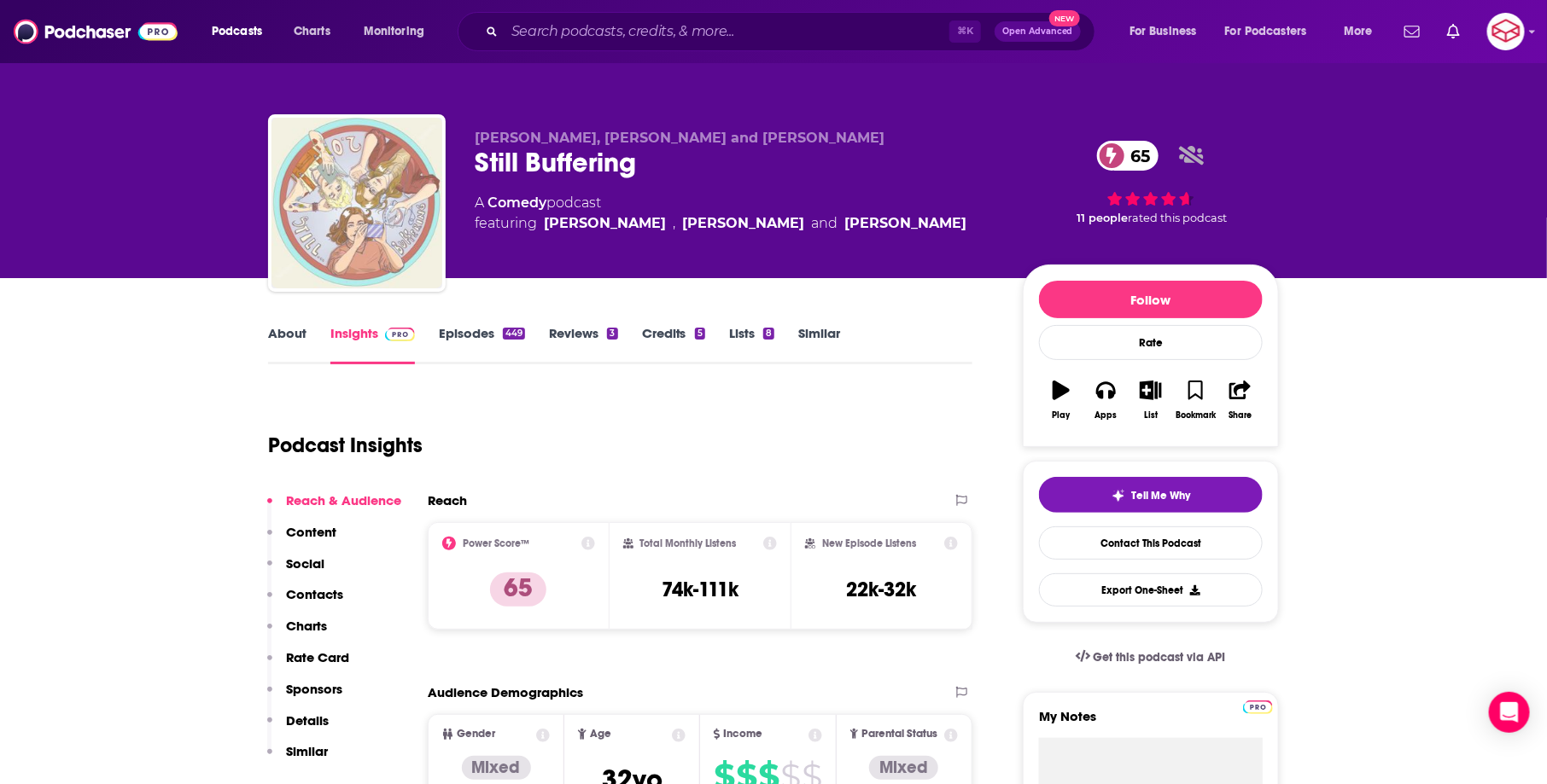
click at [269, 338] on link "About" at bounding box center [287, 345] width 38 height 39
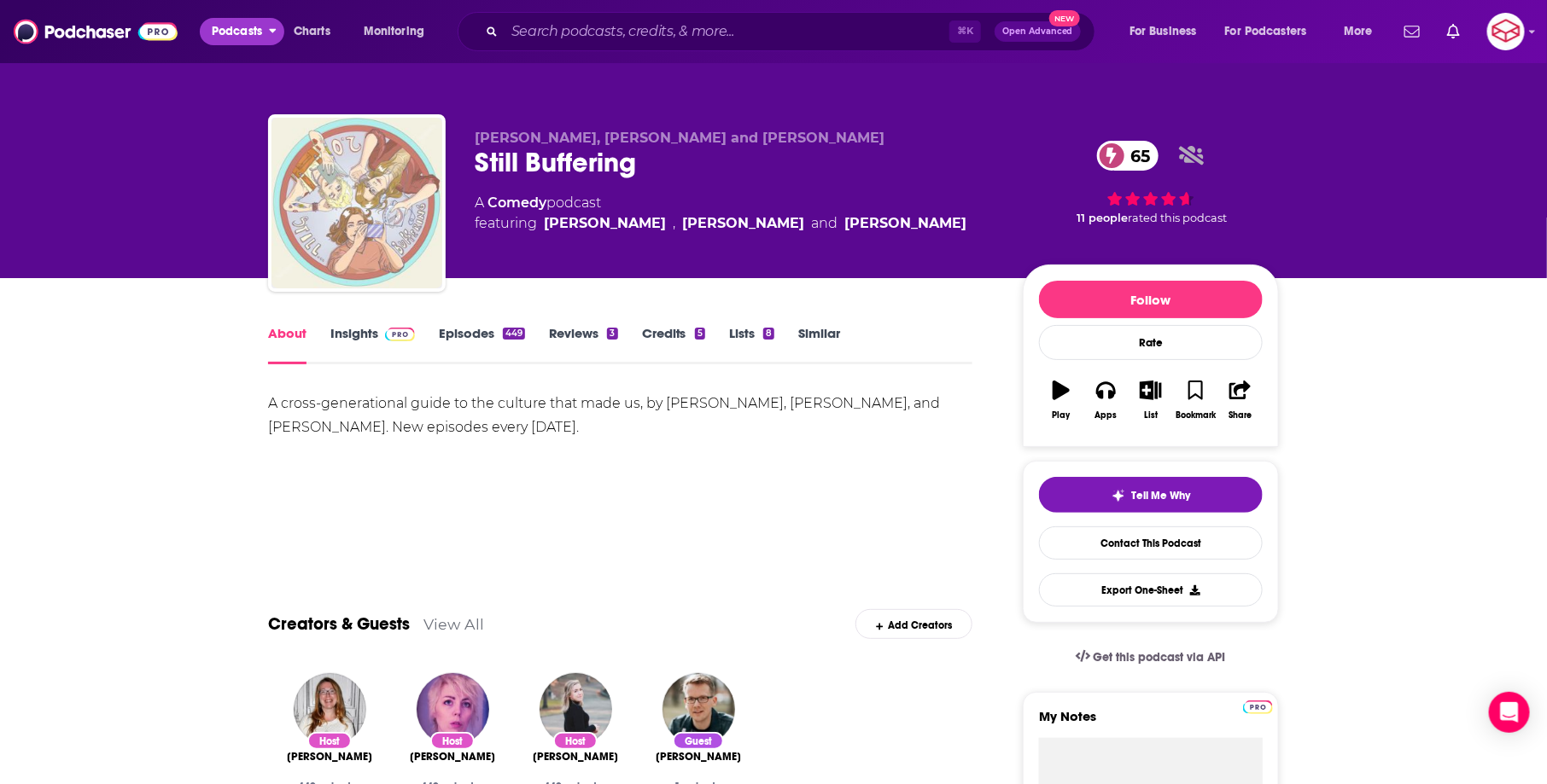
click at [242, 34] on span "Podcasts" at bounding box center [237, 32] width 50 height 24
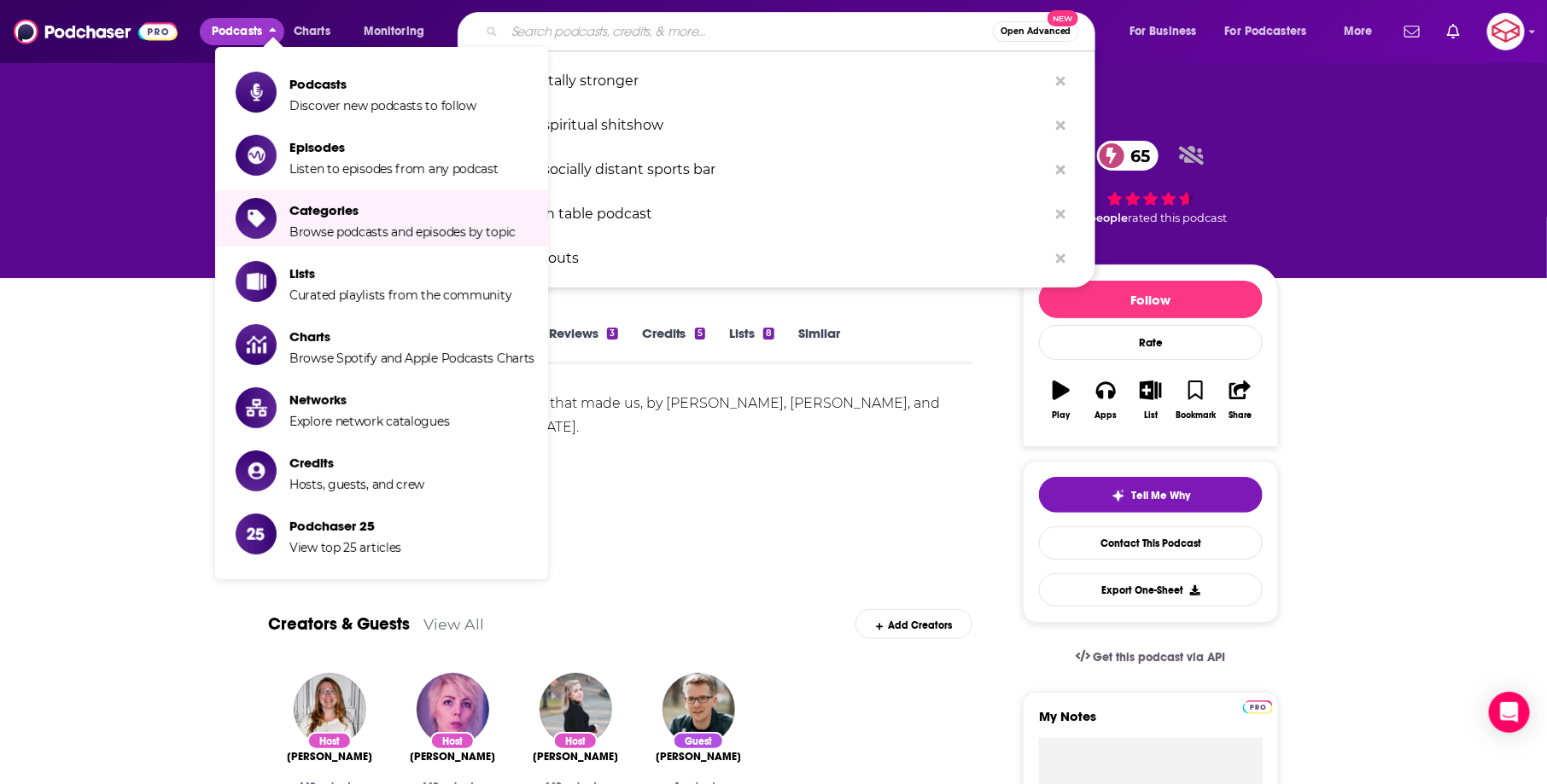
click at [701, 37] on input "Search podcasts, credits, & more..." at bounding box center [748, 32] width 488 height 28
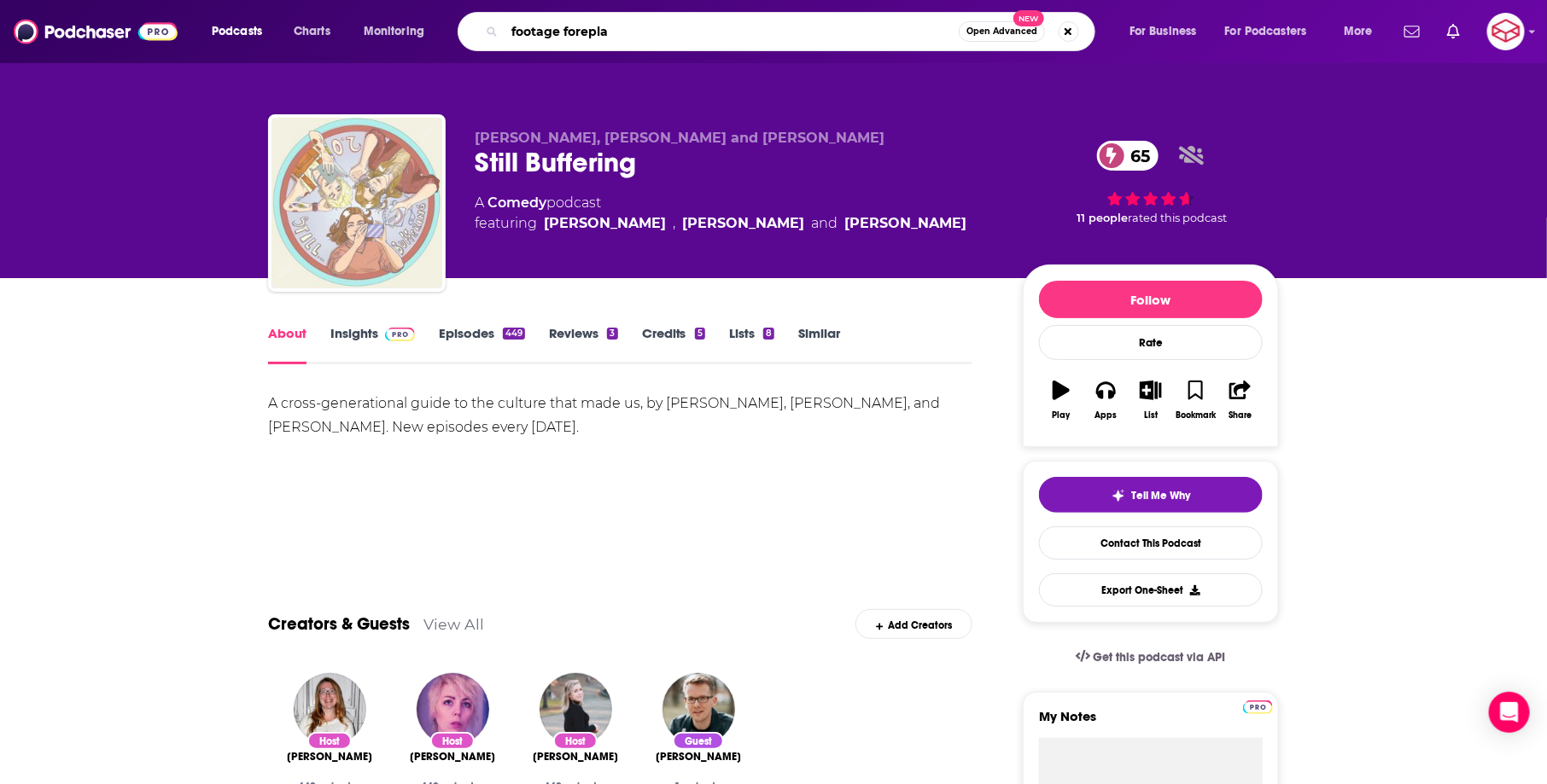
type input "footage foreplay"
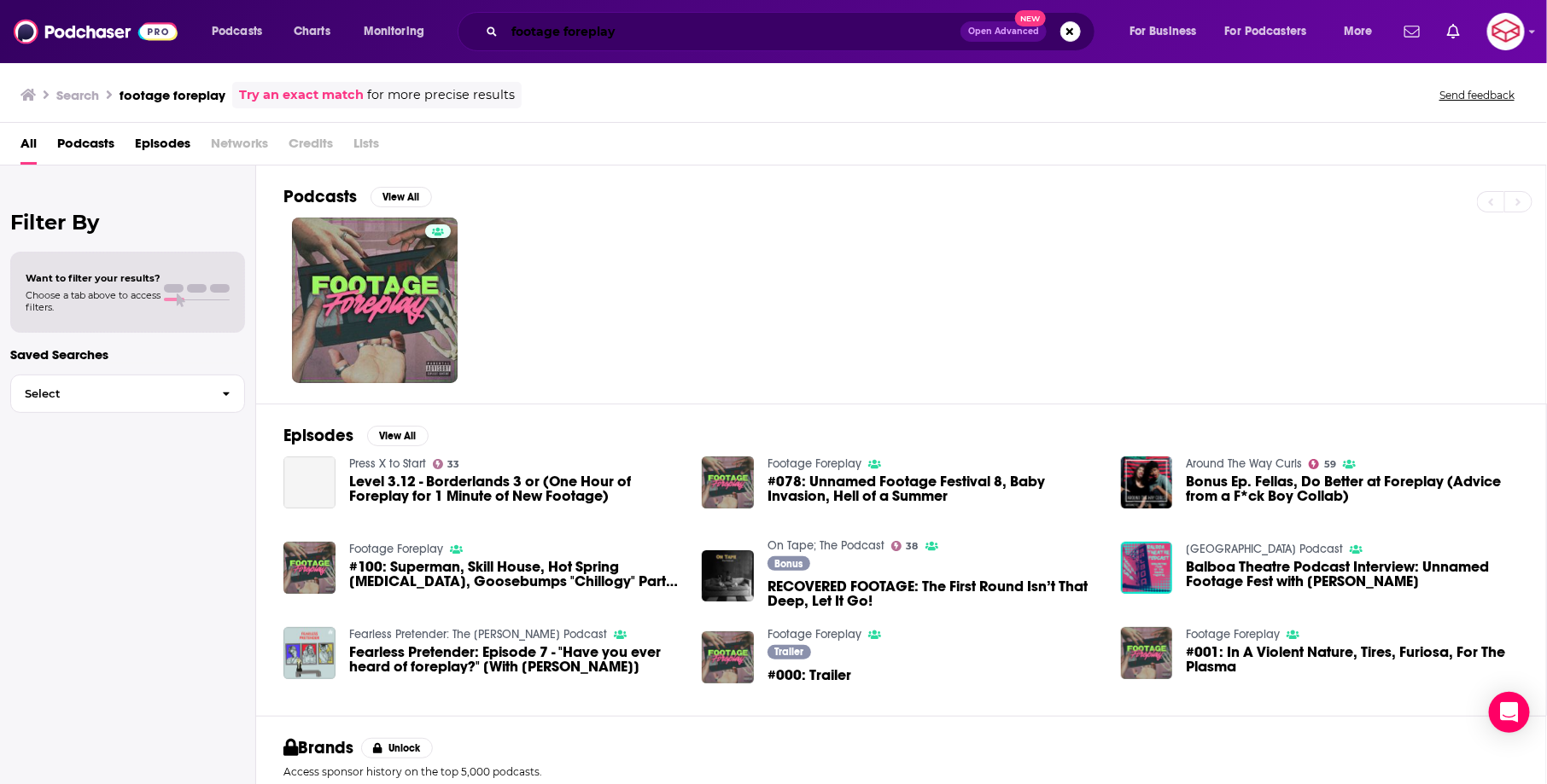
click at [624, 31] on input "footage foreplay" at bounding box center [732, 32] width 456 height 28
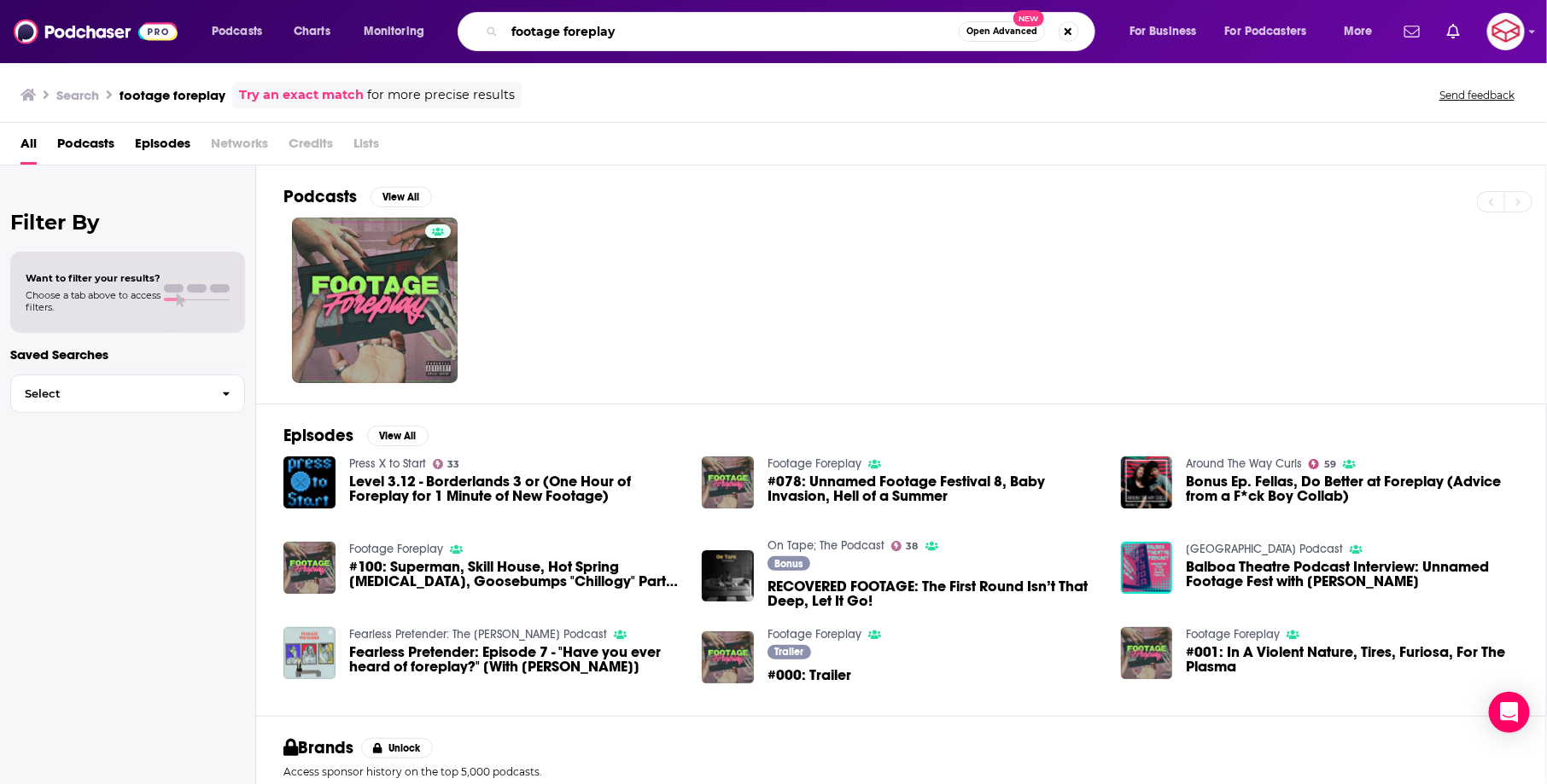
drag, startPoint x: 627, startPoint y: 31, endPoint x: 431, endPoint y: 27, distance: 196.0
click at [434, 28] on div "Podcasts Charts Monitoring footage foreplay Open Advanced New For Business For …" at bounding box center [794, 31] width 1189 height 39
type input "6 degrees of cats"
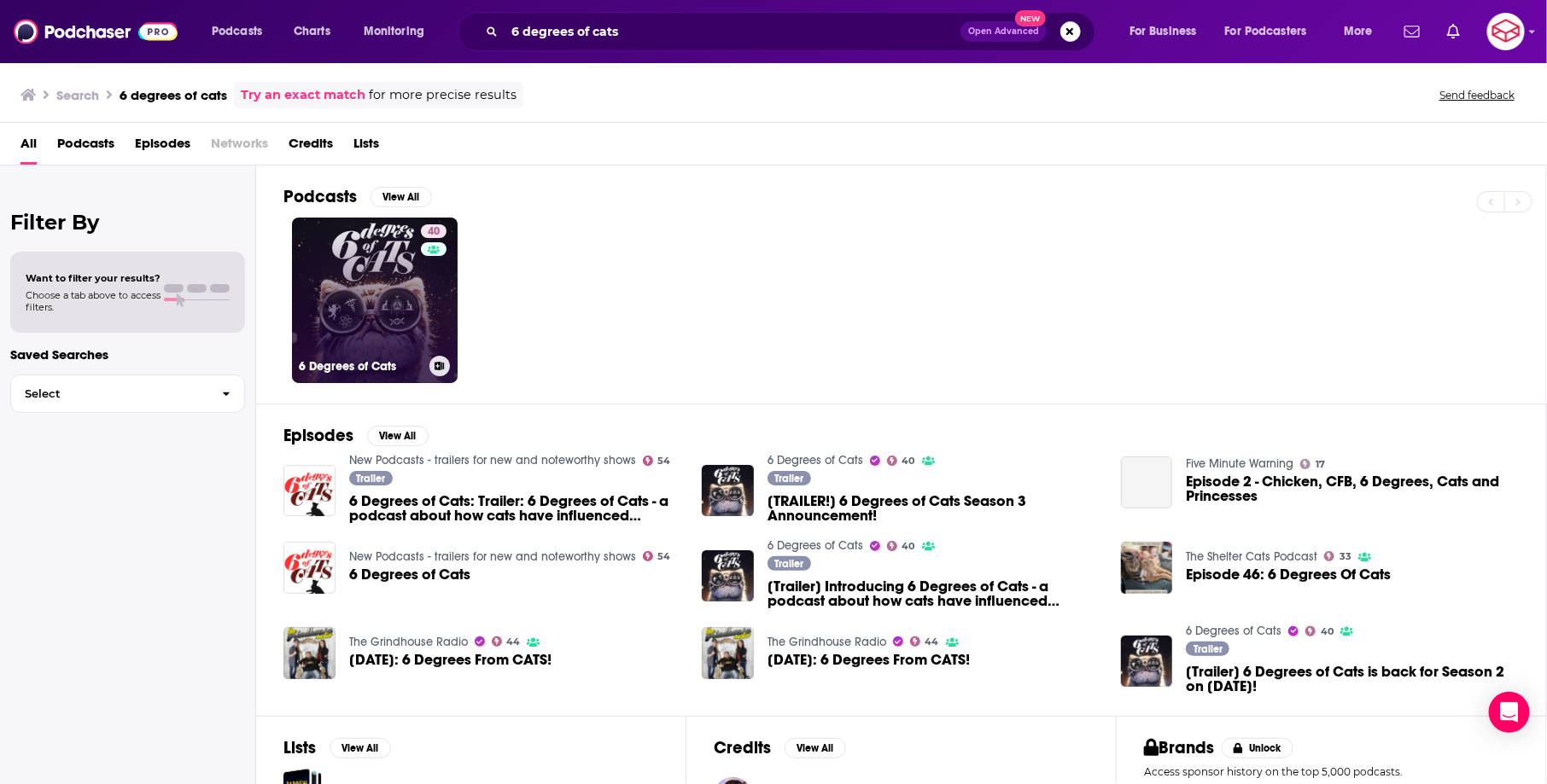
click at [350, 270] on link "40 6 Degrees of Cats" at bounding box center [375, 300] width 166 height 166
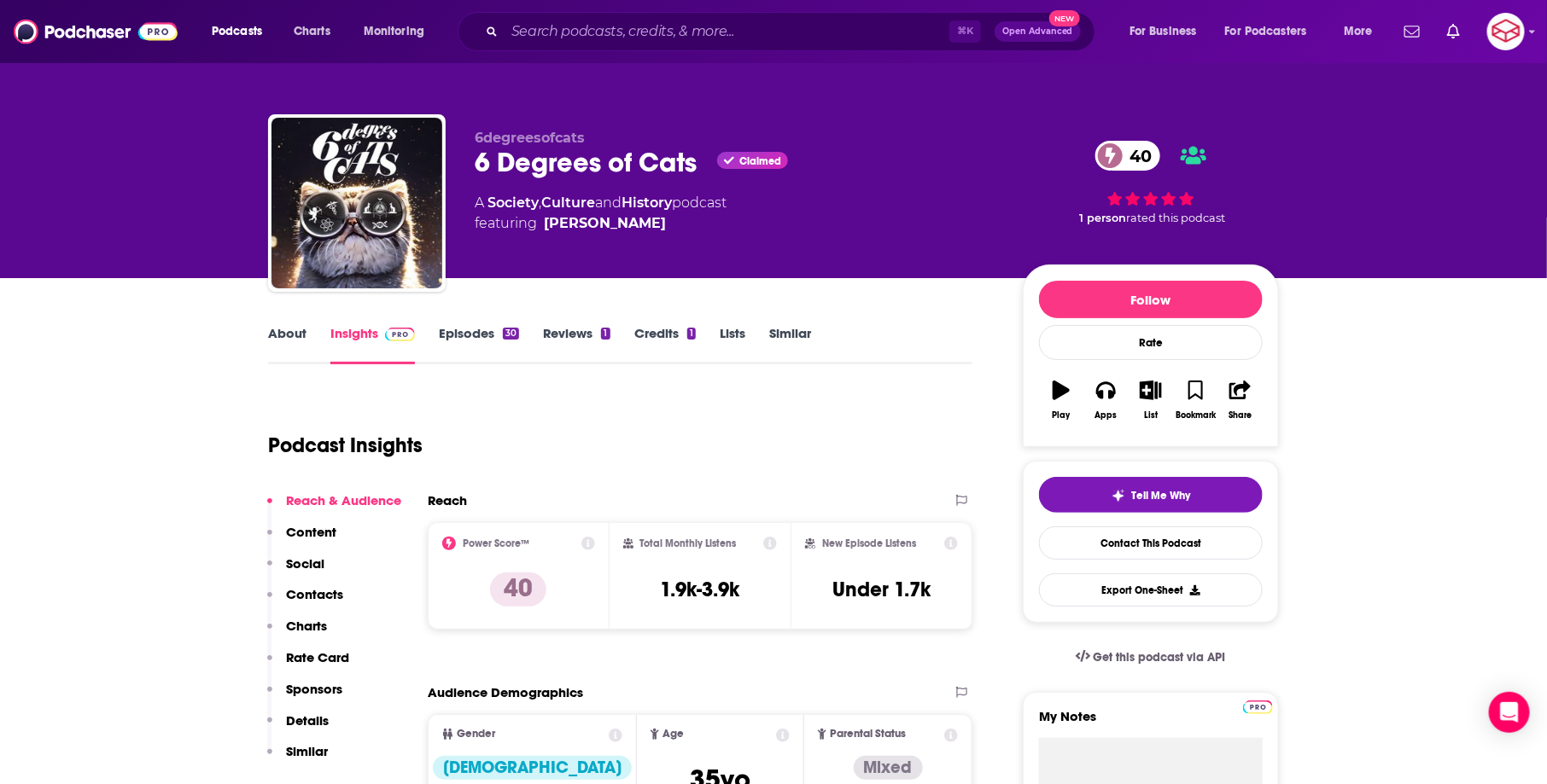
click at [268, 355] on link "About" at bounding box center [287, 345] width 38 height 39
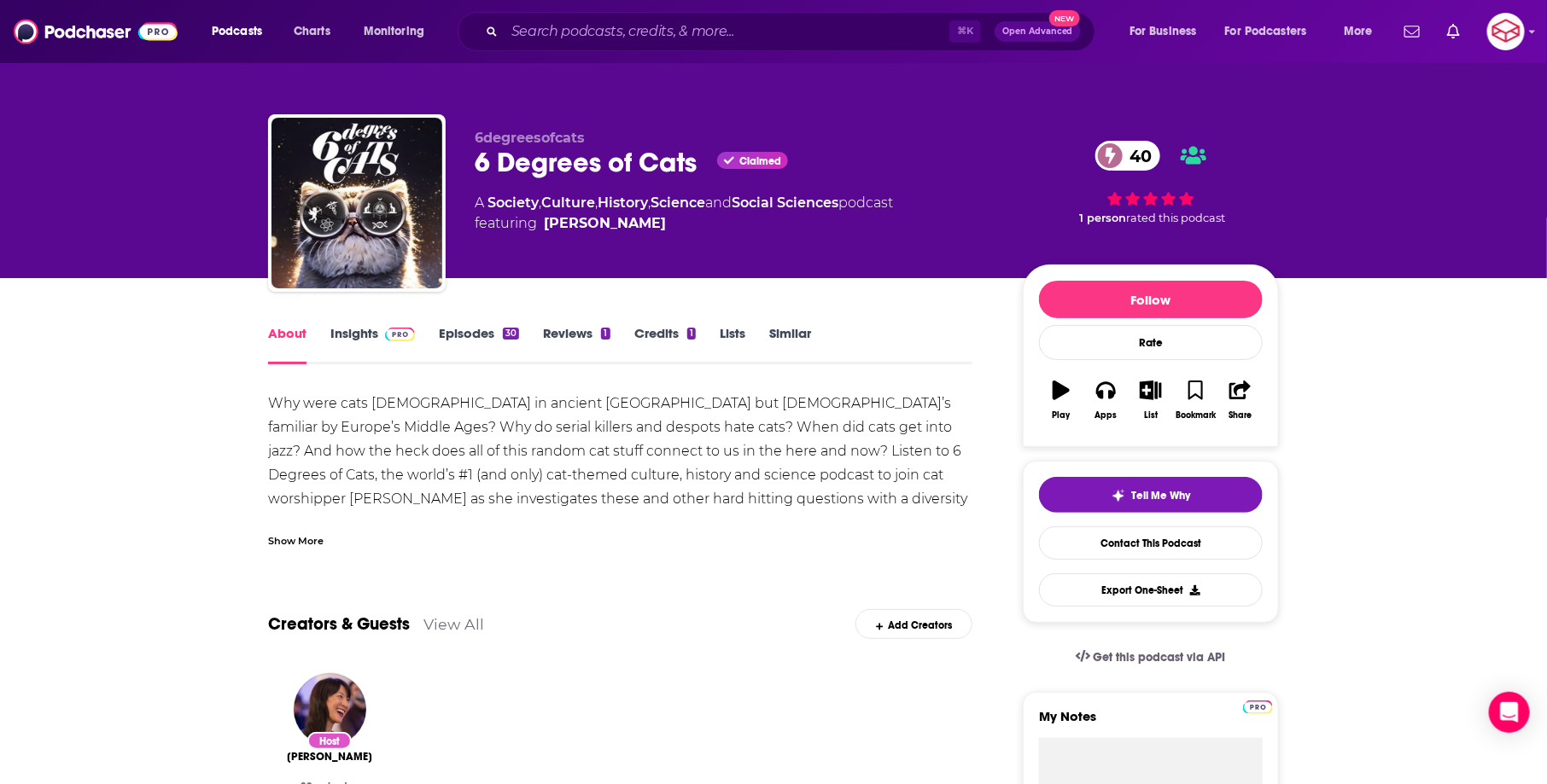
click at [397, 338] on img at bounding box center [400, 335] width 30 height 14
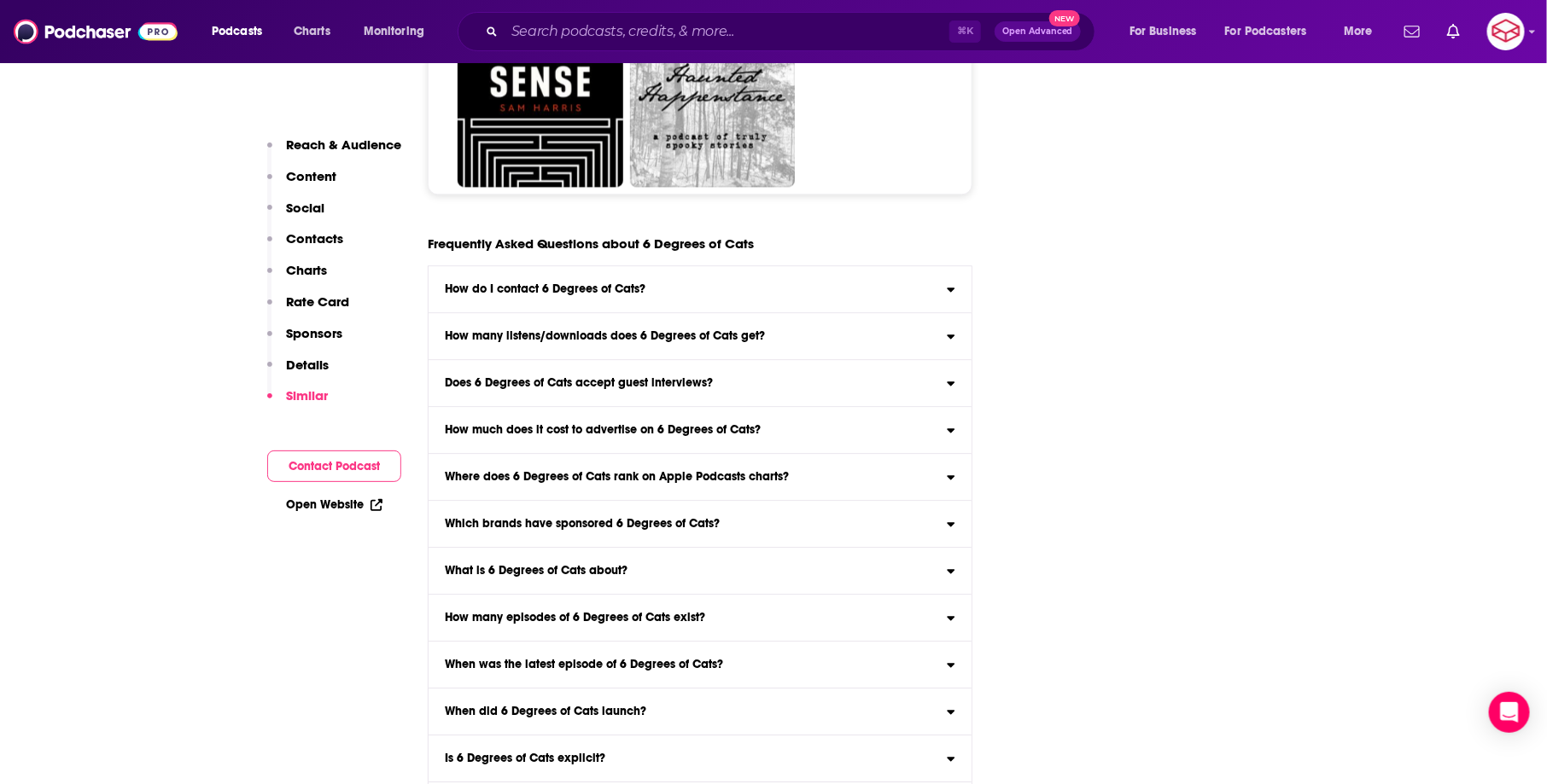
scroll to position [7944, 0]
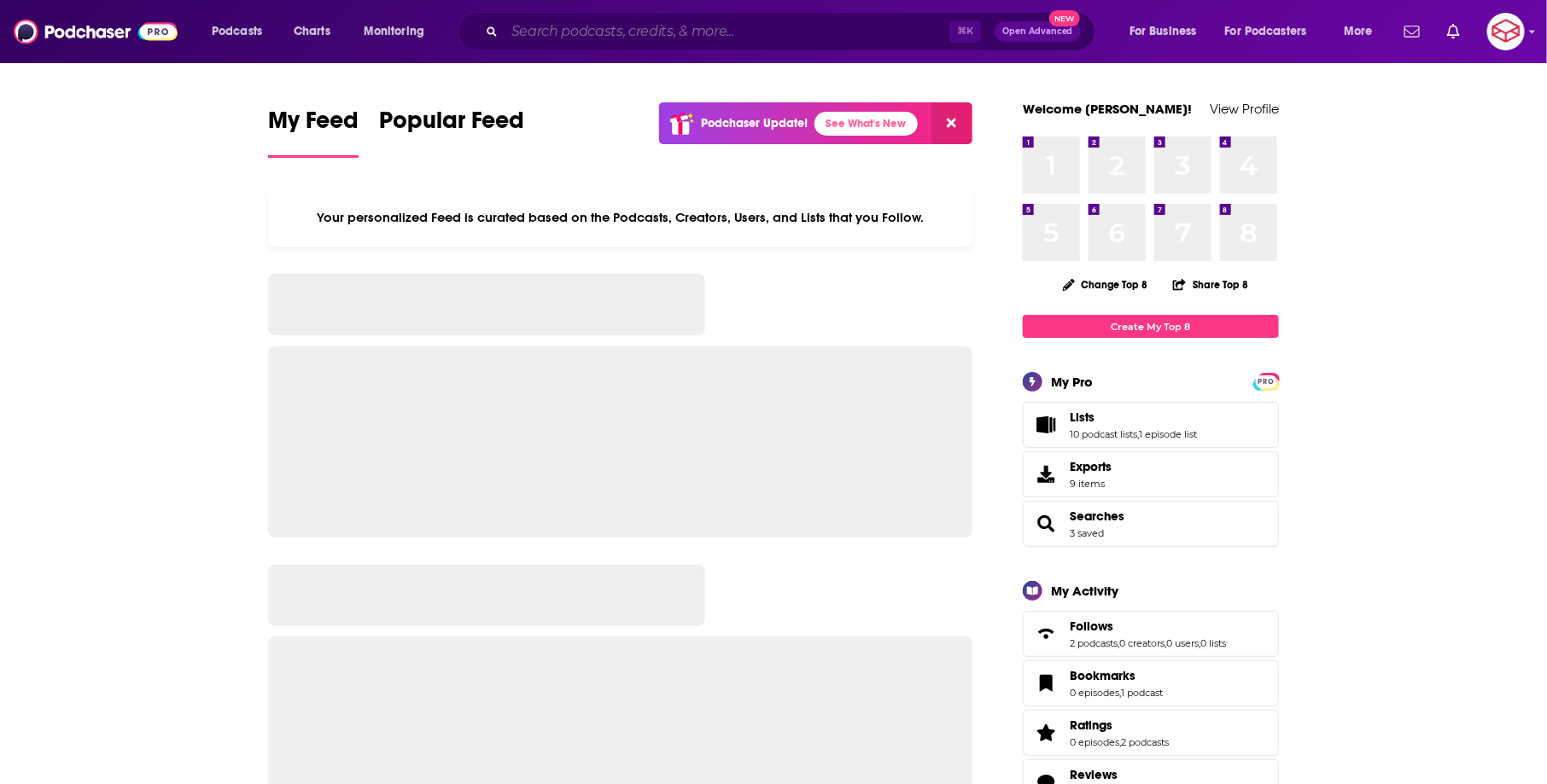
click at [855, 41] on input "Search podcasts, credits, & more..." at bounding box center [726, 32] width 445 height 28
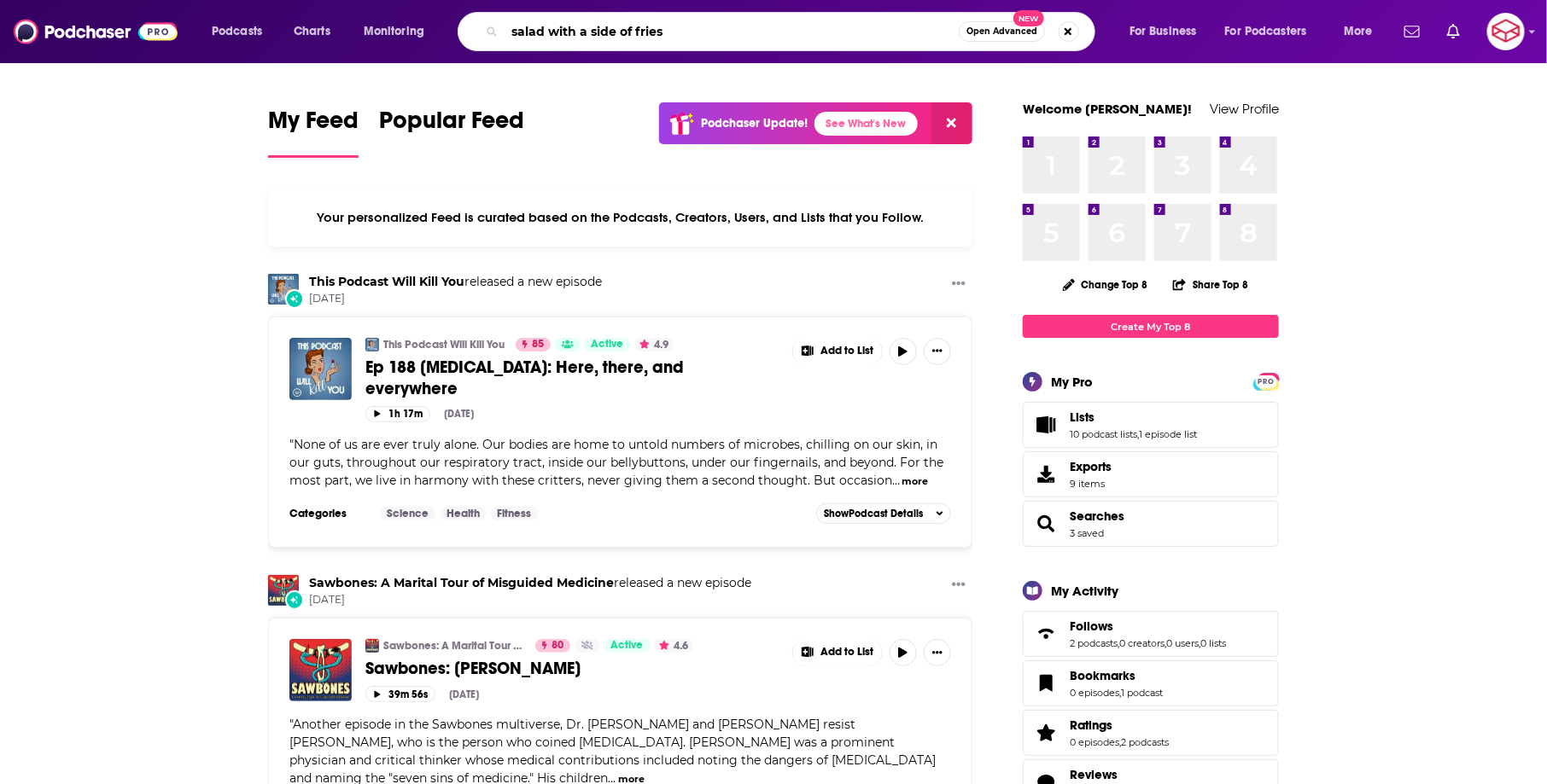
type input "salad with a side of fries"
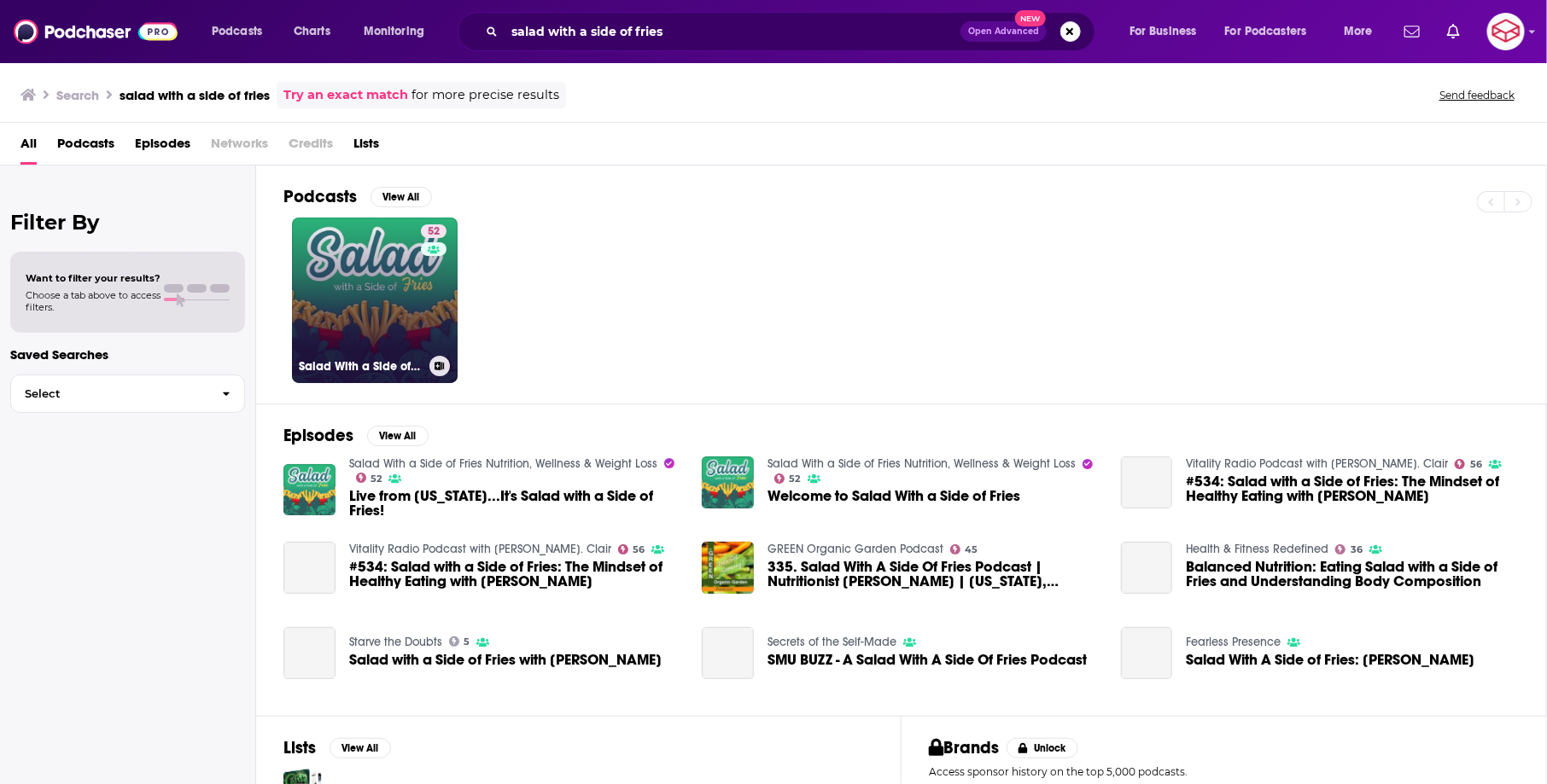
click at [401, 319] on link "52 Salad With a Side of Fries Nutrition, Wellness & Weight Loss" at bounding box center [375, 300] width 166 height 166
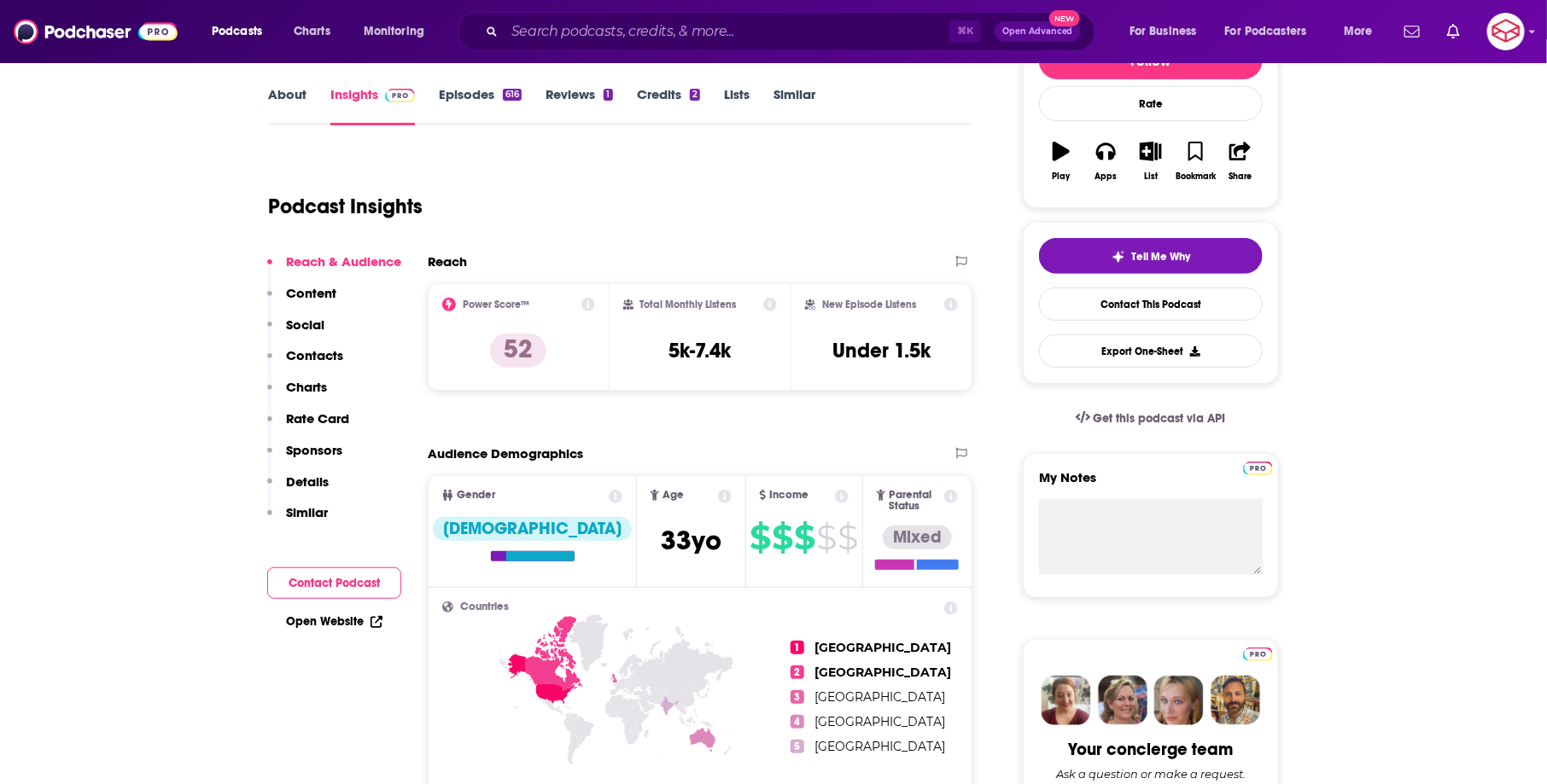
scroll to position [242, 0]
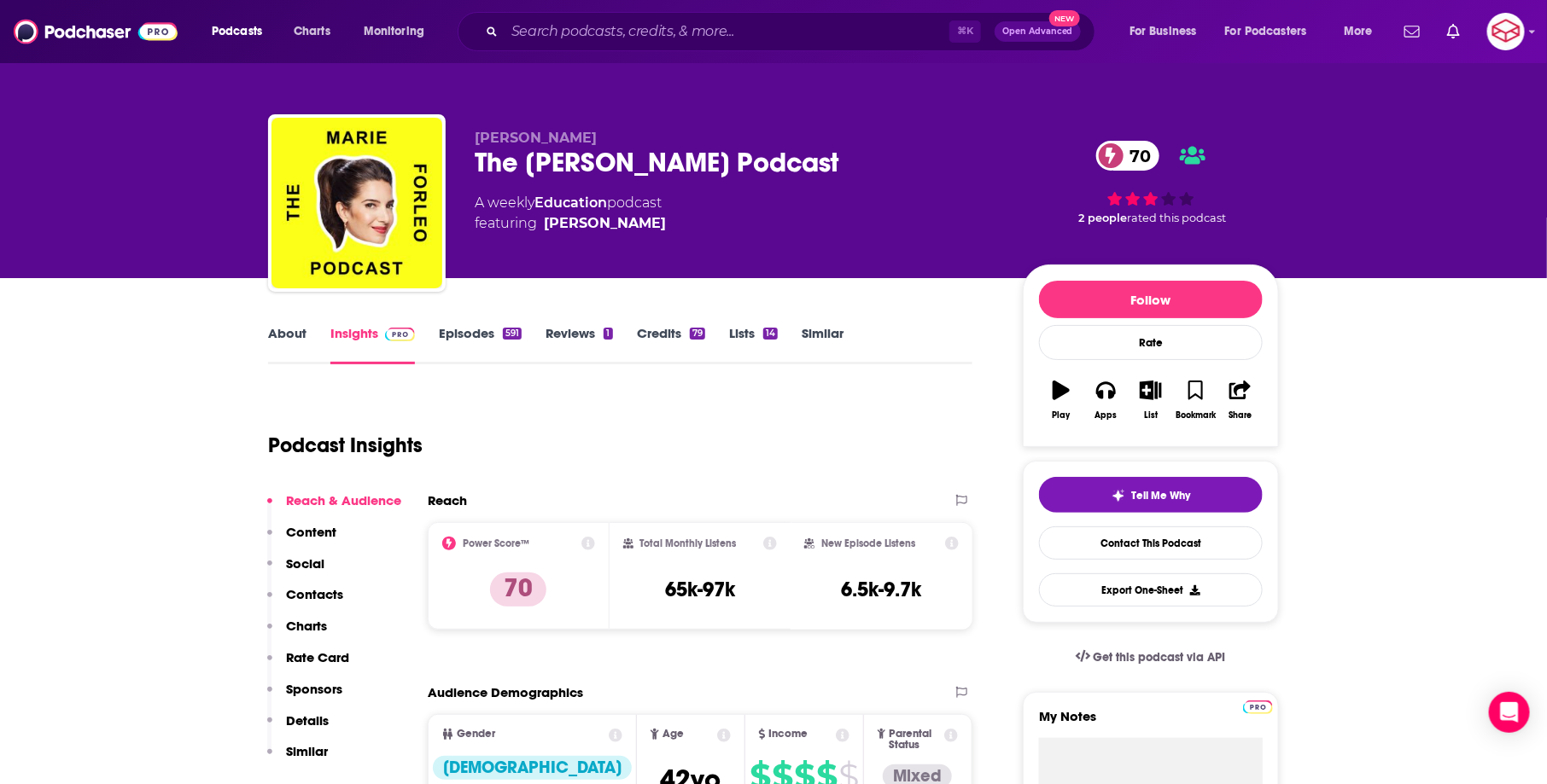
click at [281, 343] on link "About" at bounding box center [287, 345] width 38 height 39
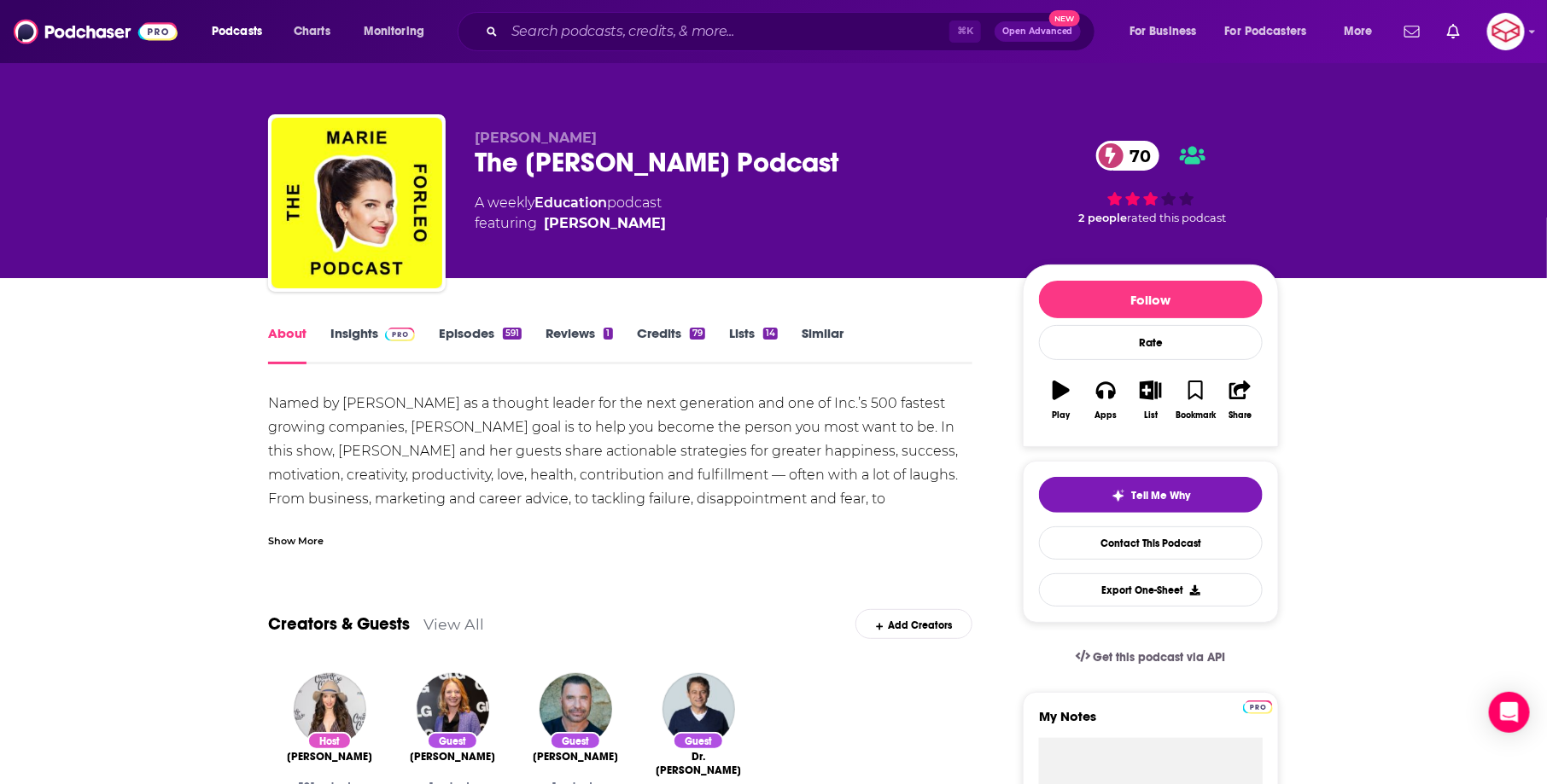
click at [396, 337] on img at bounding box center [400, 335] width 30 height 14
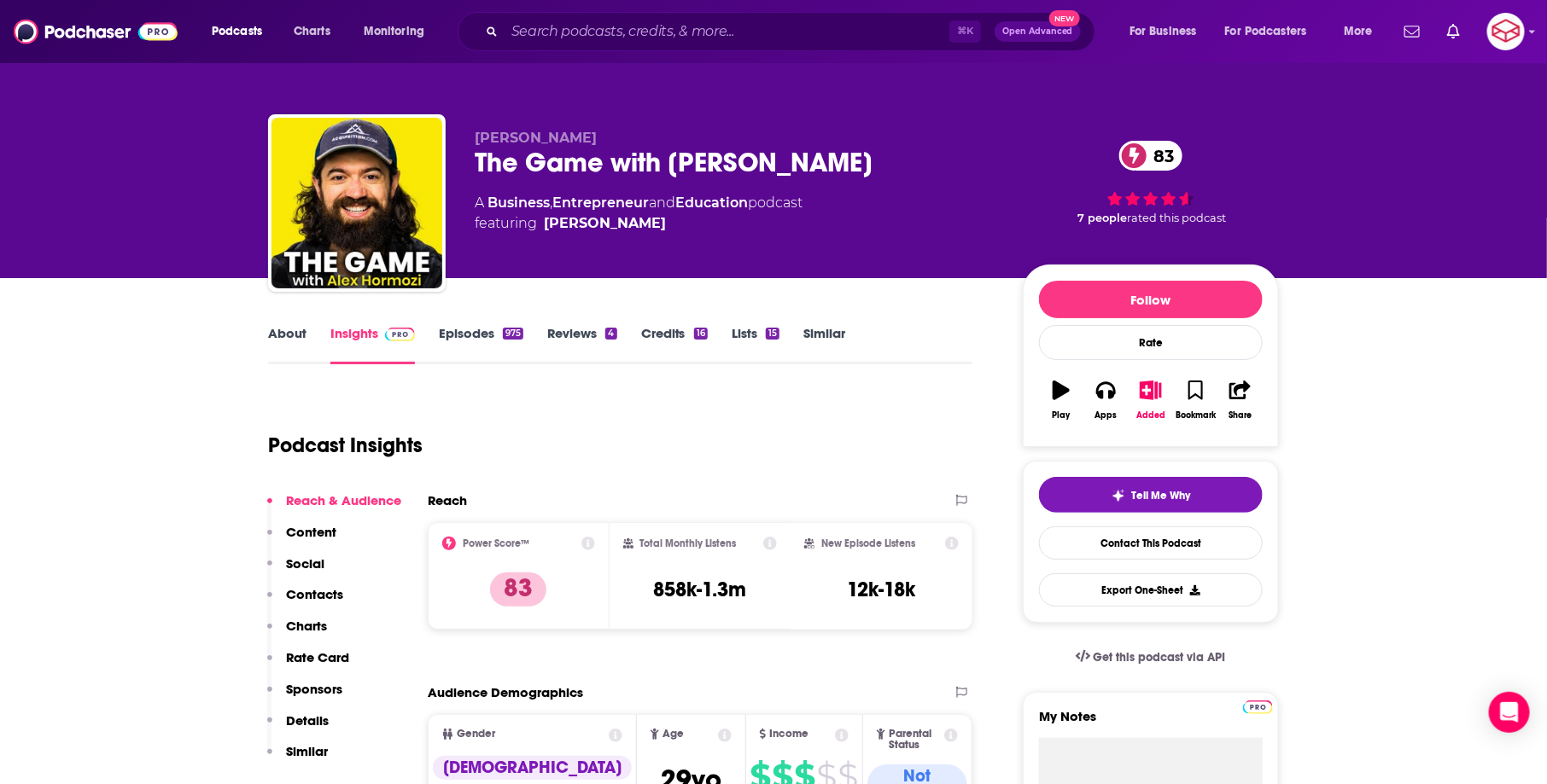
click at [282, 336] on link "About" at bounding box center [287, 345] width 38 height 39
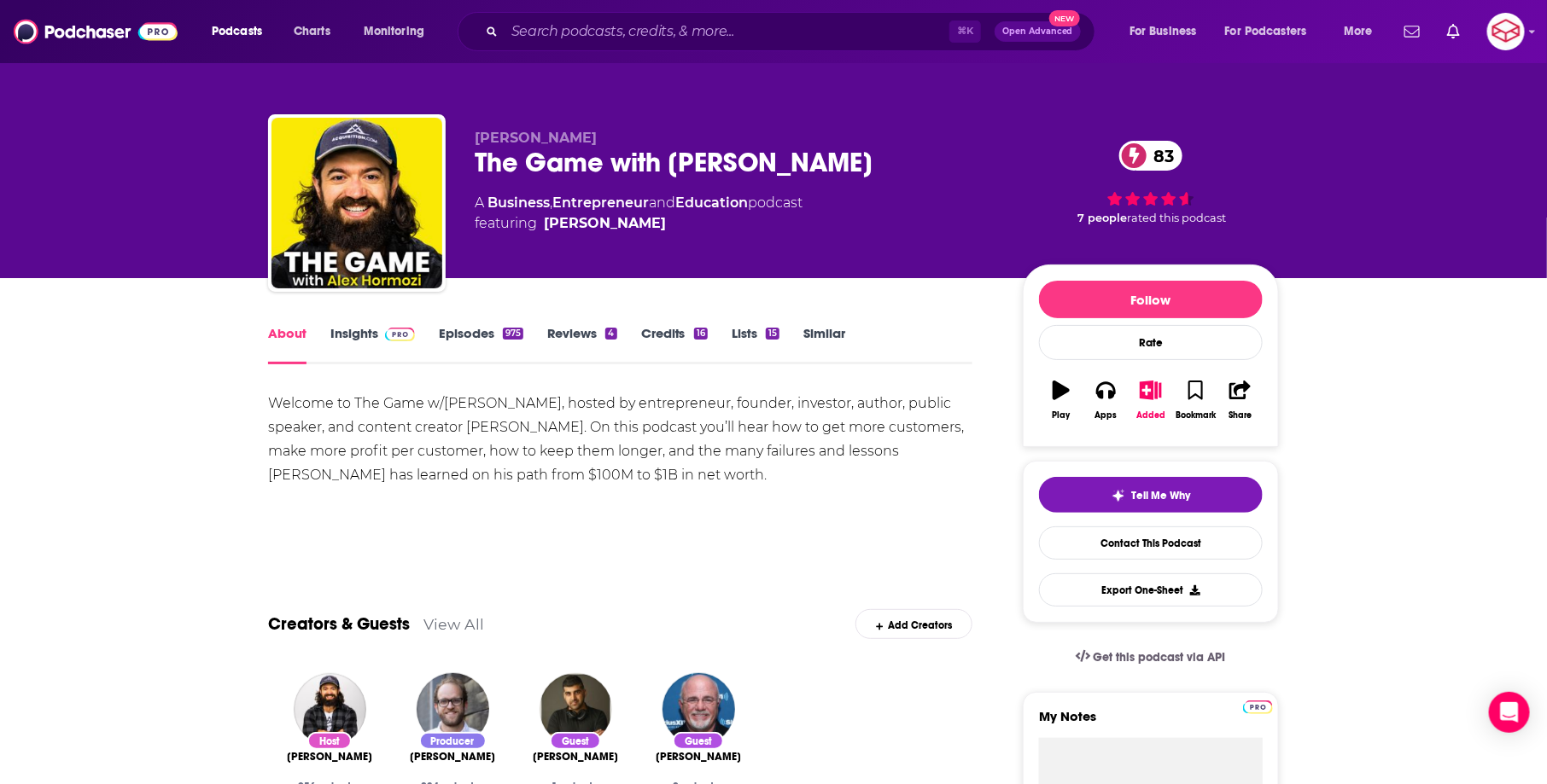
click at [373, 326] on link "Insights" at bounding box center [373, 345] width 85 height 39
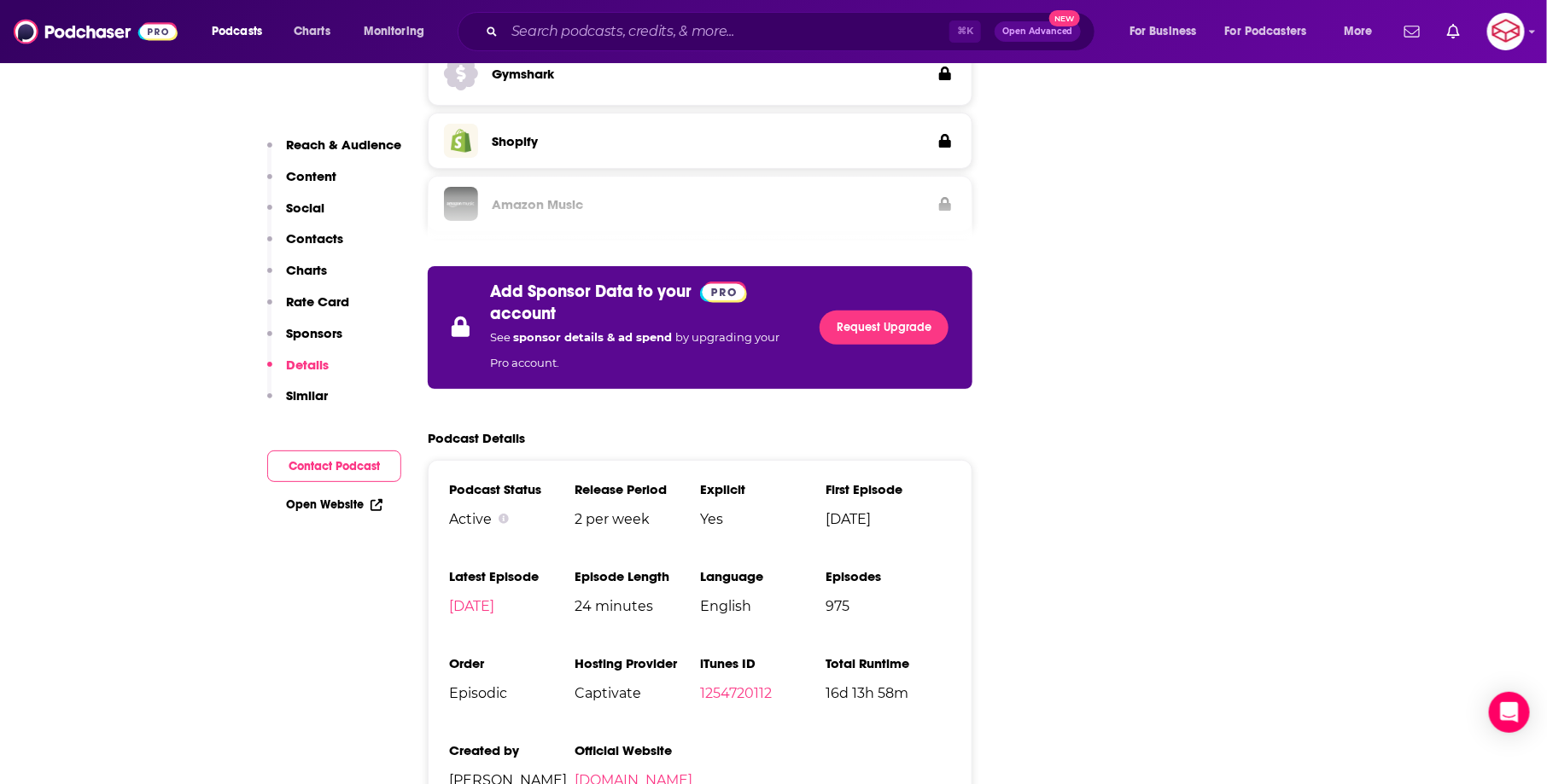
scroll to position [3195, 0]
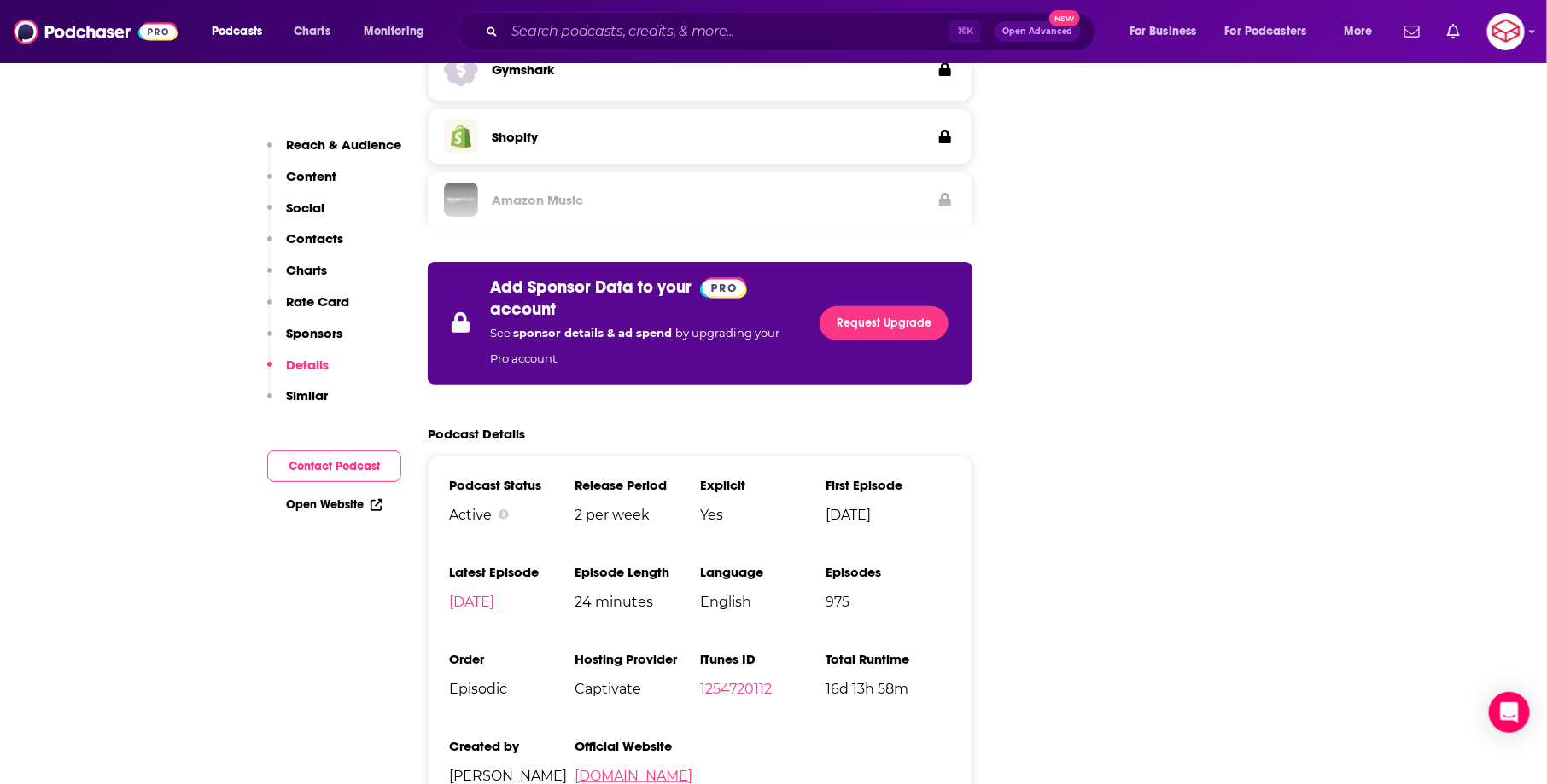
click at [650, 768] on link "[DOMAIN_NAME]" at bounding box center [633, 776] width 117 height 16
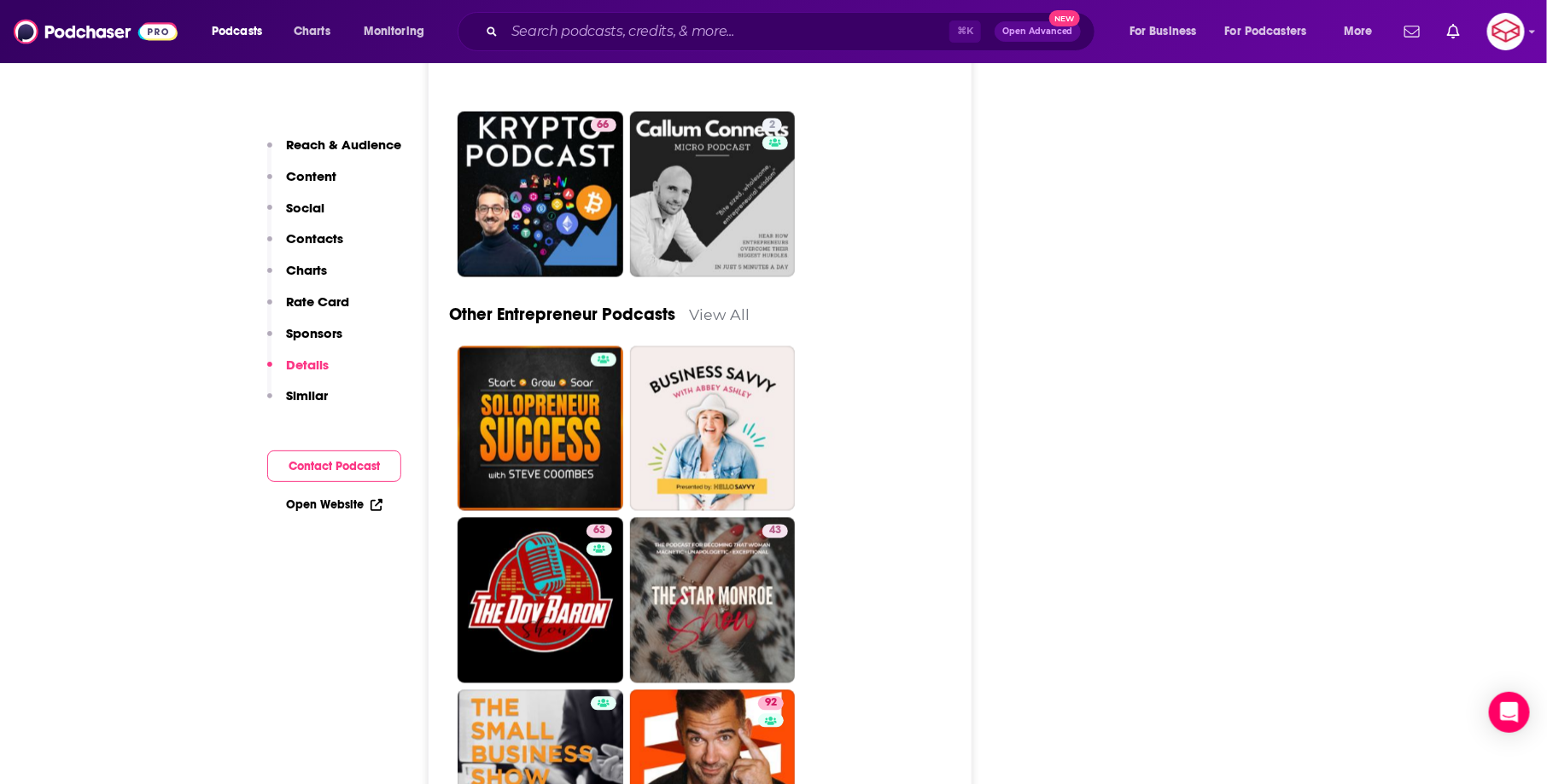
scroll to position [7555, 0]
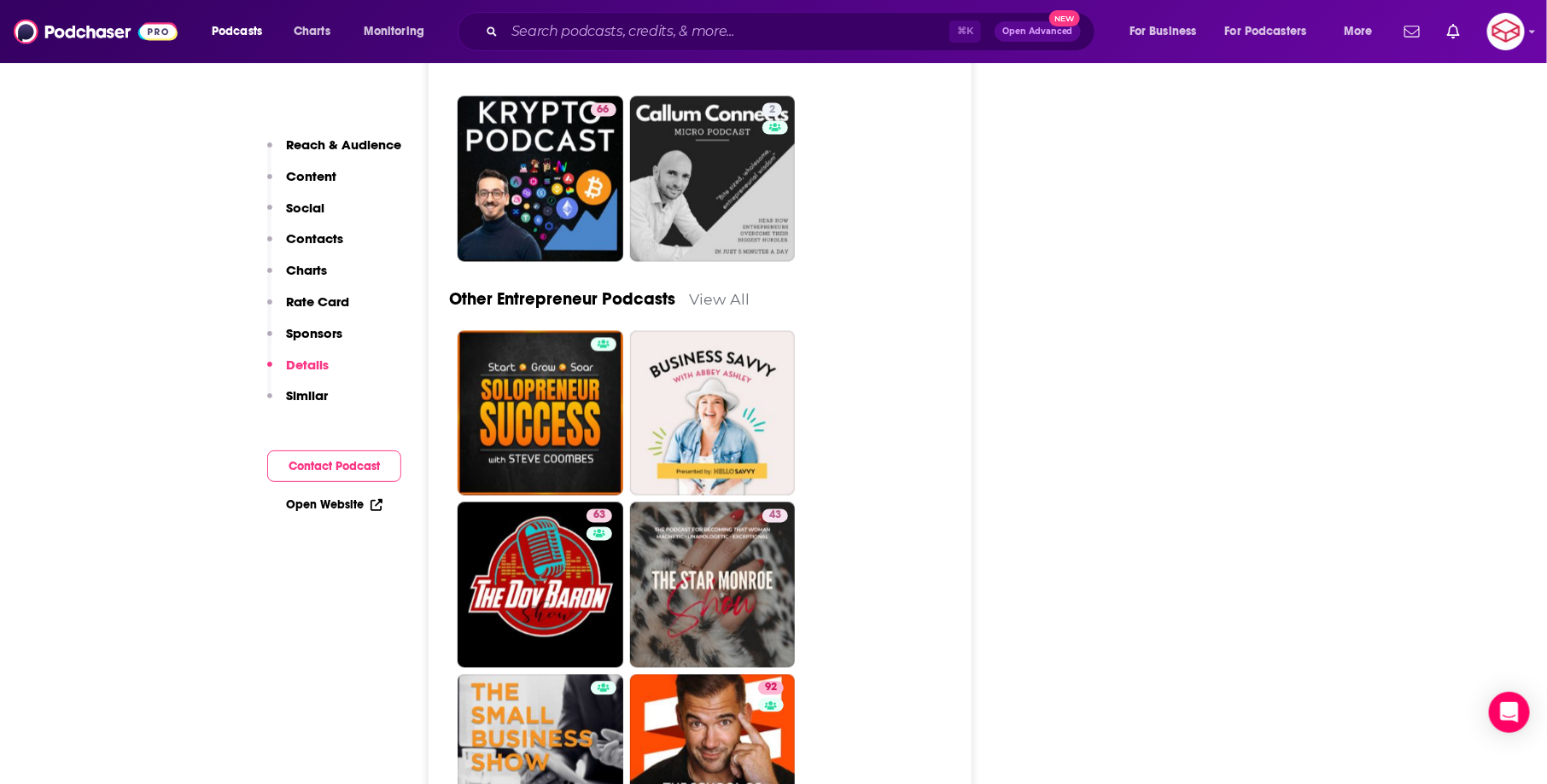
click at [803, 14] on div "⌘ K Open Advanced New" at bounding box center [777, 31] width 637 height 39
click at [783, 44] on input "Search podcasts, credits, & more..." at bounding box center [726, 32] width 445 height 28
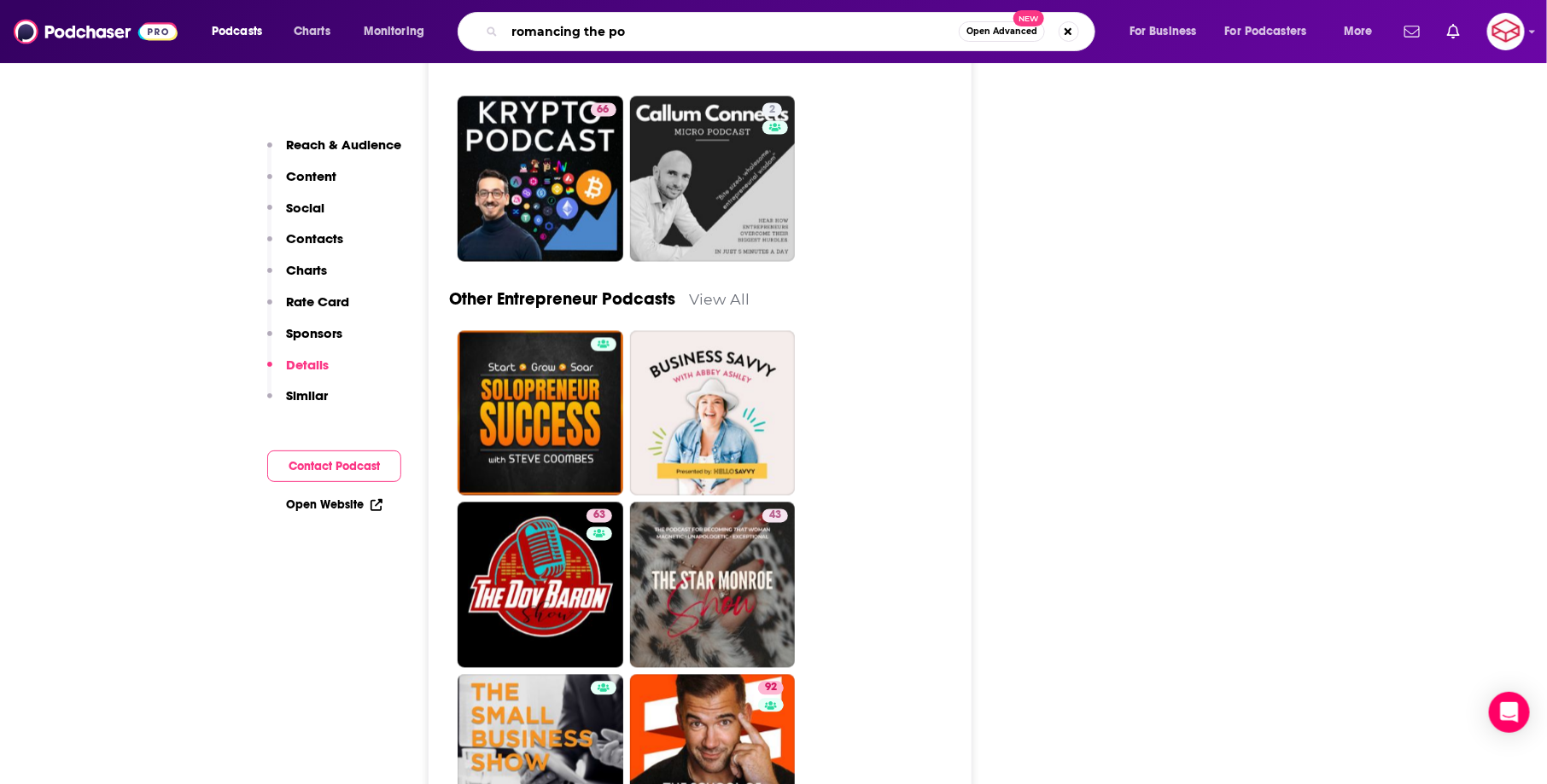
type input "romancing the pod"
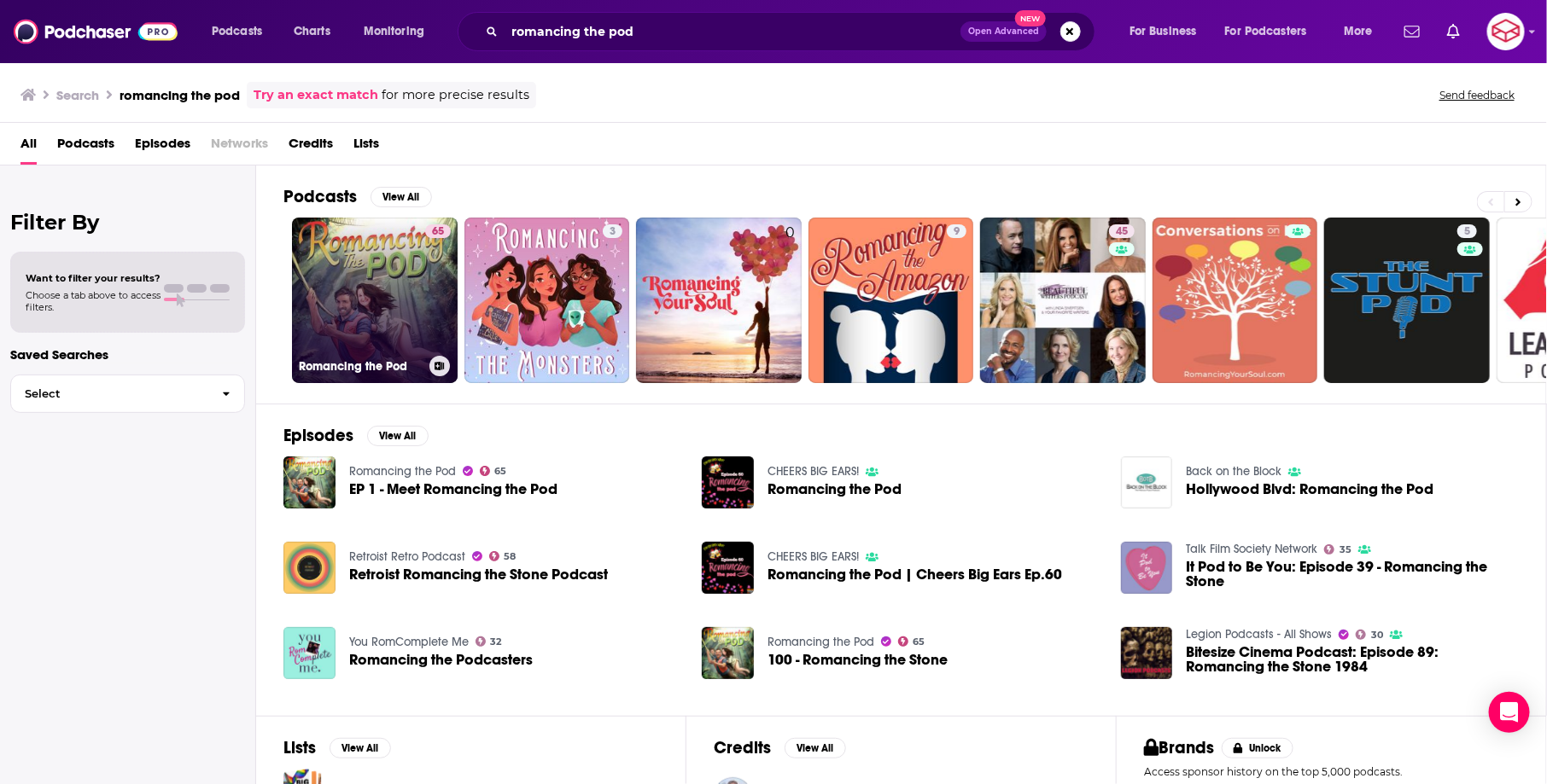
click at [396, 235] on link "65 Romancing the Pod" at bounding box center [375, 300] width 166 height 166
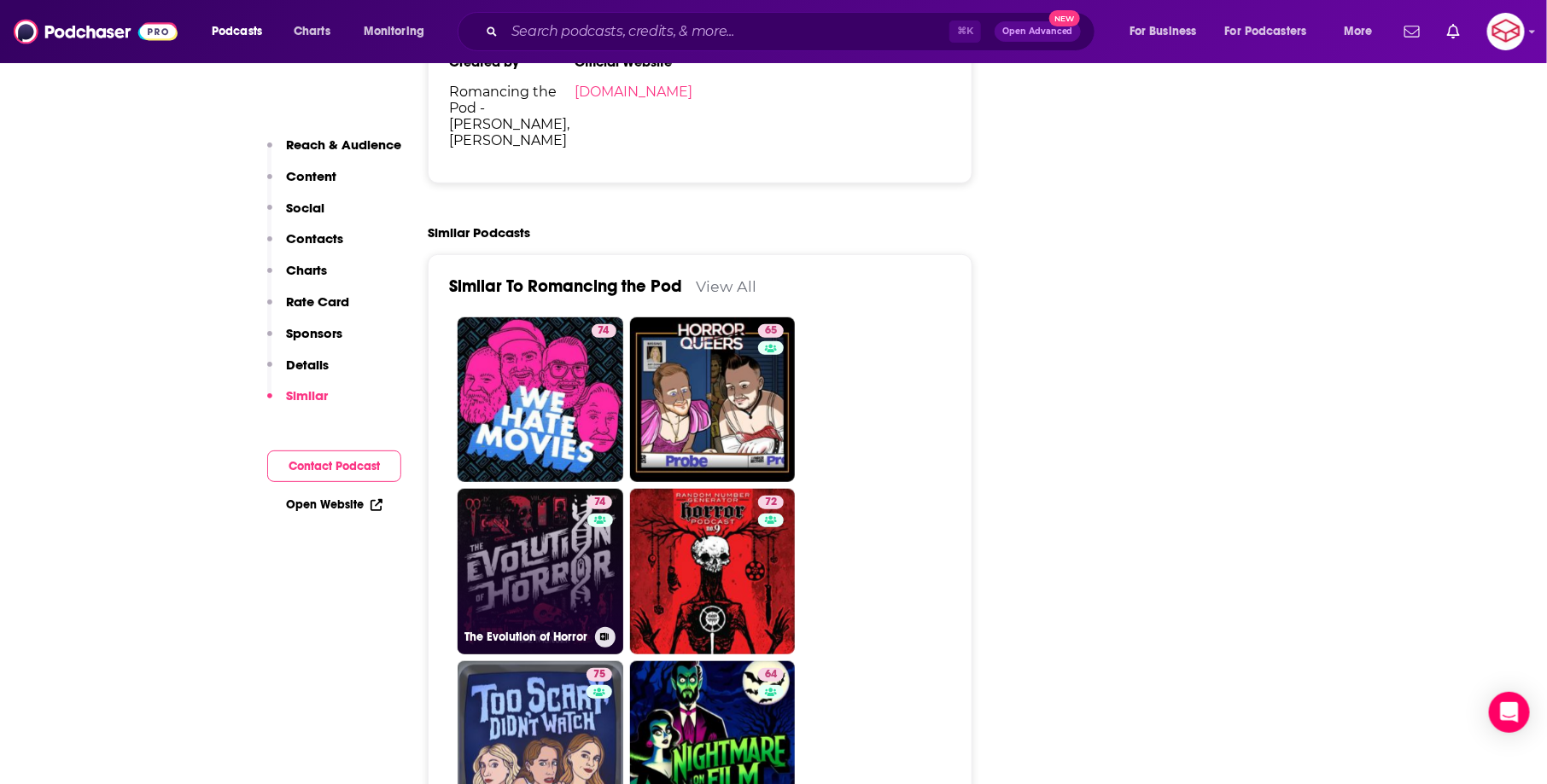
scroll to position [3462, 0]
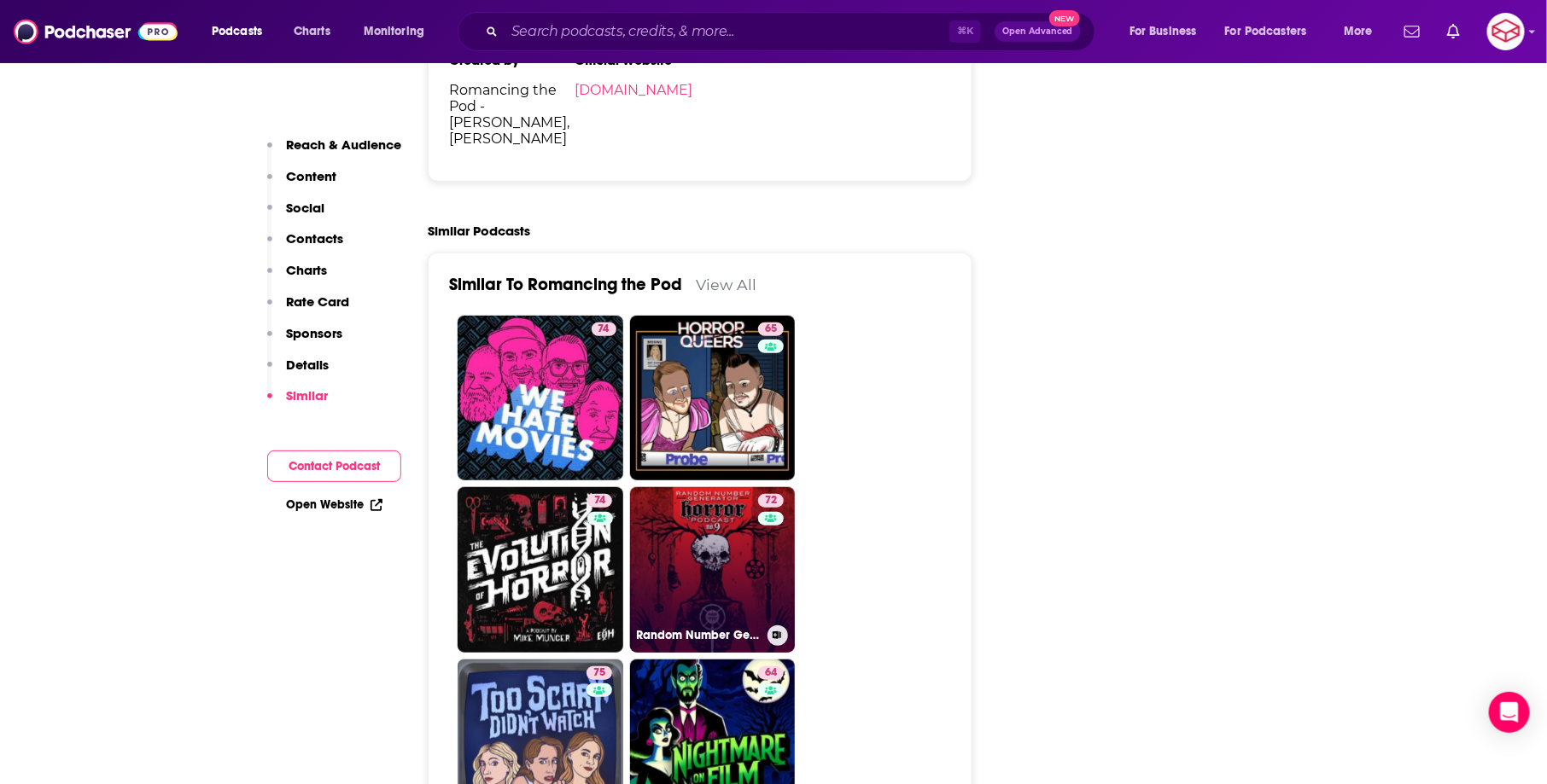
click at [727, 487] on link "72 Random Number Generator Horror Podcast No. 9" at bounding box center [713, 570] width 166 height 166
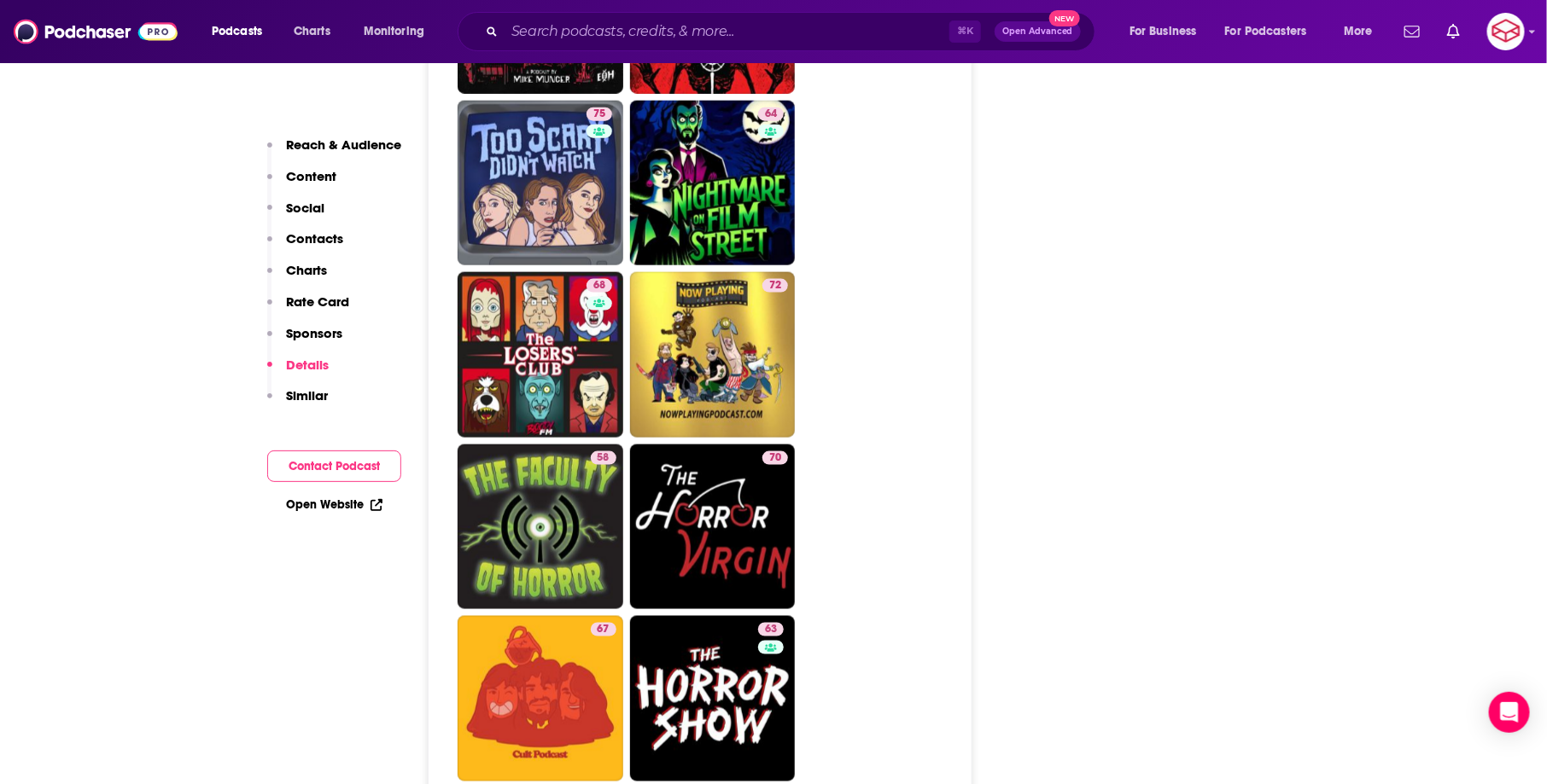
scroll to position [4044, 0]
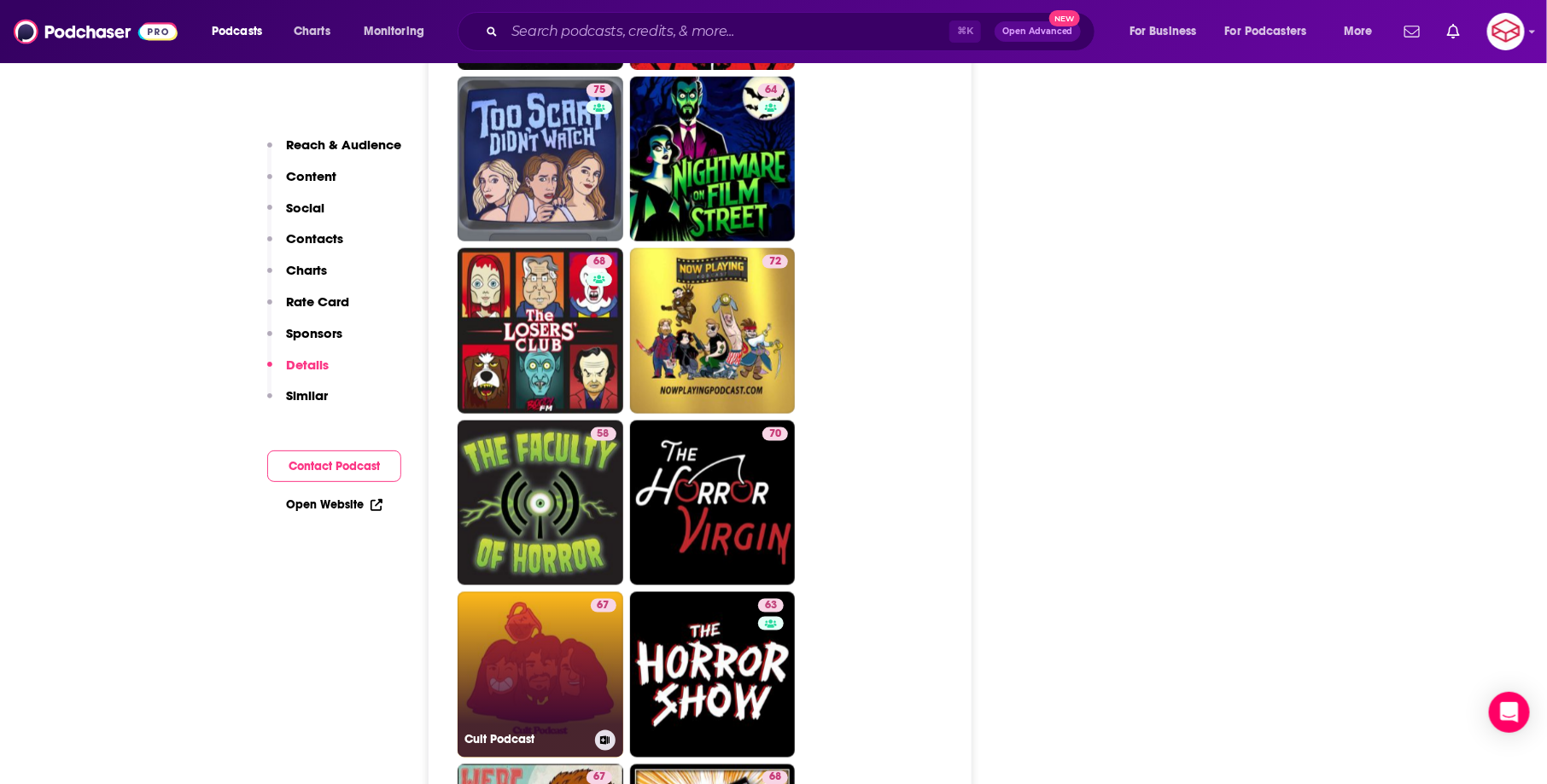
click at [589, 594] on link "67 Cult Podcast" at bounding box center [541, 675] width 166 height 166
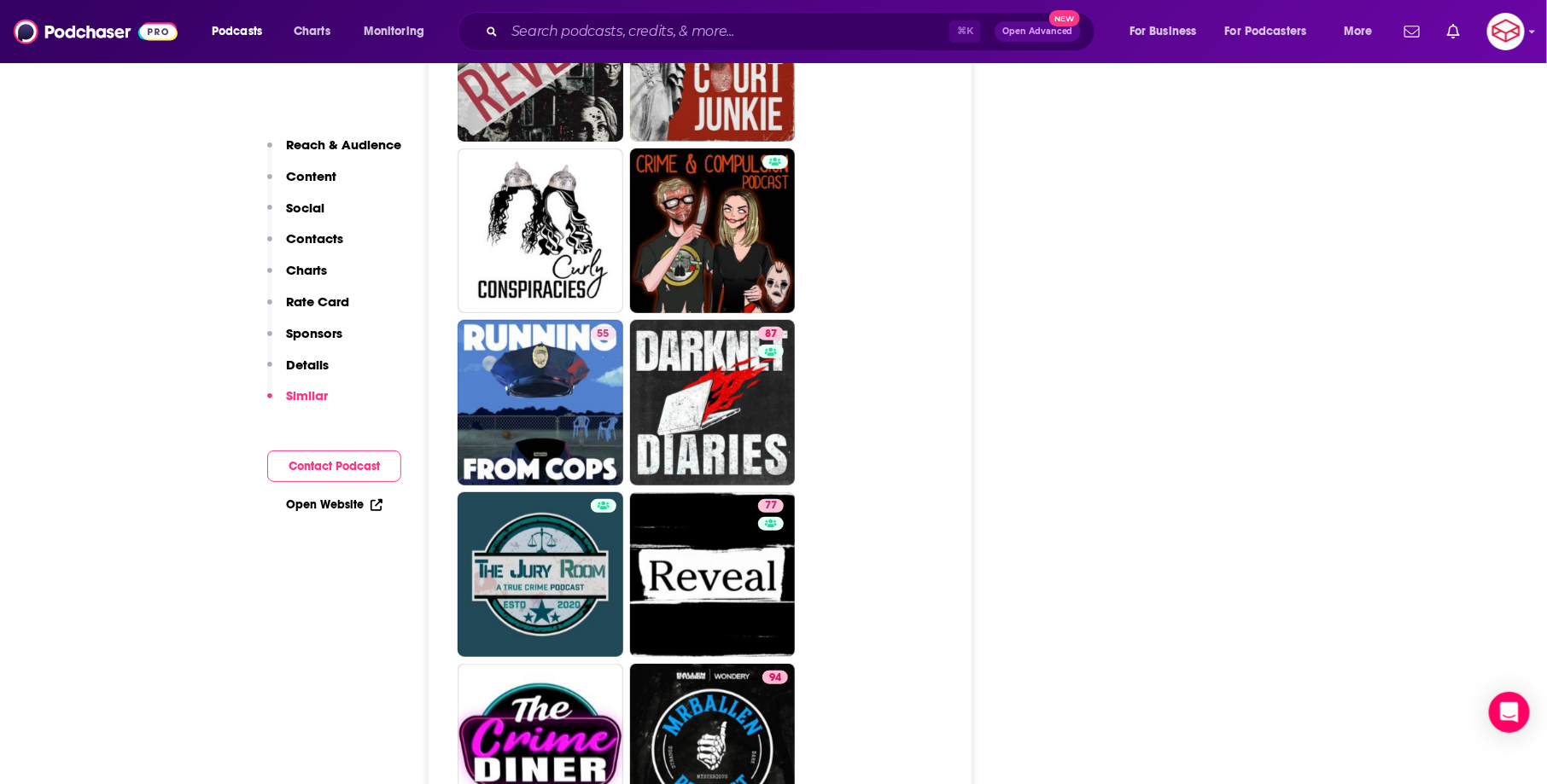
scroll to position [6549, 0]
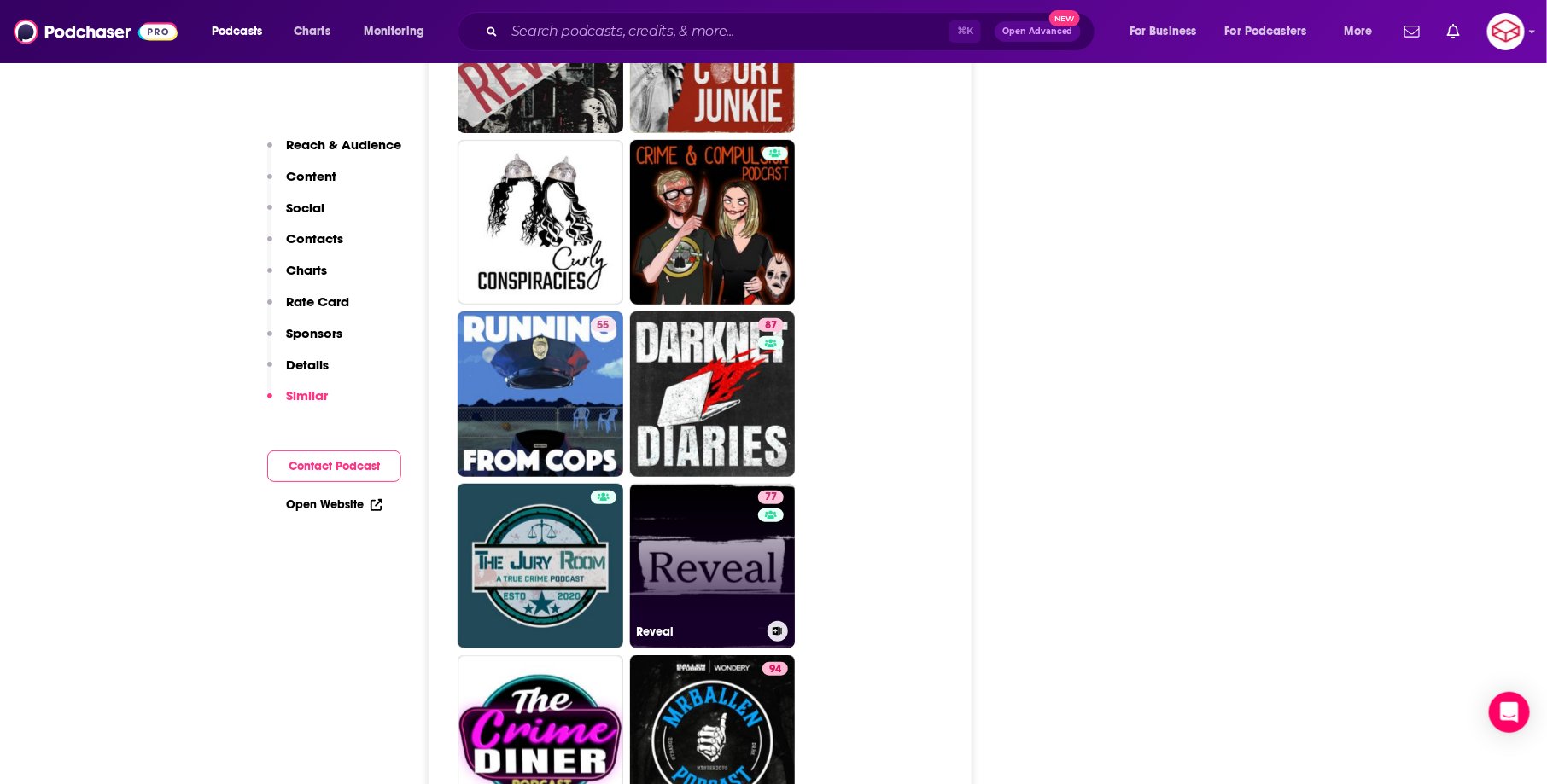
click at [724, 484] on link "77 Reveal" at bounding box center [713, 567] width 166 height 166
type input "https://www.podchaser.com/podcasts/reveal-56676"
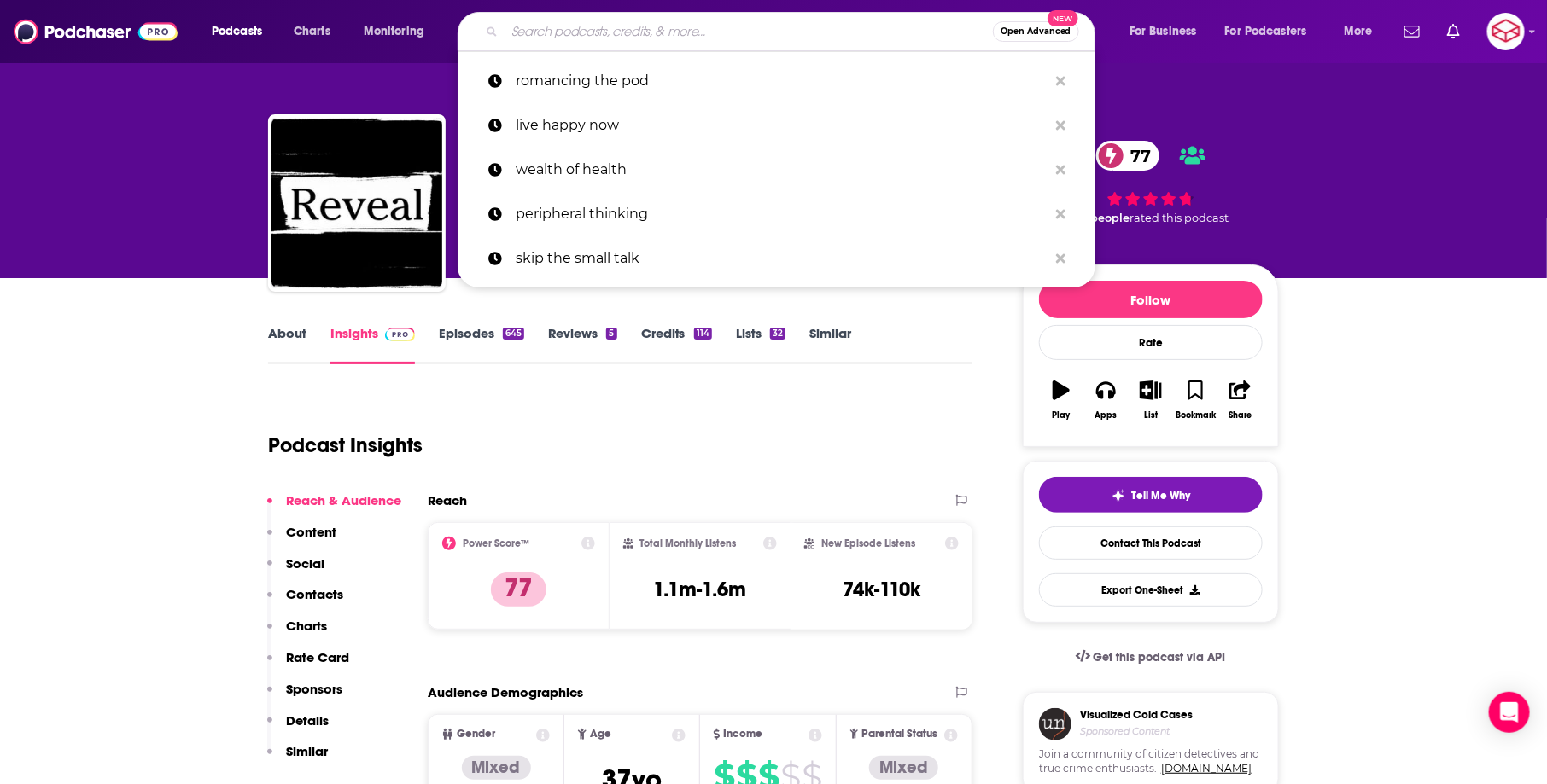
click at [555, 23] on input "Search podcasts, credits, & more..." at bounding box center [748, 32] width 488 height 28
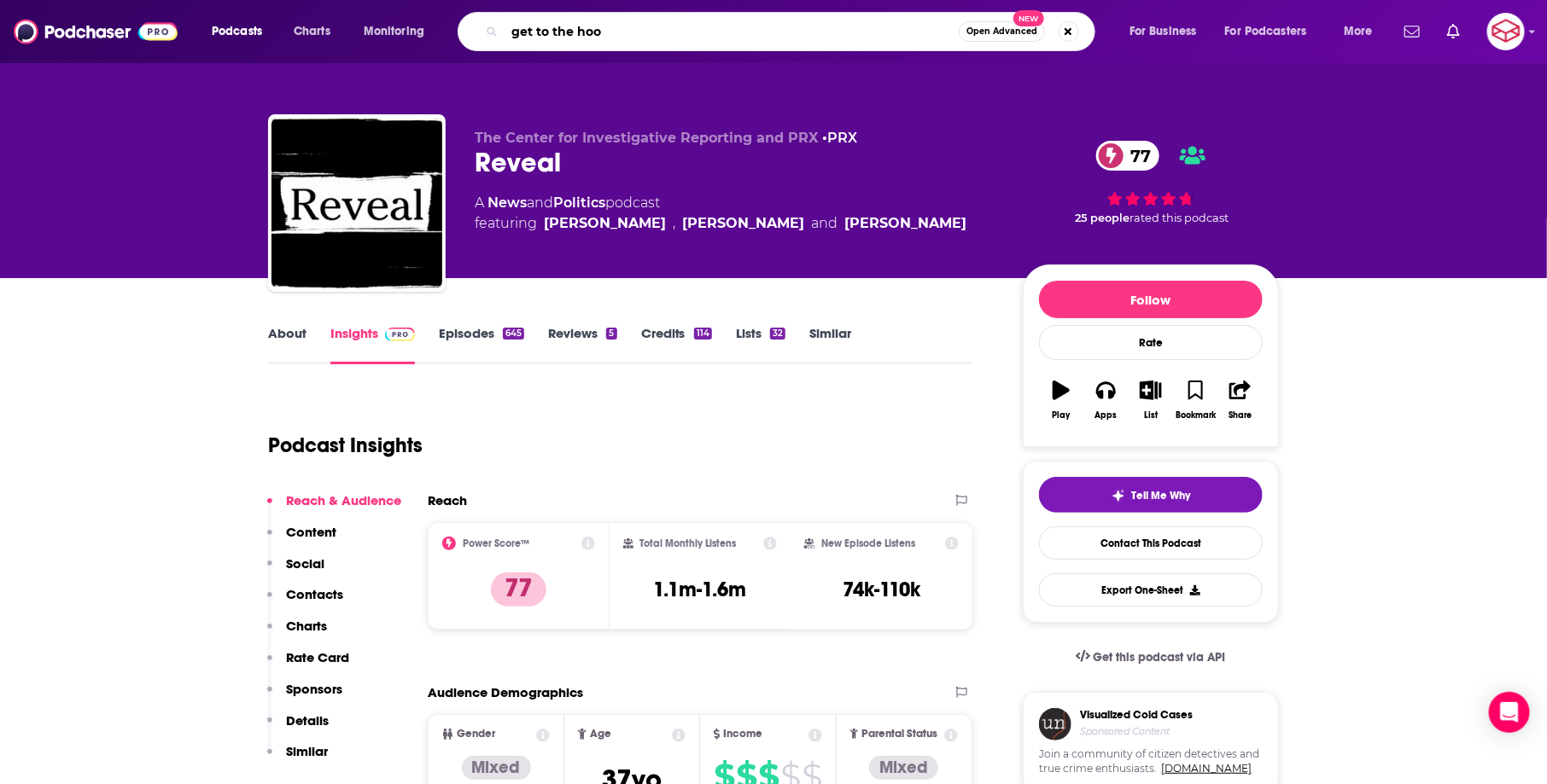
type input "get to the hook"
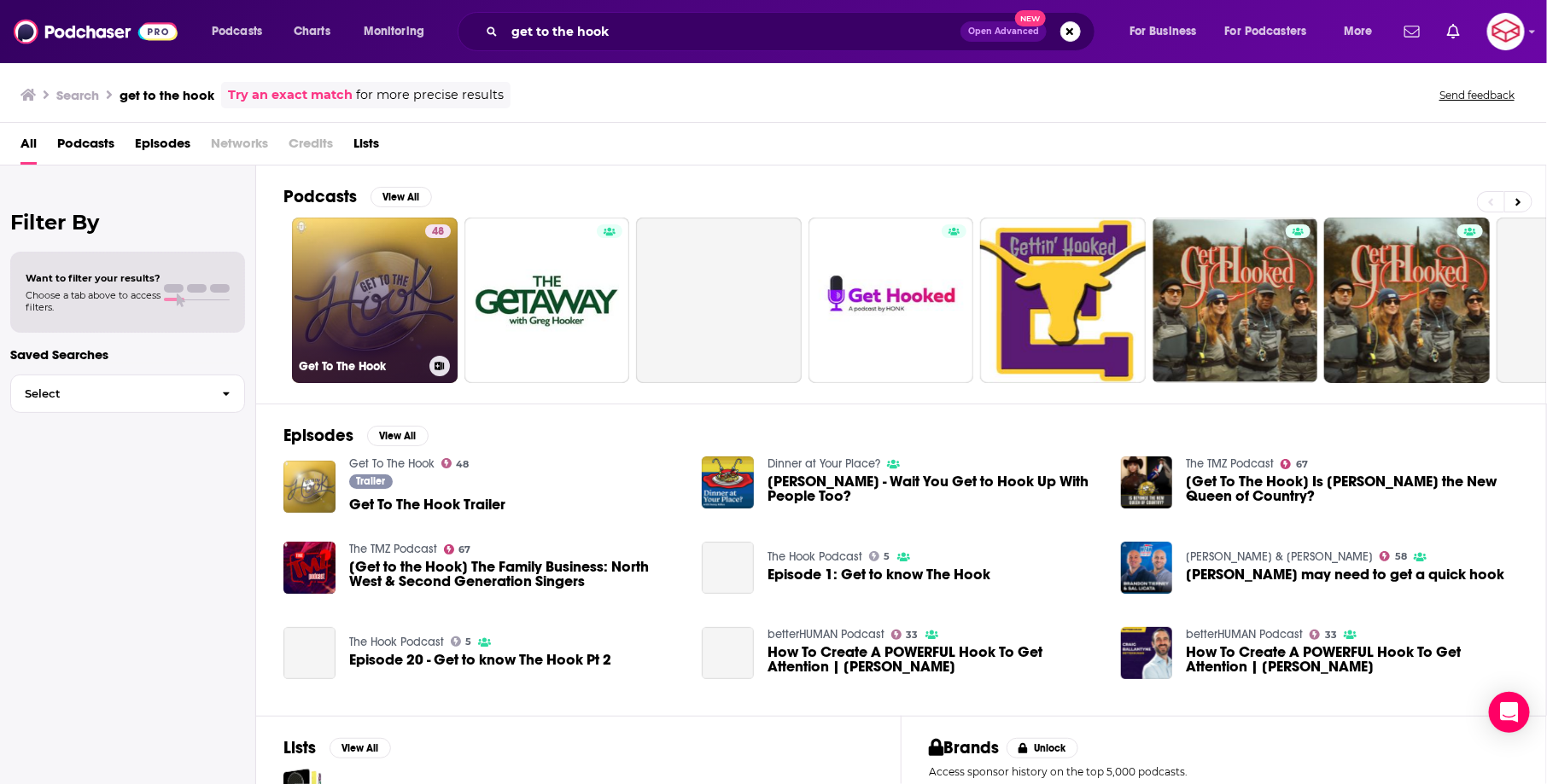
click at [390, 268] on link "48 Get To The Hook" at bounding box center [375, 300] width 166 height 166
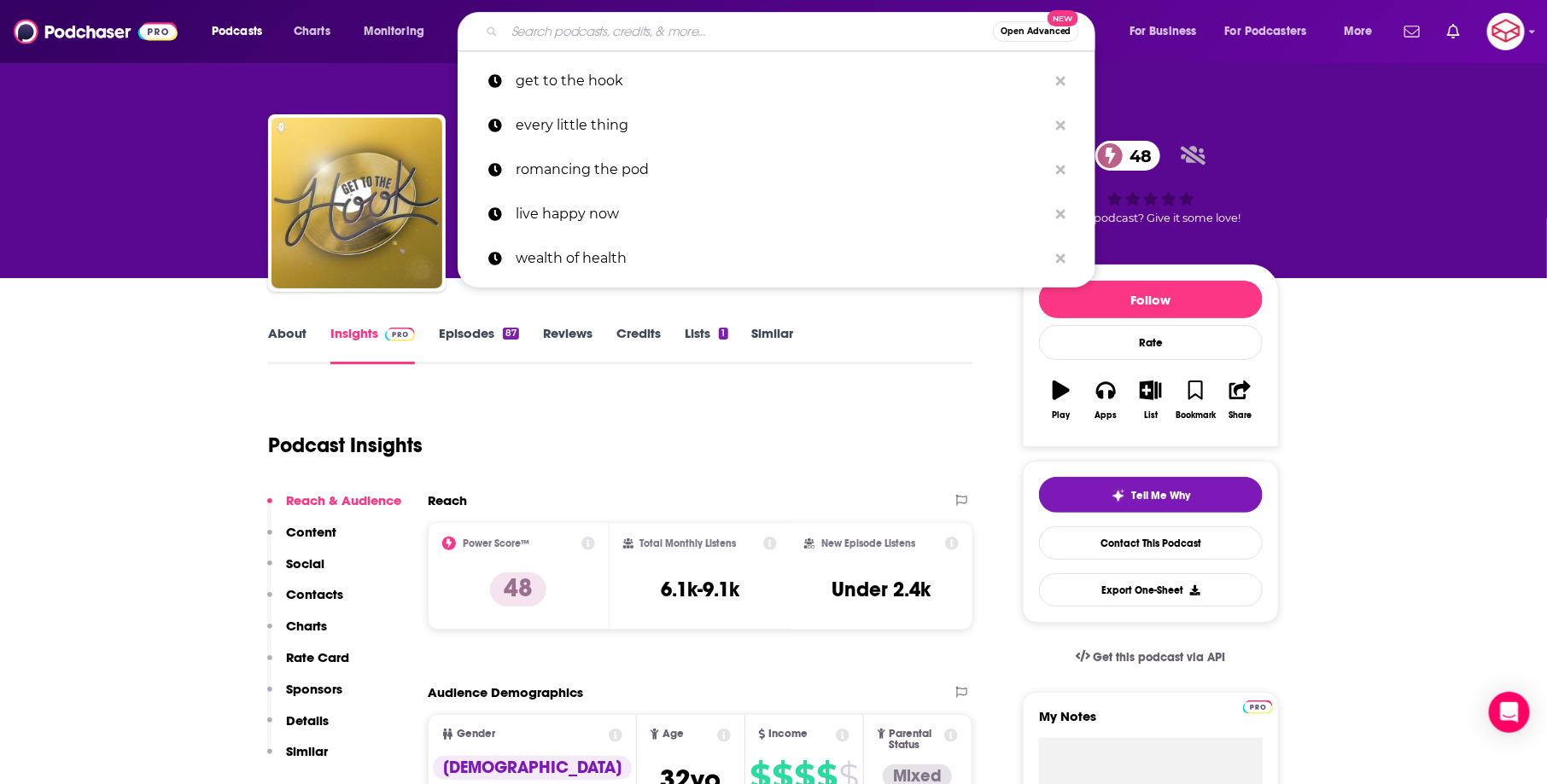
click at [694, 24] on input "Search podcasts, credits, & more..." at bounding box center [748, 32] width 488 height 28
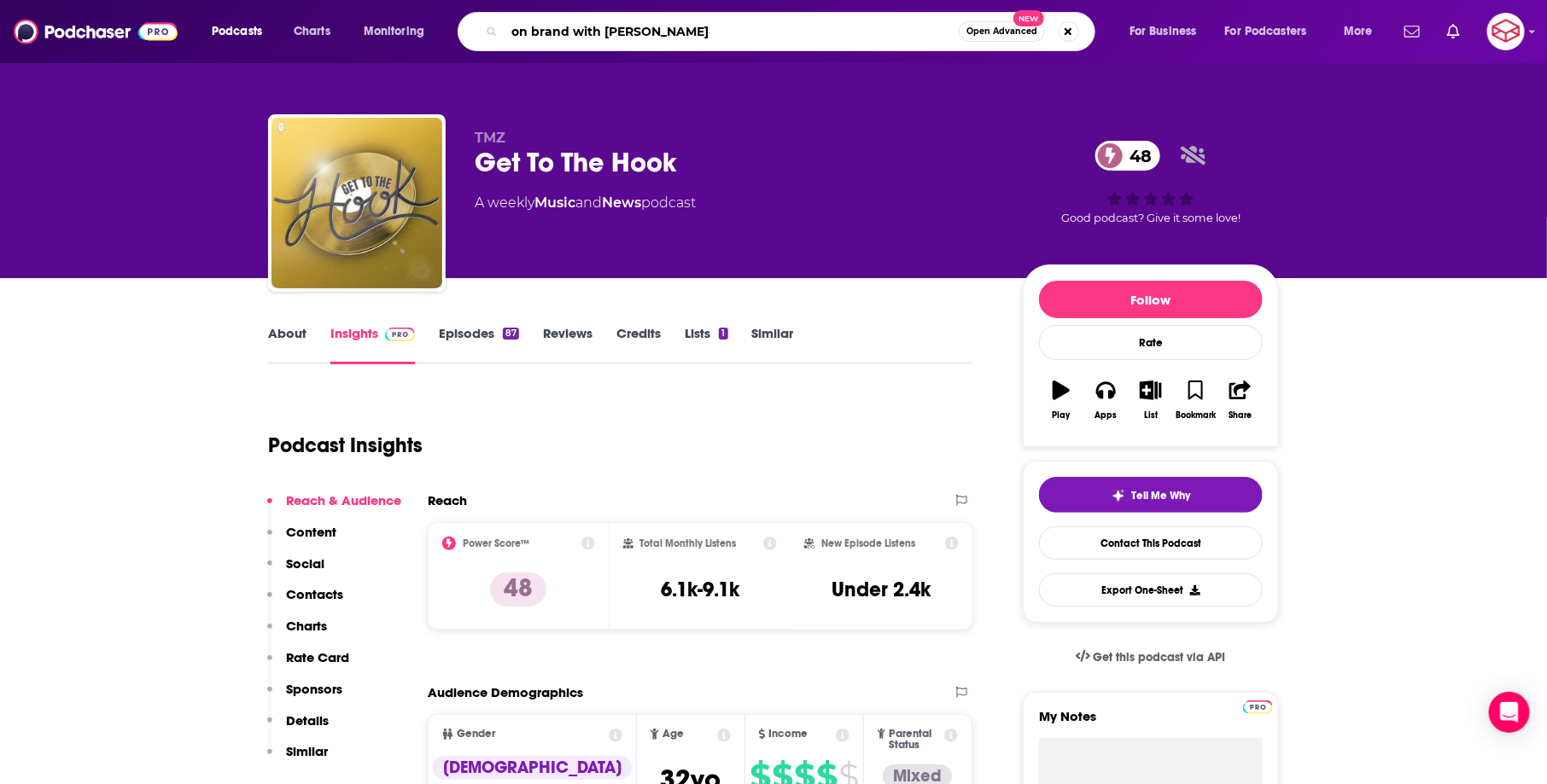
type input "on brand with jon"
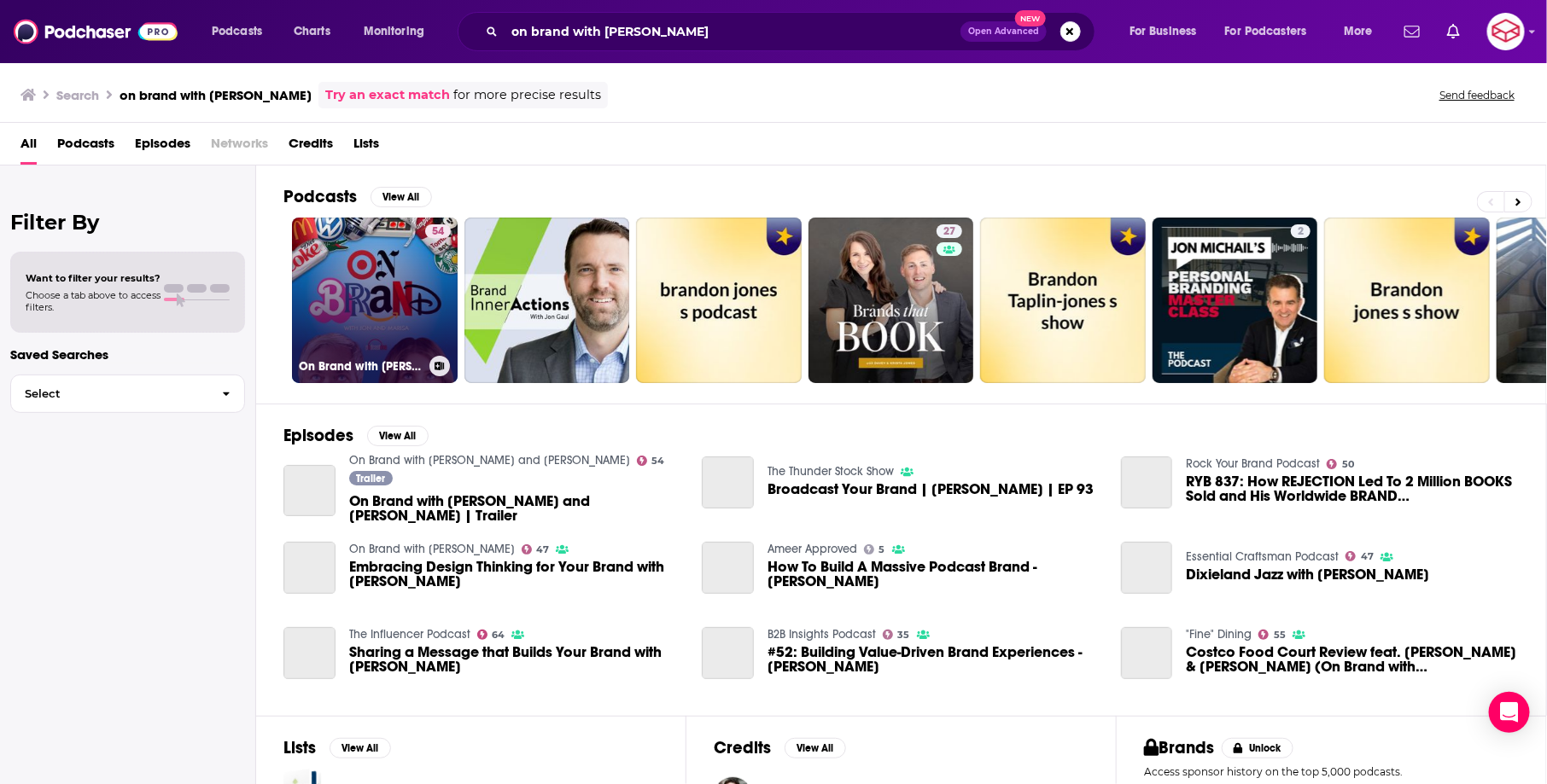
click at [362, 326] on link "54 On Brand with Jon and Marisa" at bounding box center [375, 300] width 166 height 166
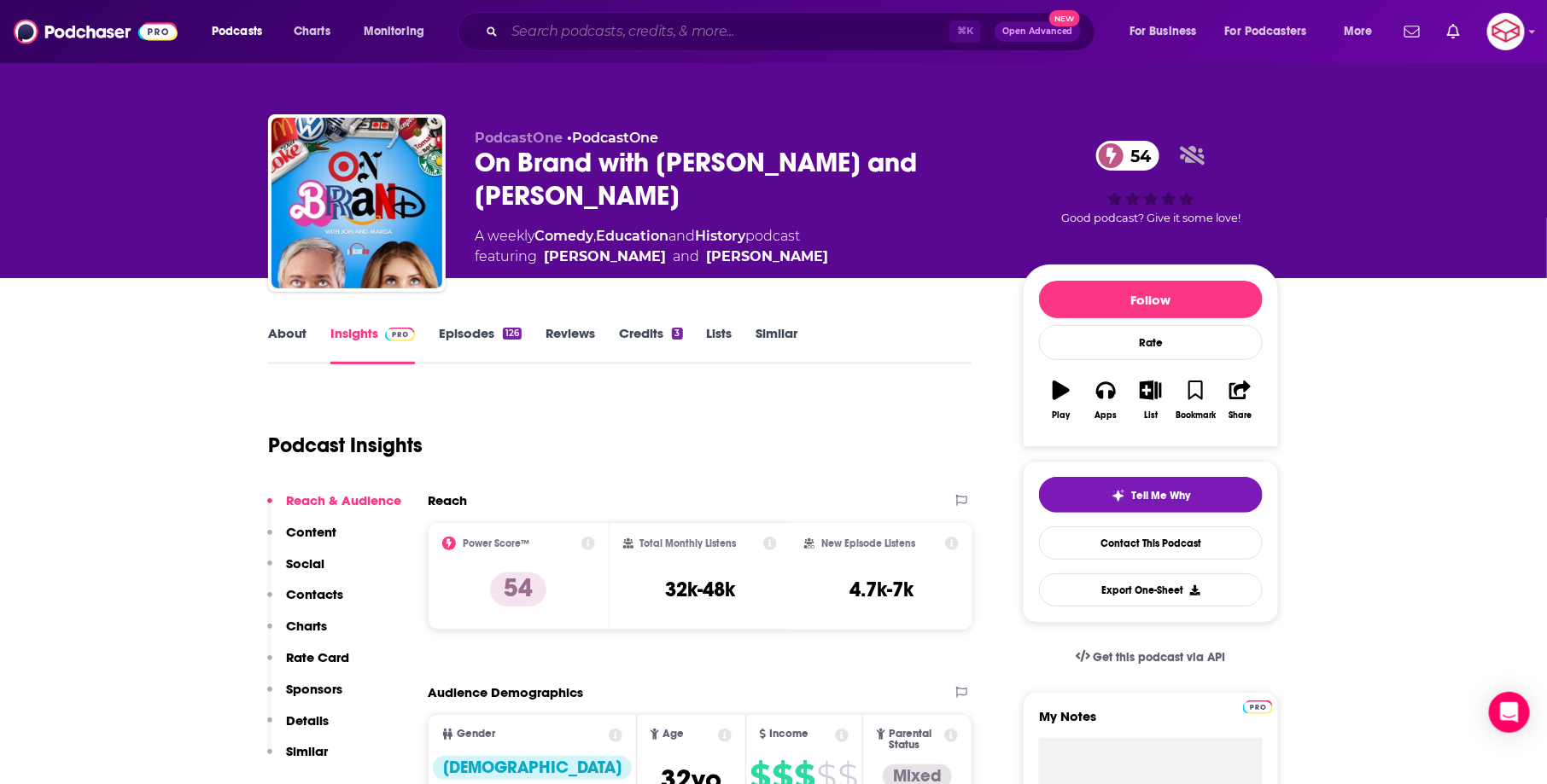
click at [757, 21] on input "Search podcasts, credits, & more..." at bounding box center [726, 32] width 445 height 28
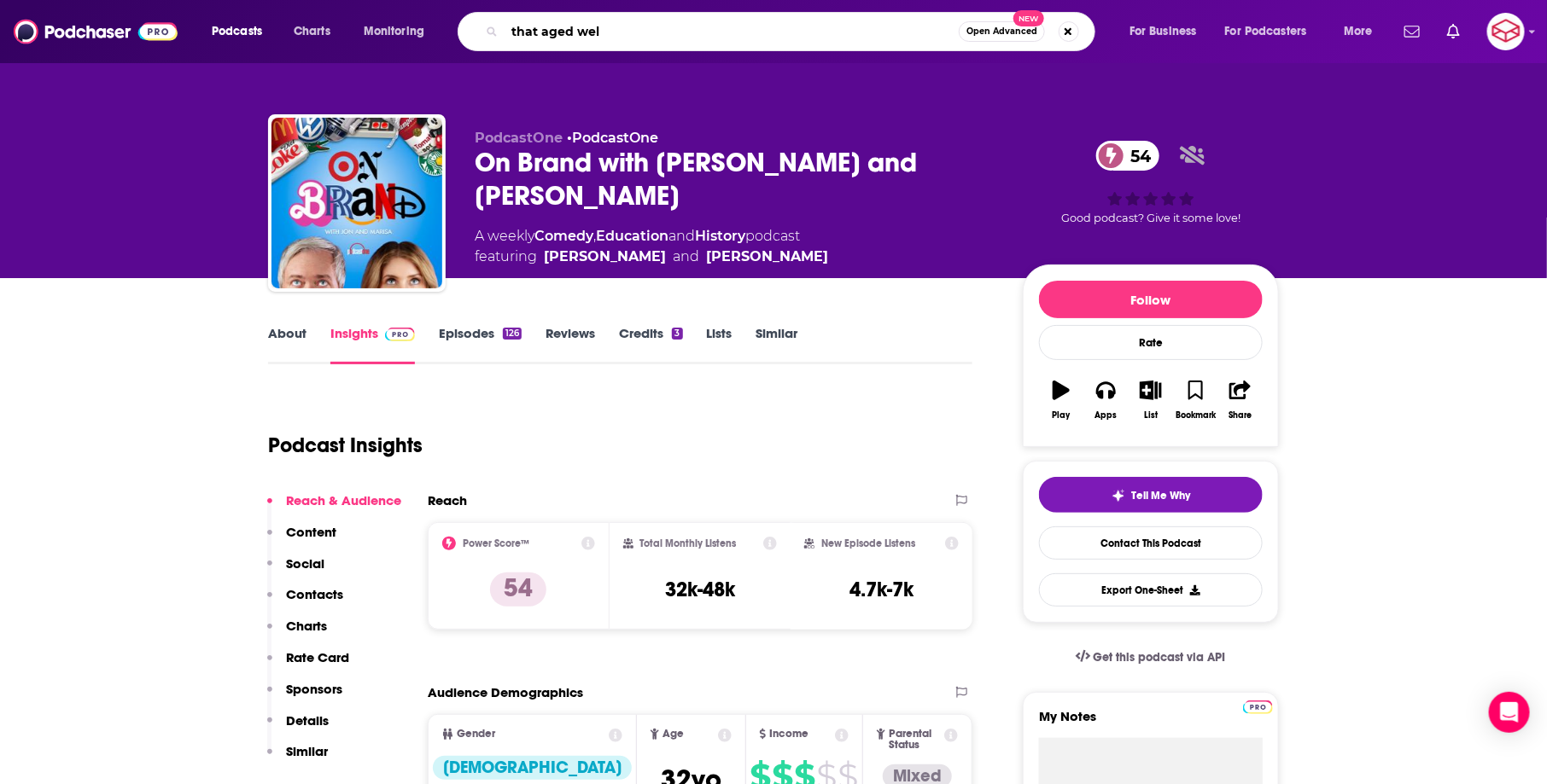
type input "that aged well"
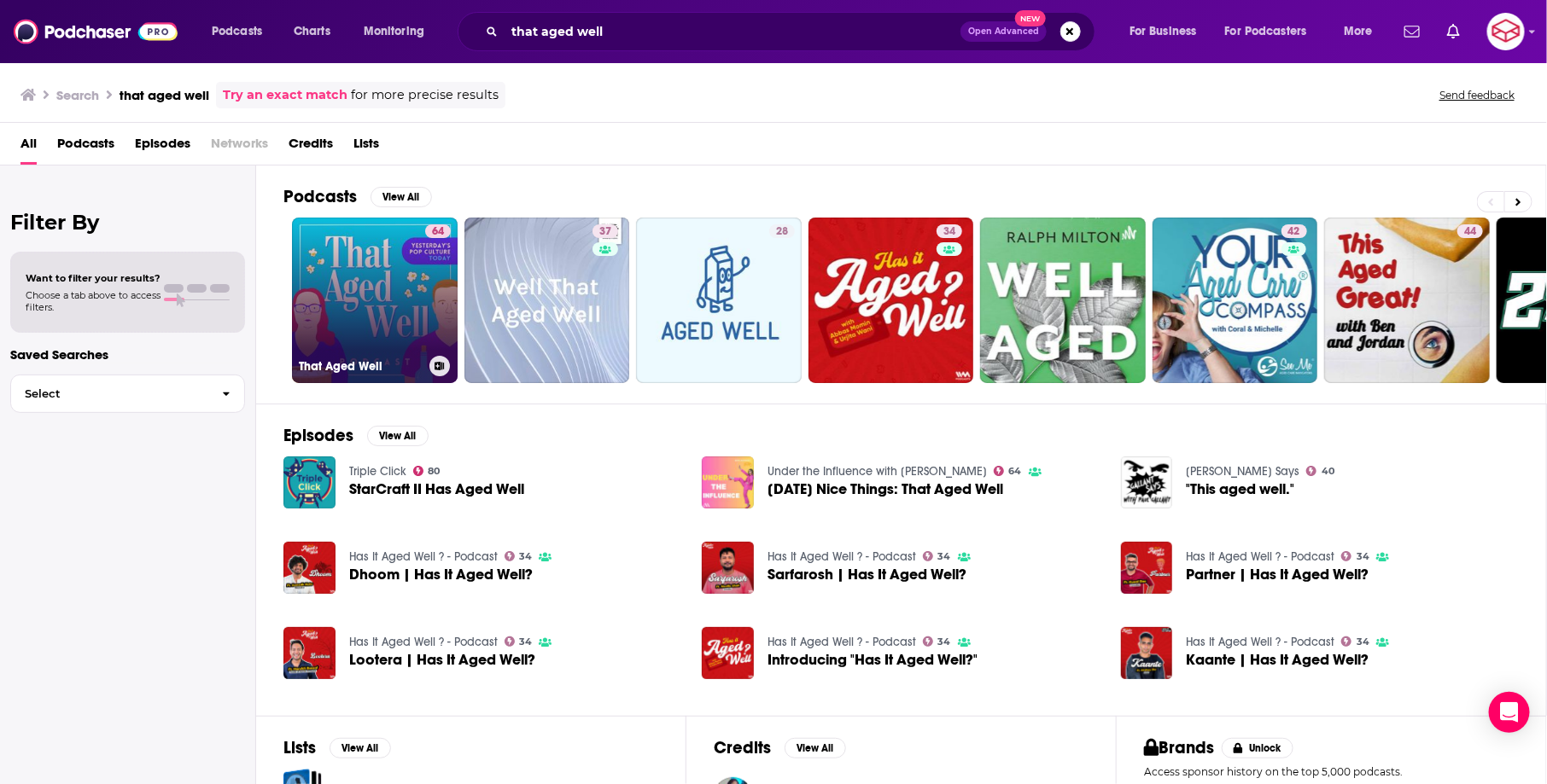
click at [384, 250] on link "64 That Aged Well" at bounding box center [375, 300] width 166 height 166
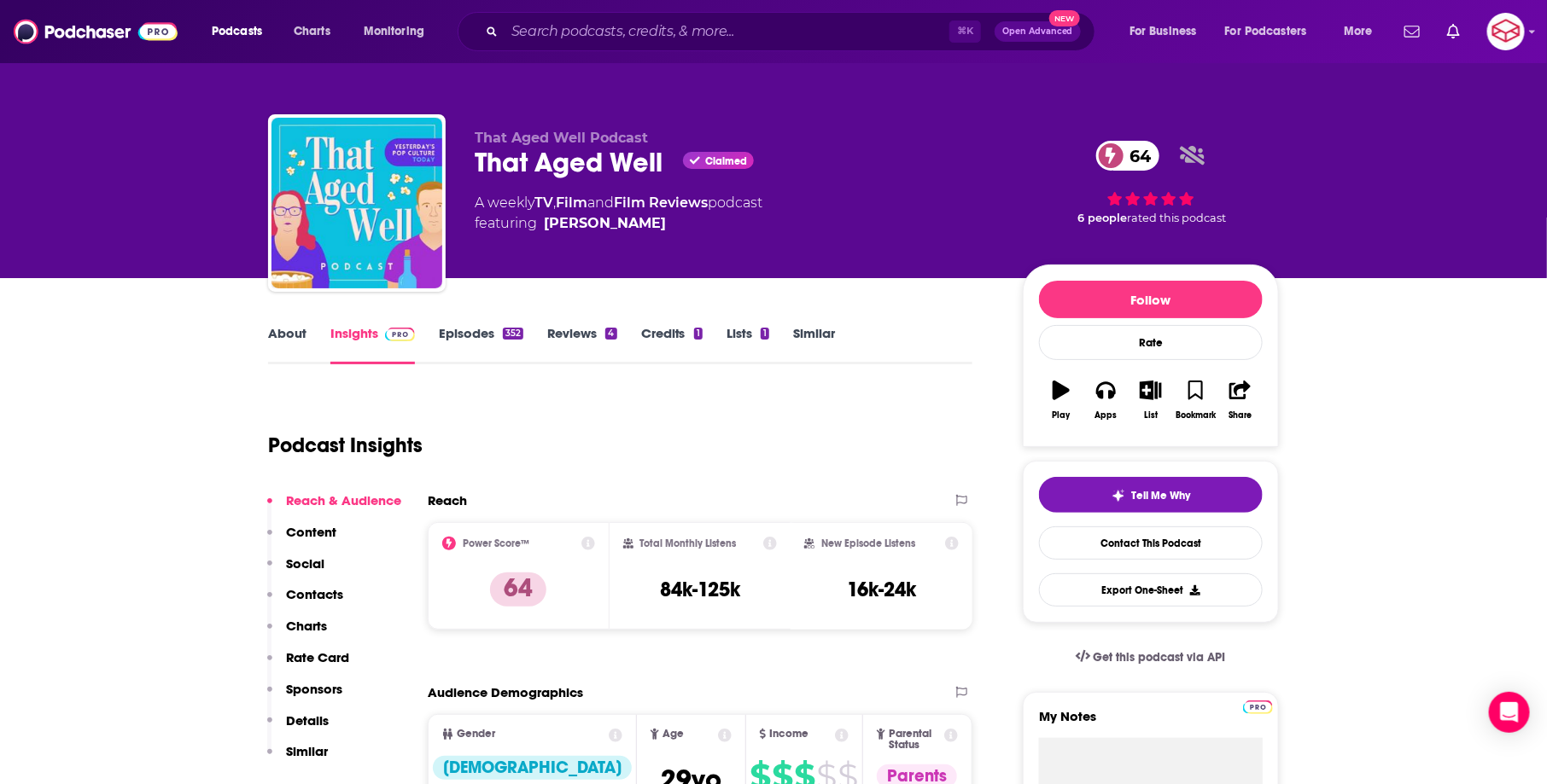
click at [274, 338] on link "About" at bounding box center [287, 345] width 38 height 39
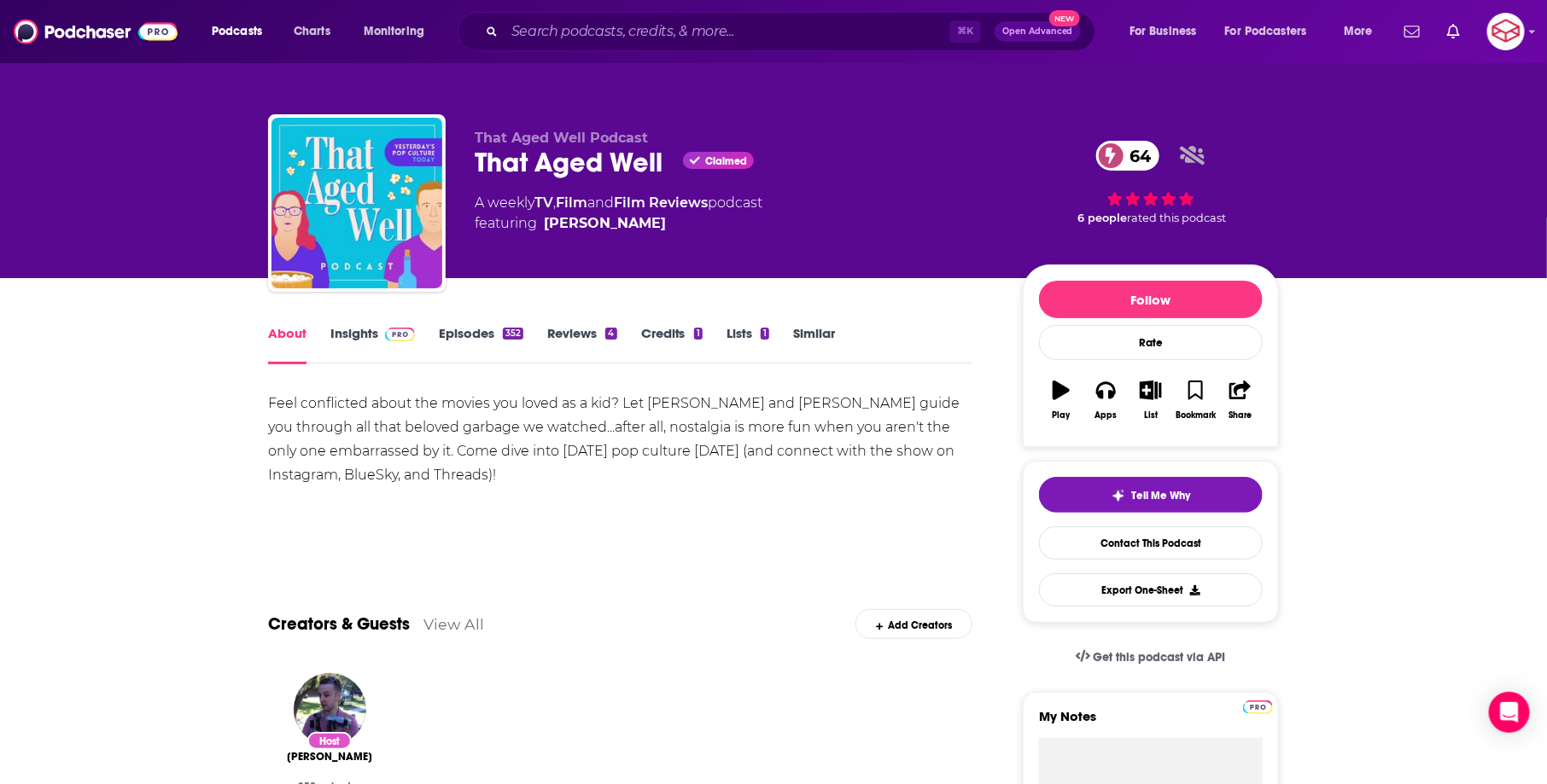
click at [385, 332] on img at bounding box center [400, 335] width 30 height 14
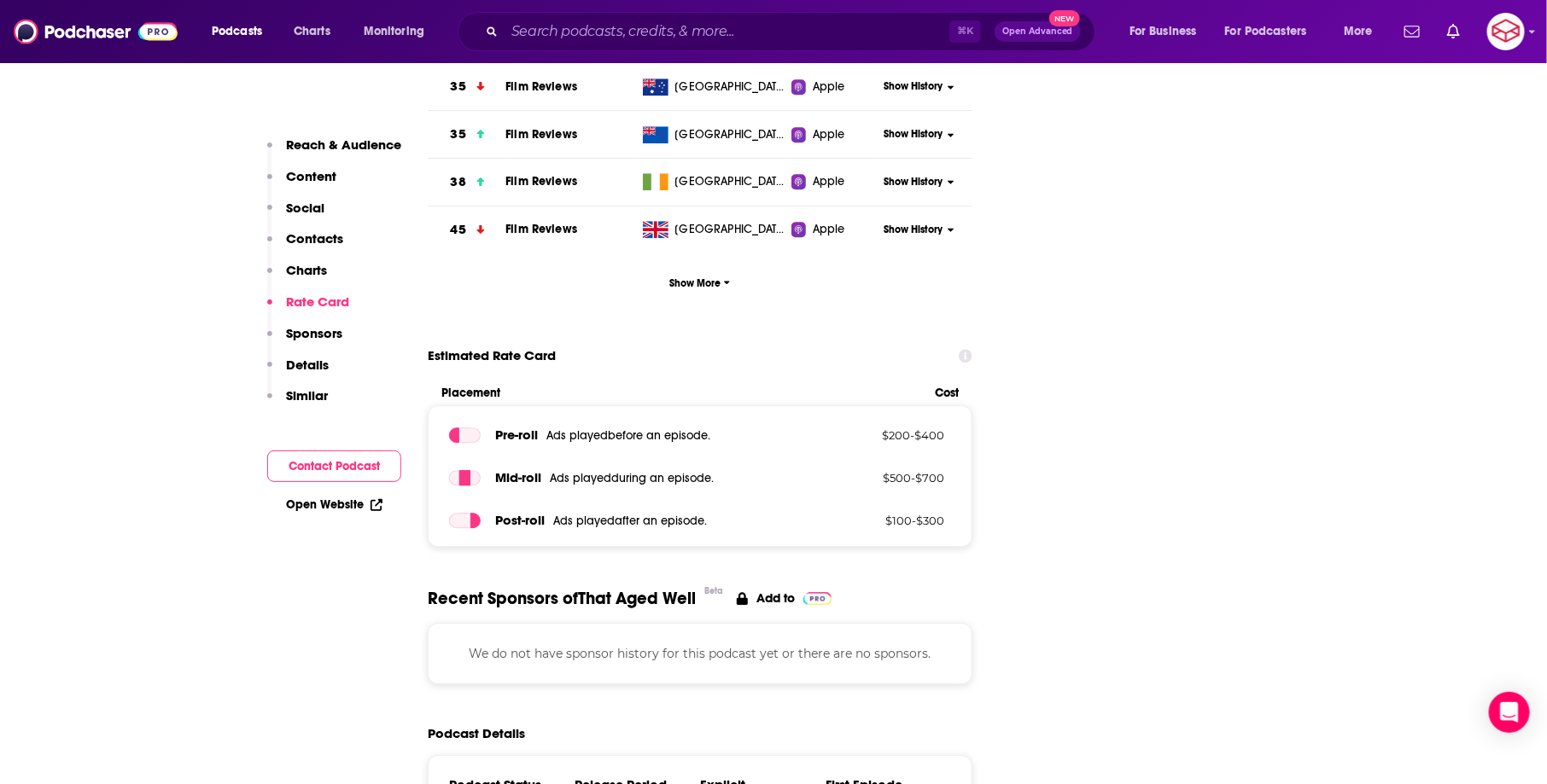
scroll to position [2027, 0]
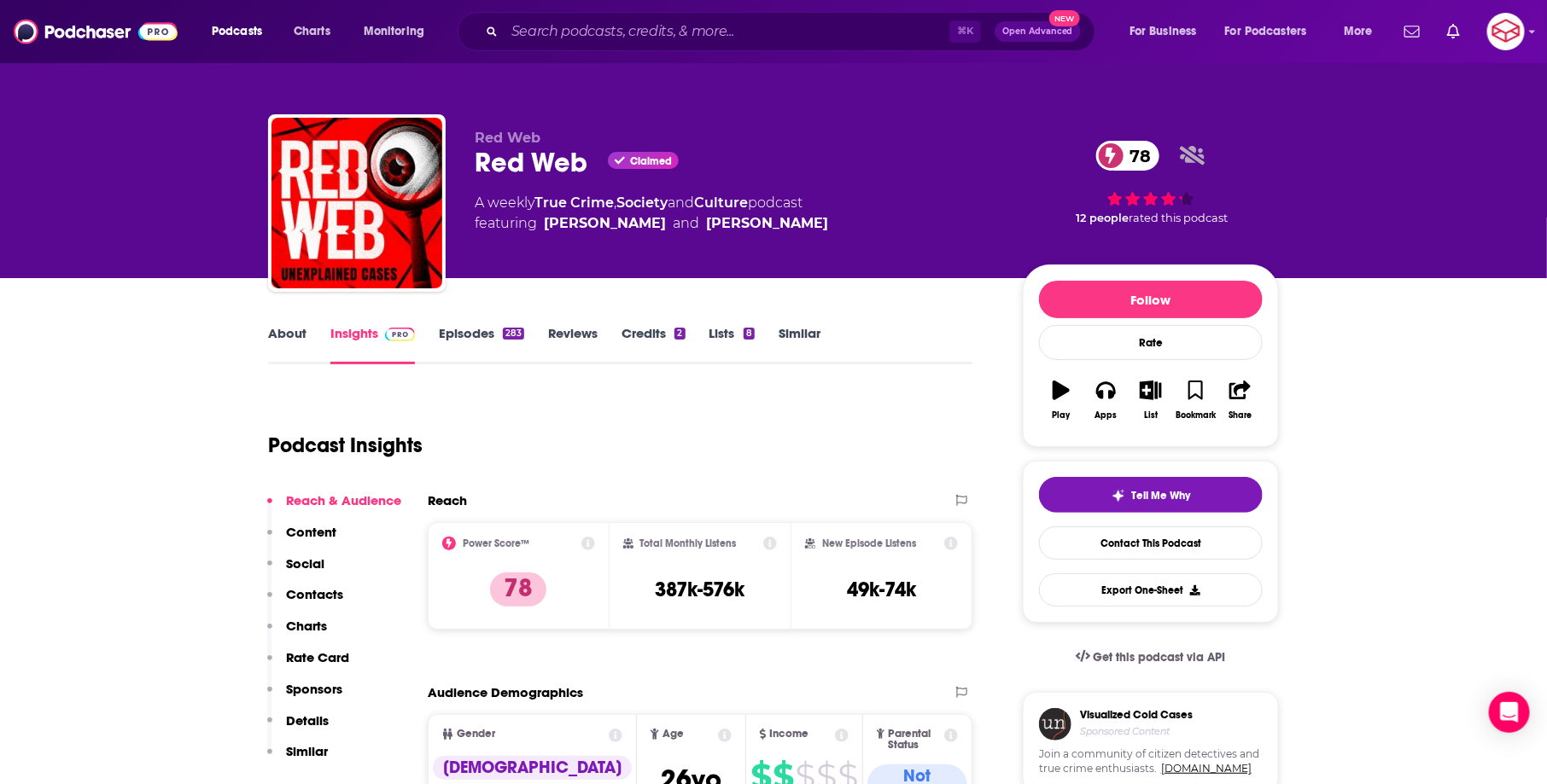
click at [281, 332] on link "About" at bounding box center [287, 345] width 38 height 39
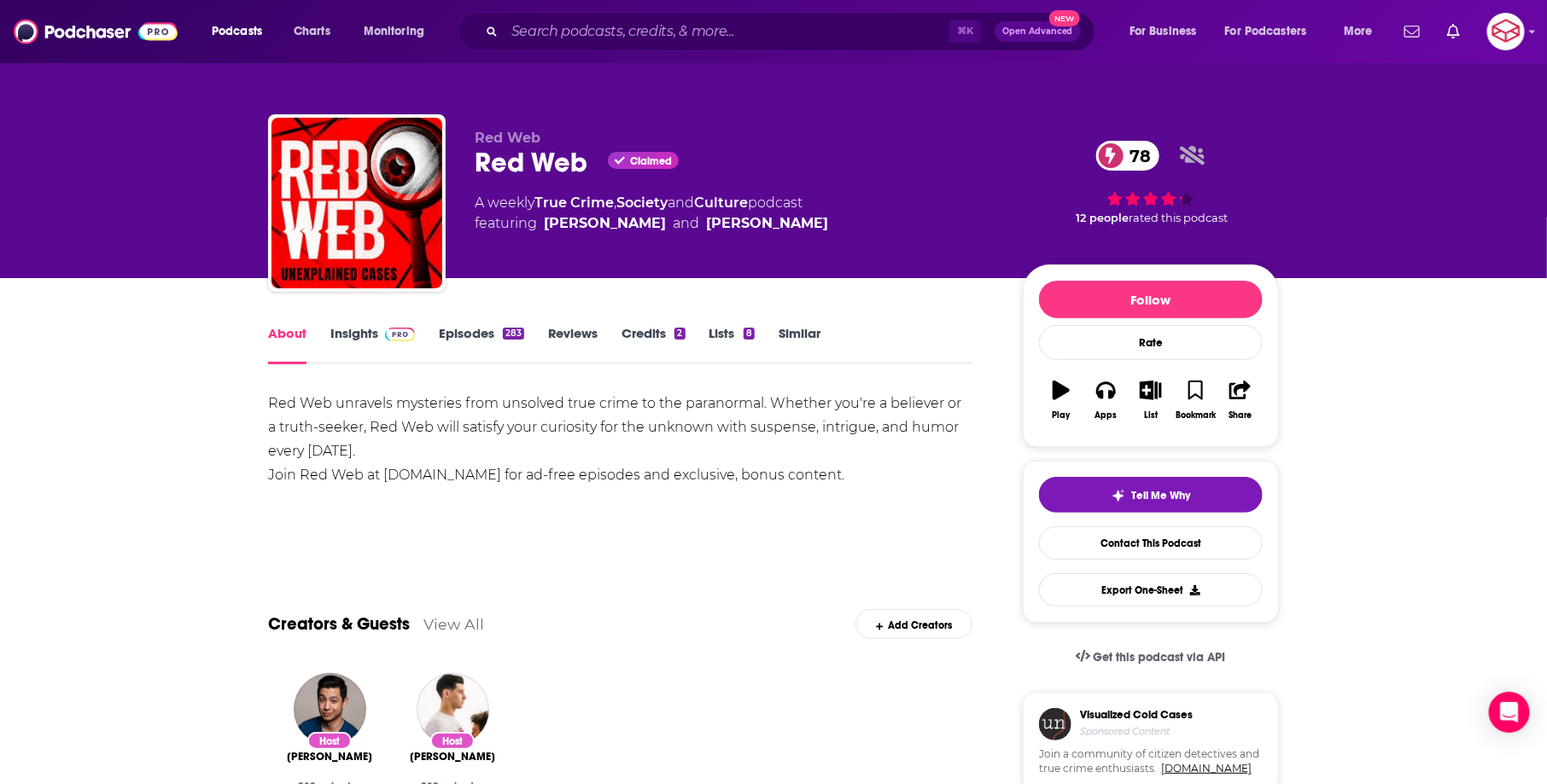
click at [379, 347] on link "Insights" at bounding box center [373, 345] width 85 height 39
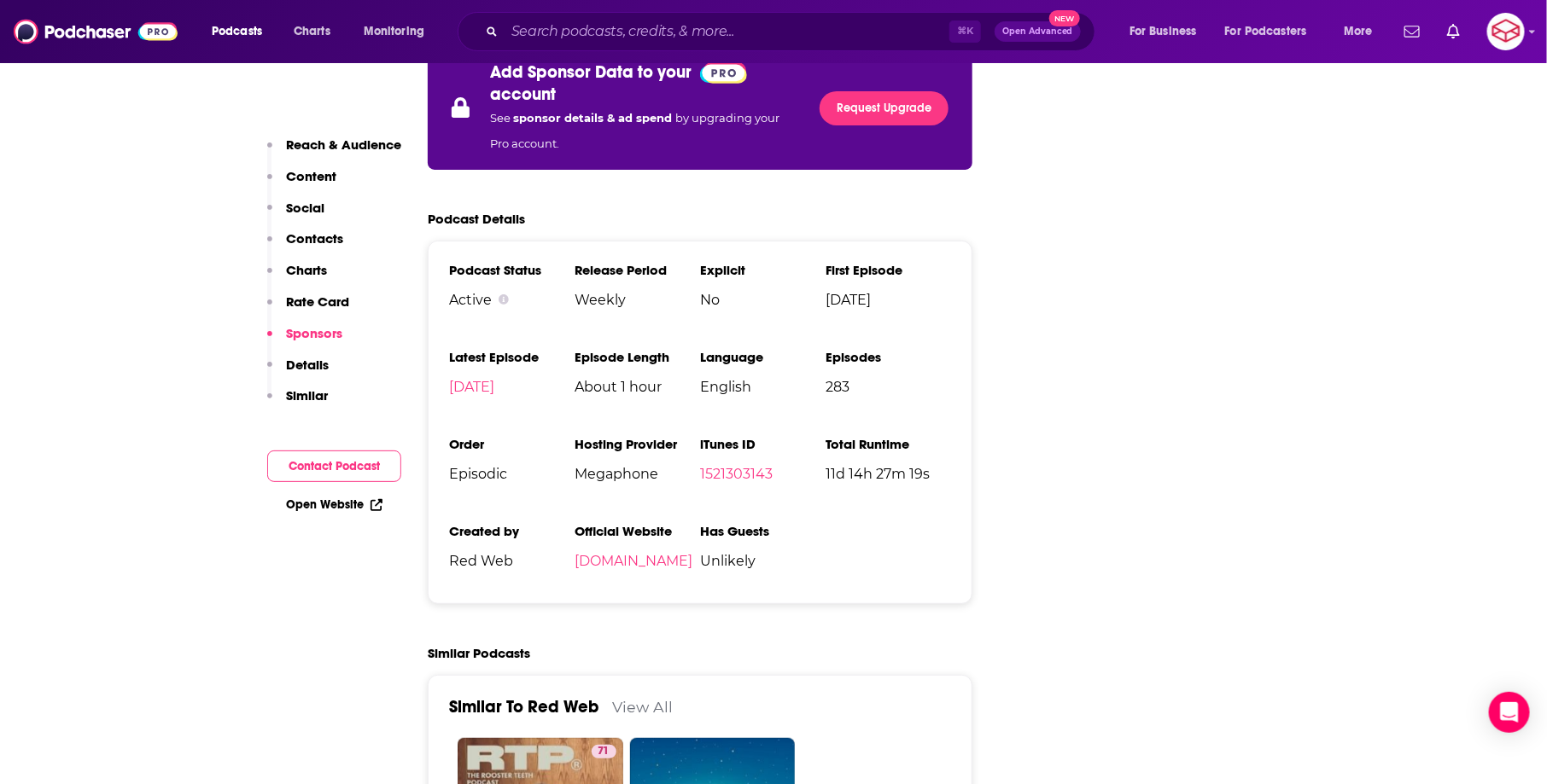
scroll to position [3065, 0]
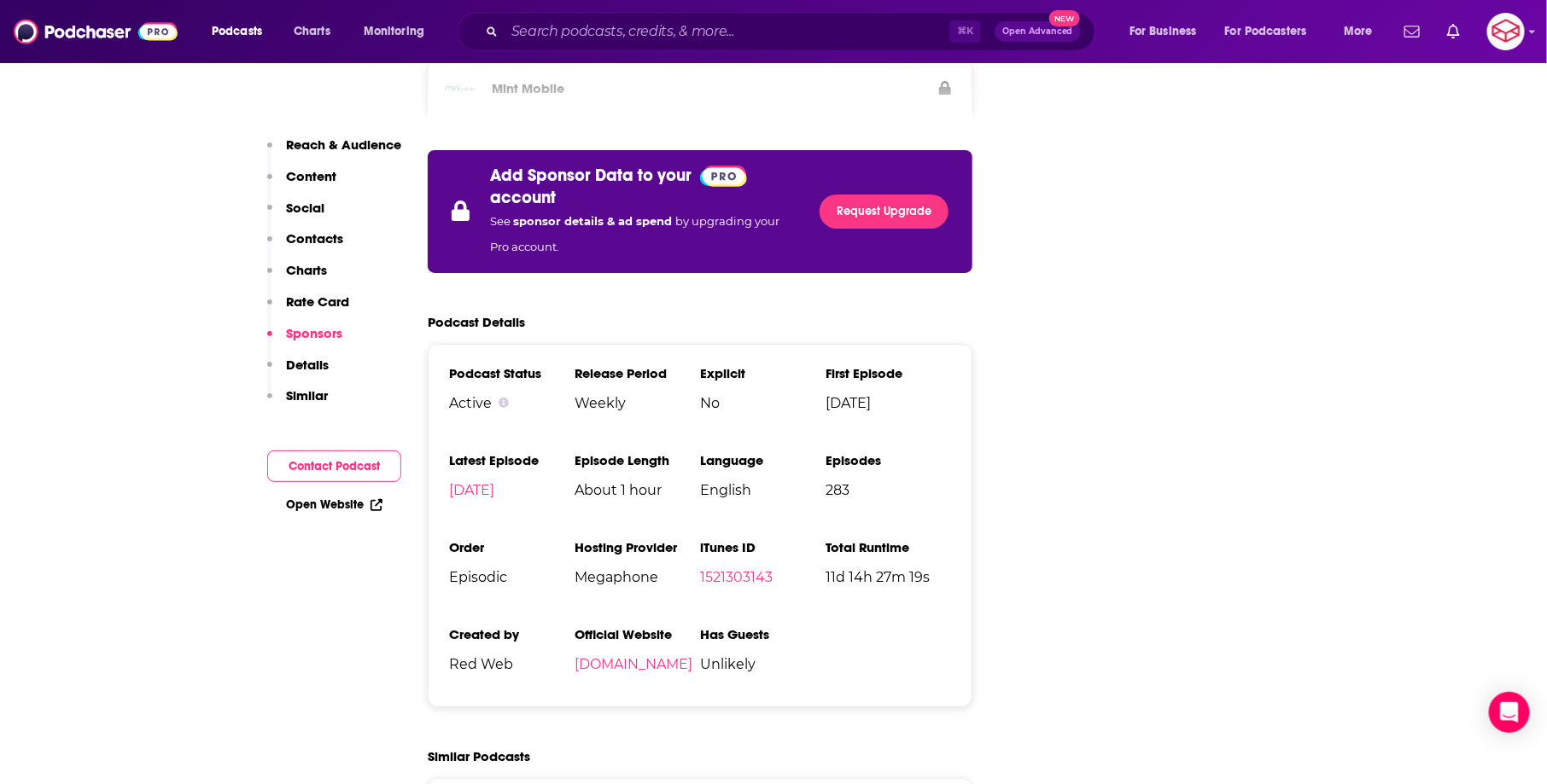
click at [746, 540] on li "iTunes ID 1521303143" at bounding box center [763, 569] width 125 height 60
click at [743, 569] on link "1521303143" at bounding box center [737, 577] width 73 height 16
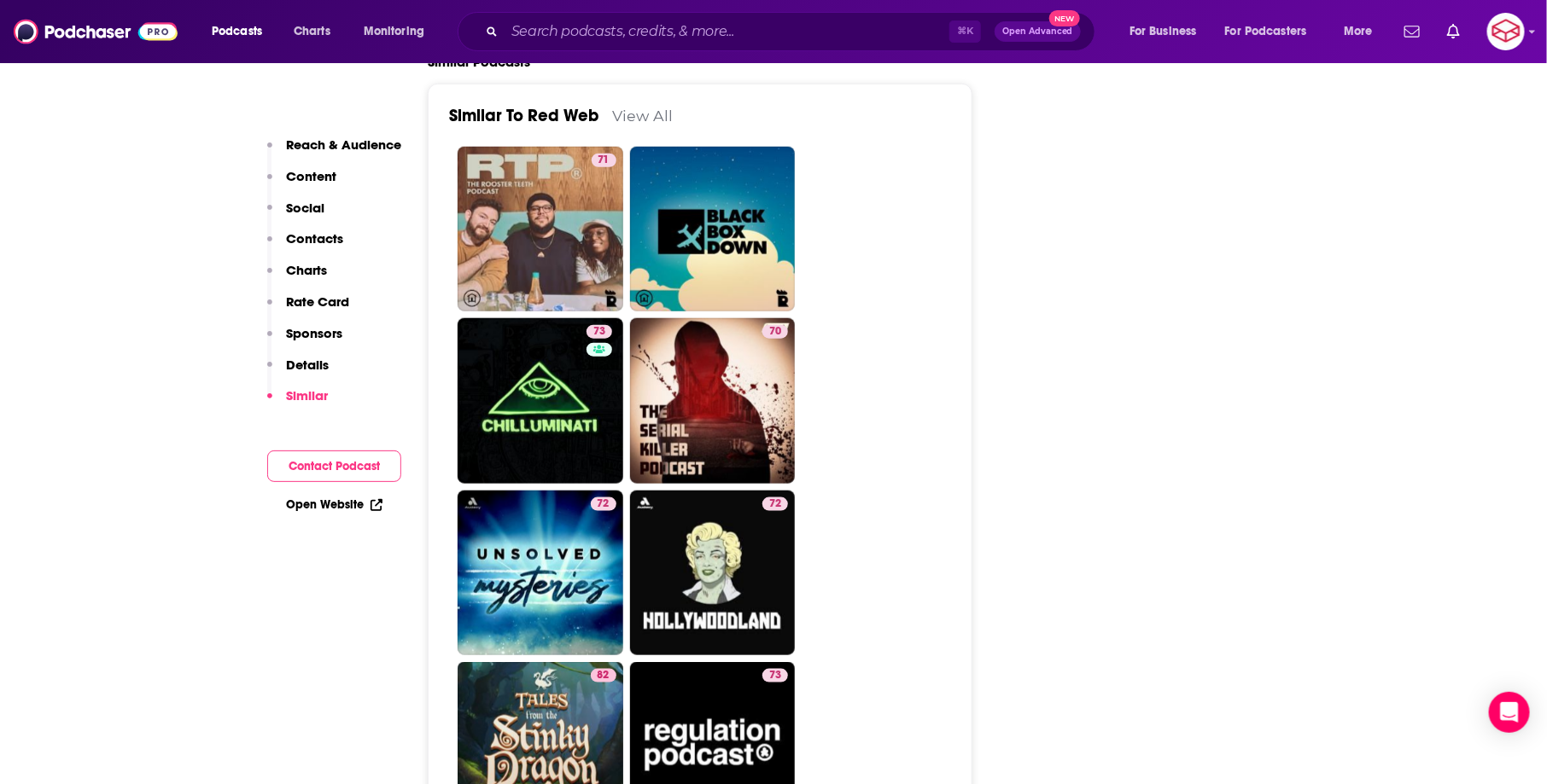
scroll to position [3781, 0]
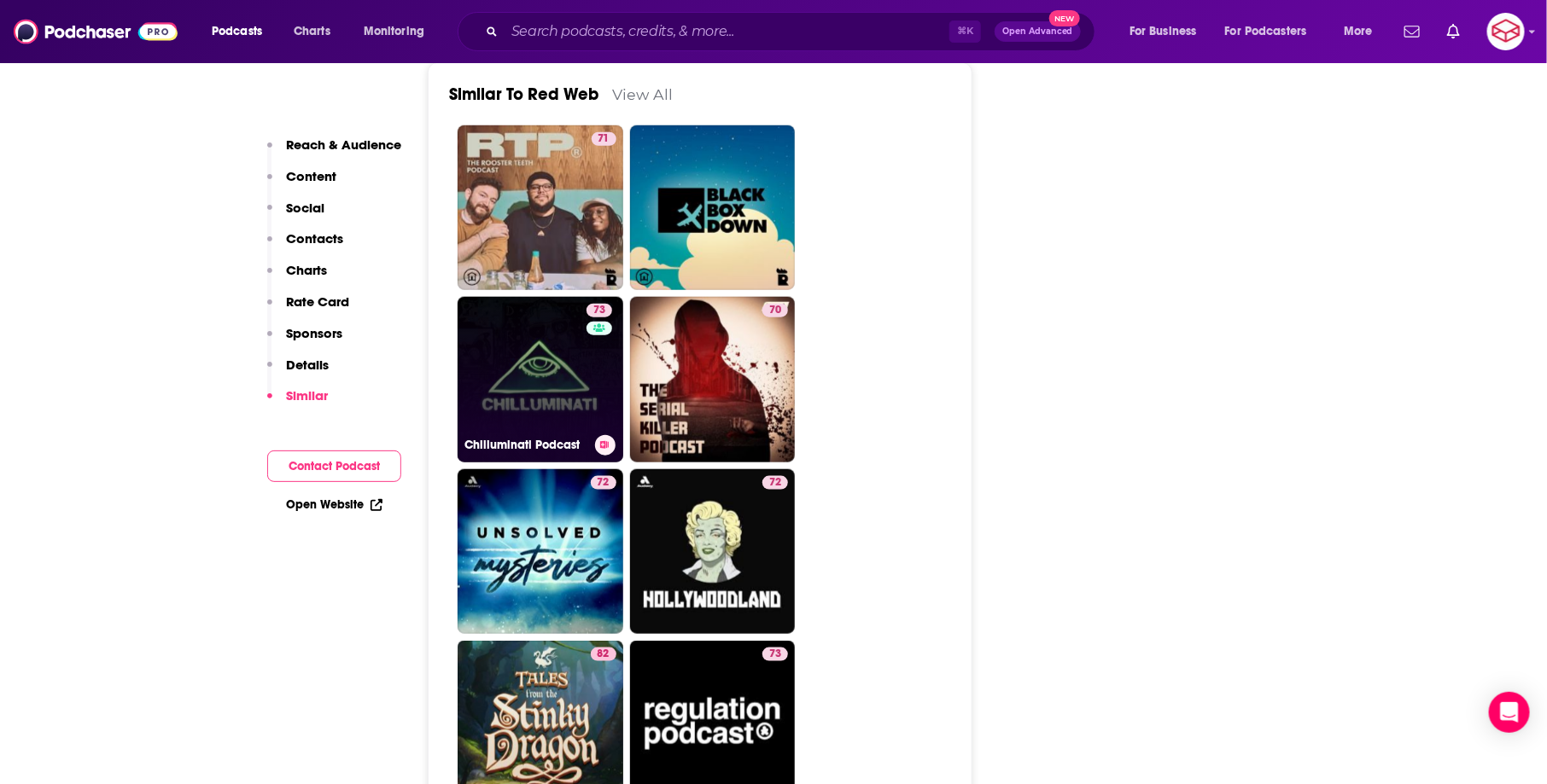
click at [533, 297] on link "73 Chilluminati Podcast" at bounding box center [541, 380] width 166 height 166
type input "https://www.podchaser.com/podcasts/chilluminati-podcast-1386757"
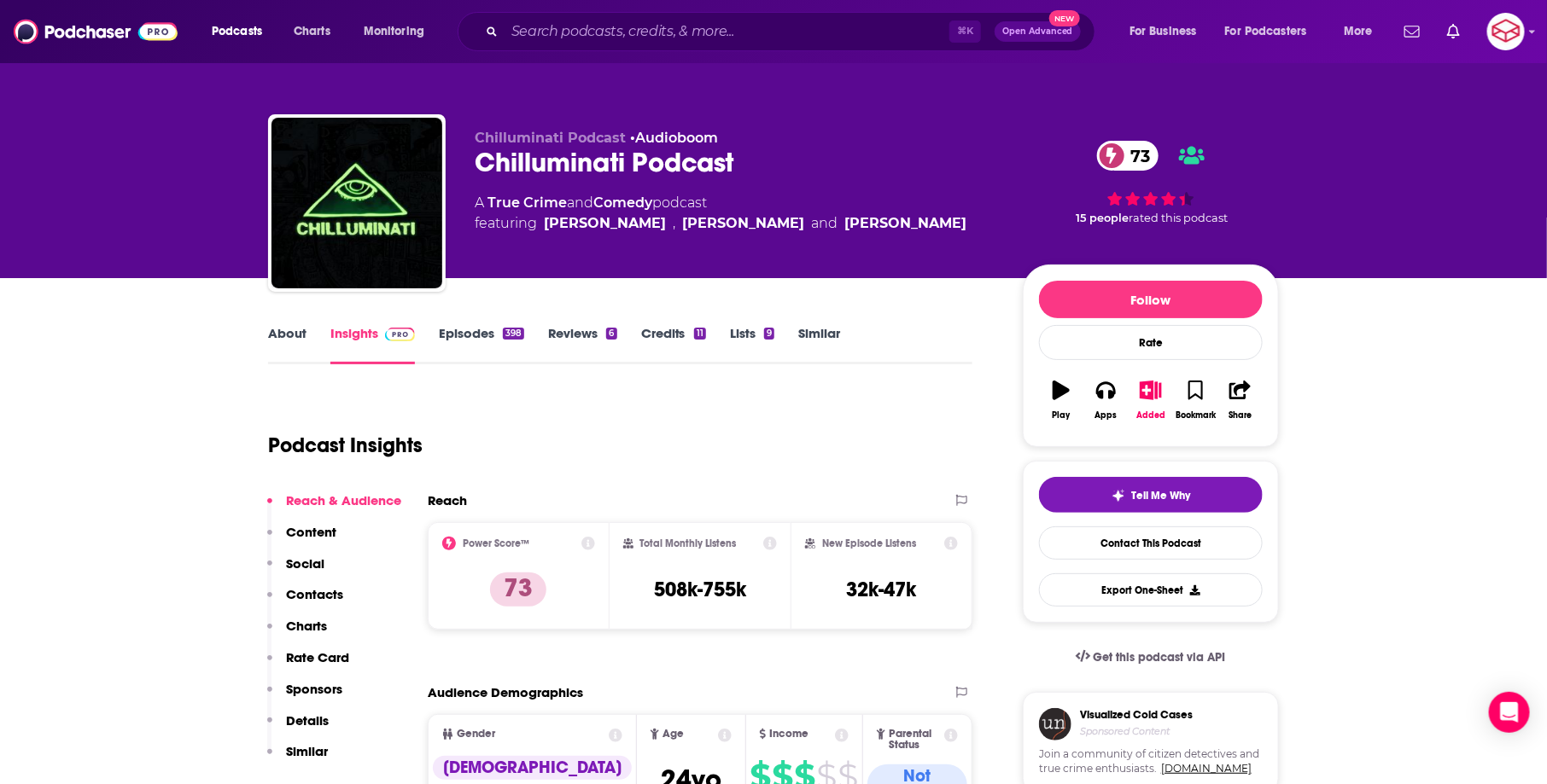
click at [743, 52] on div "Podcasts Charts Monitoring ⌘ K Open Advanced New For Business For Podcasters Mo…" at bounding box center [773, 31] width 1547 height 63
click at [732, 32] on input "Search podcasts, credits, & more..." at bounding box center [726, 32] width 445 height 28
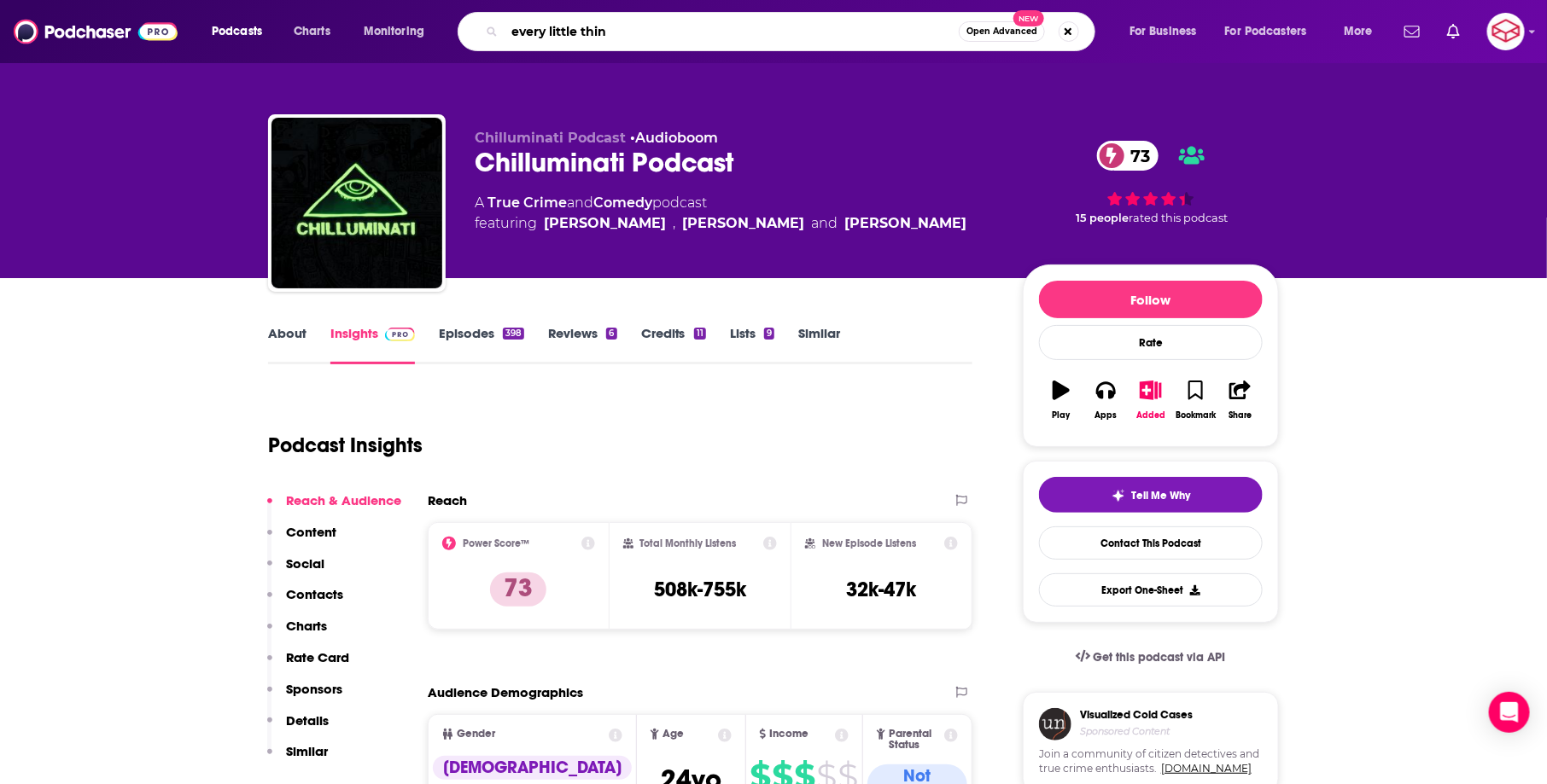
type input "every little thing"
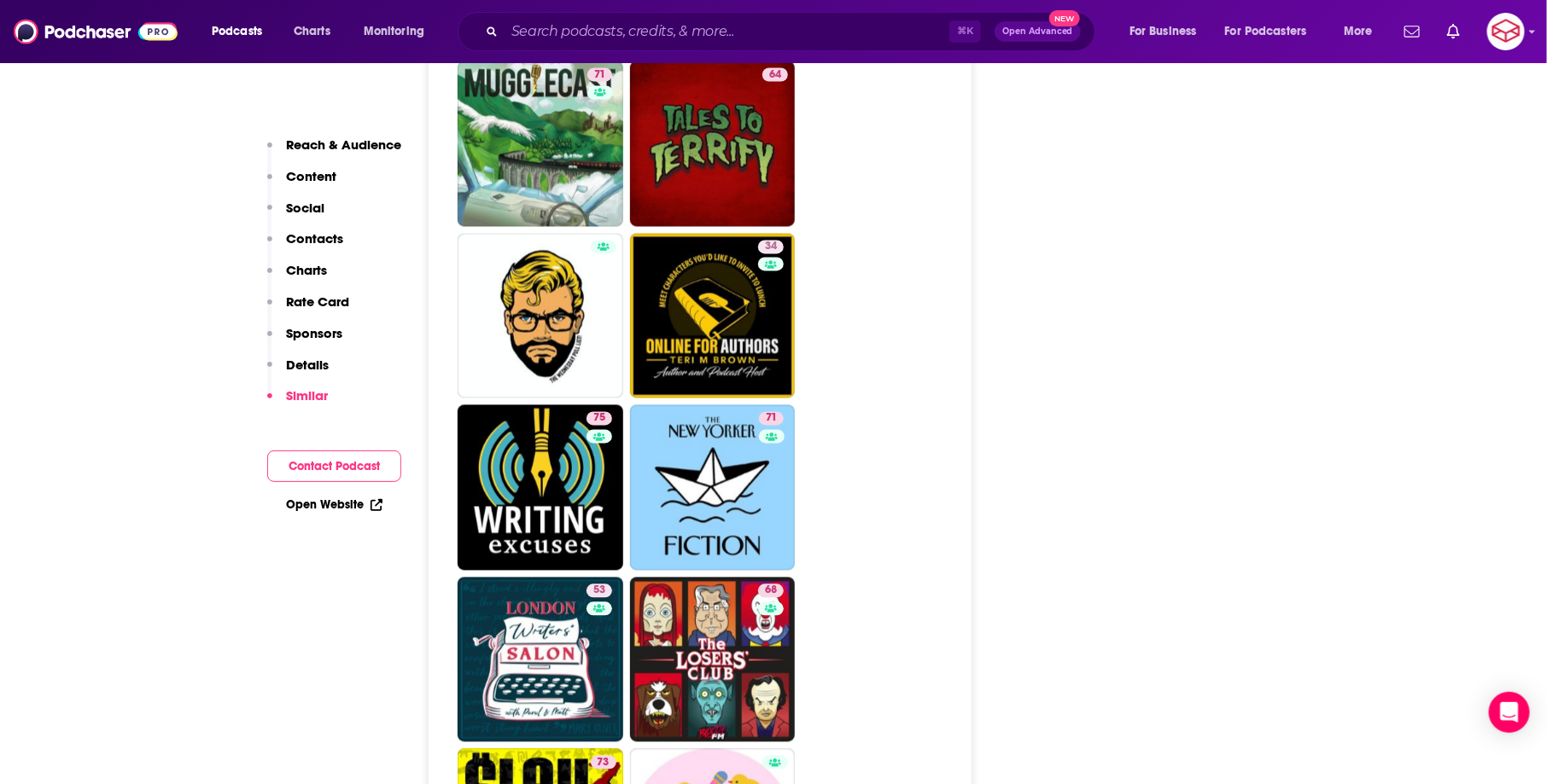
scroll to position [7644, 0]
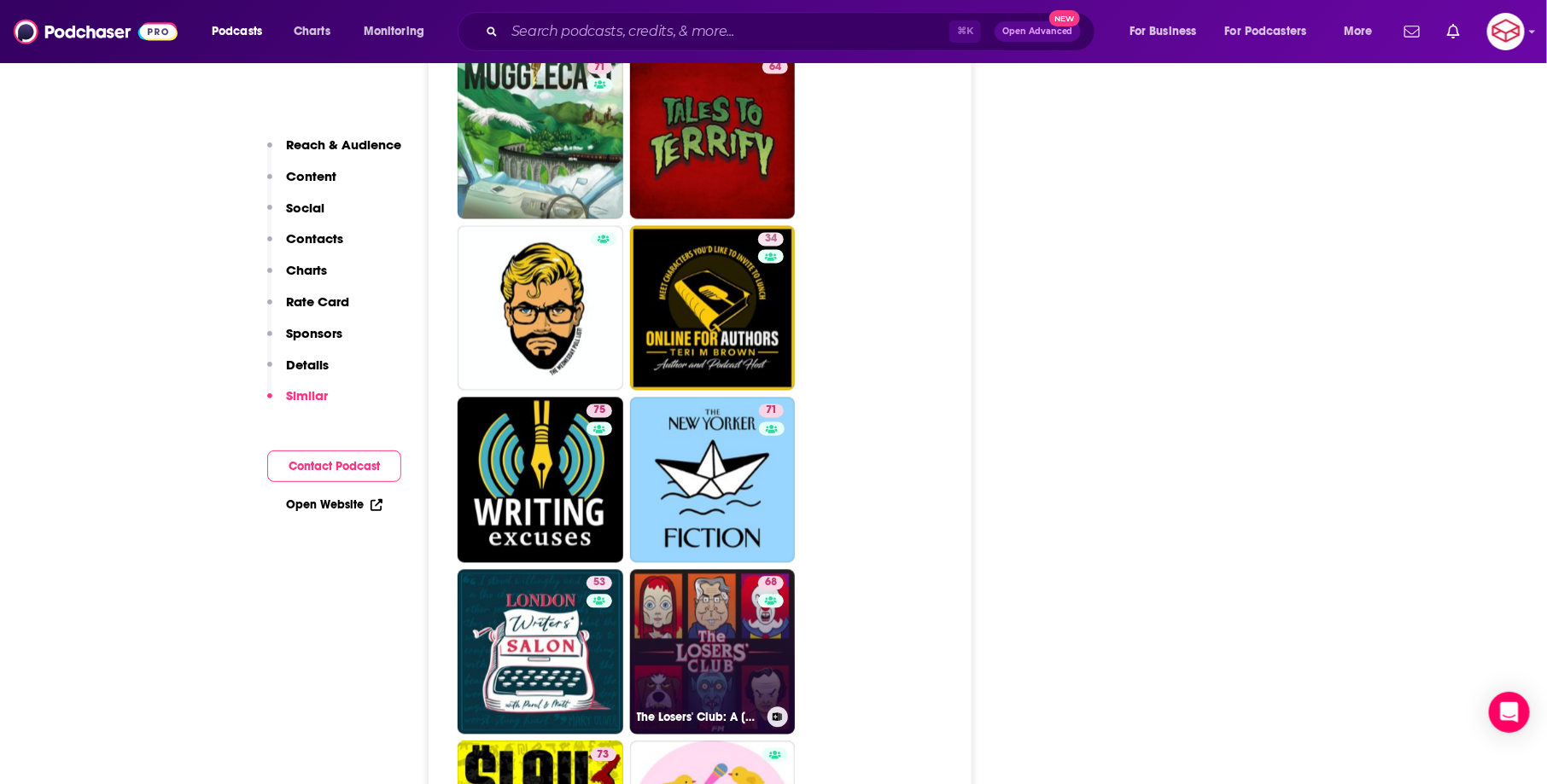
click at [710, 570] on link "68 The Losers' Club: A [PERSON_NAME] Podcast" at bounding box center [713, 653] width 166 height 166
type input "[URL][DOMAIN_NAME]"
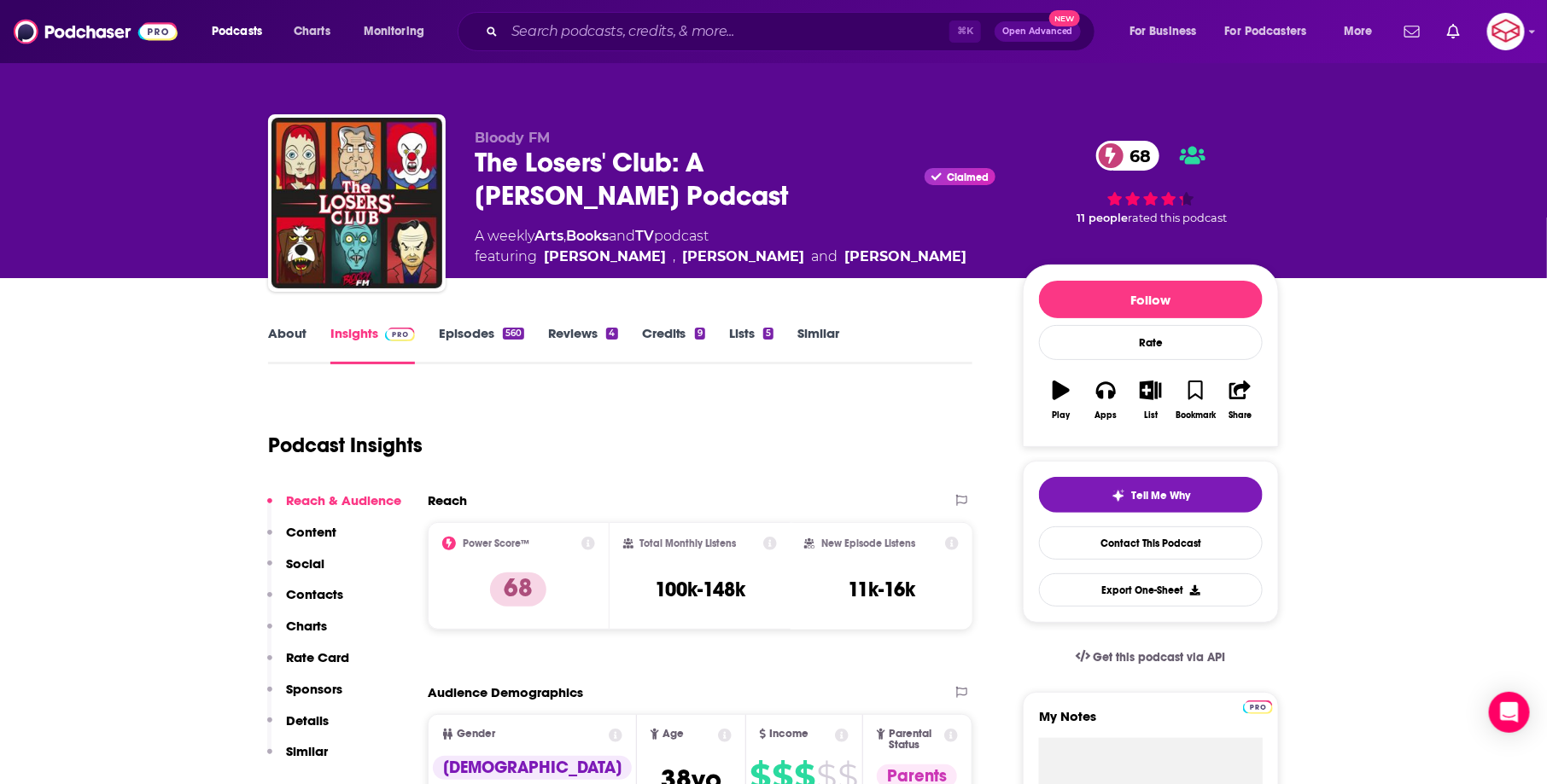
click at [303, 343] on link "About" at bounding box center [287, 345] width 38 height 39
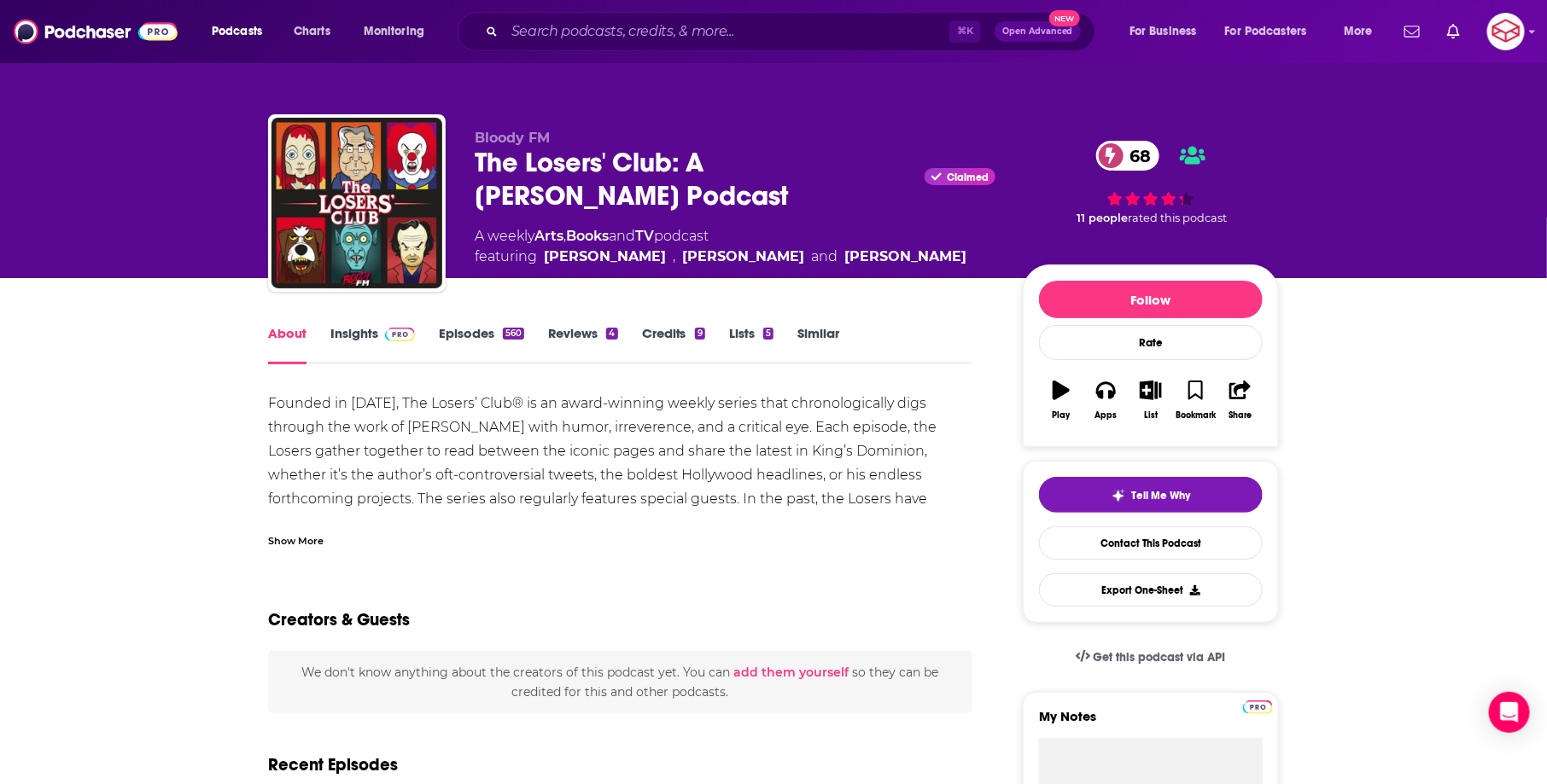
click at [373, 349] on link "Insights" at bounding box center [373, 345] width 85 height 39
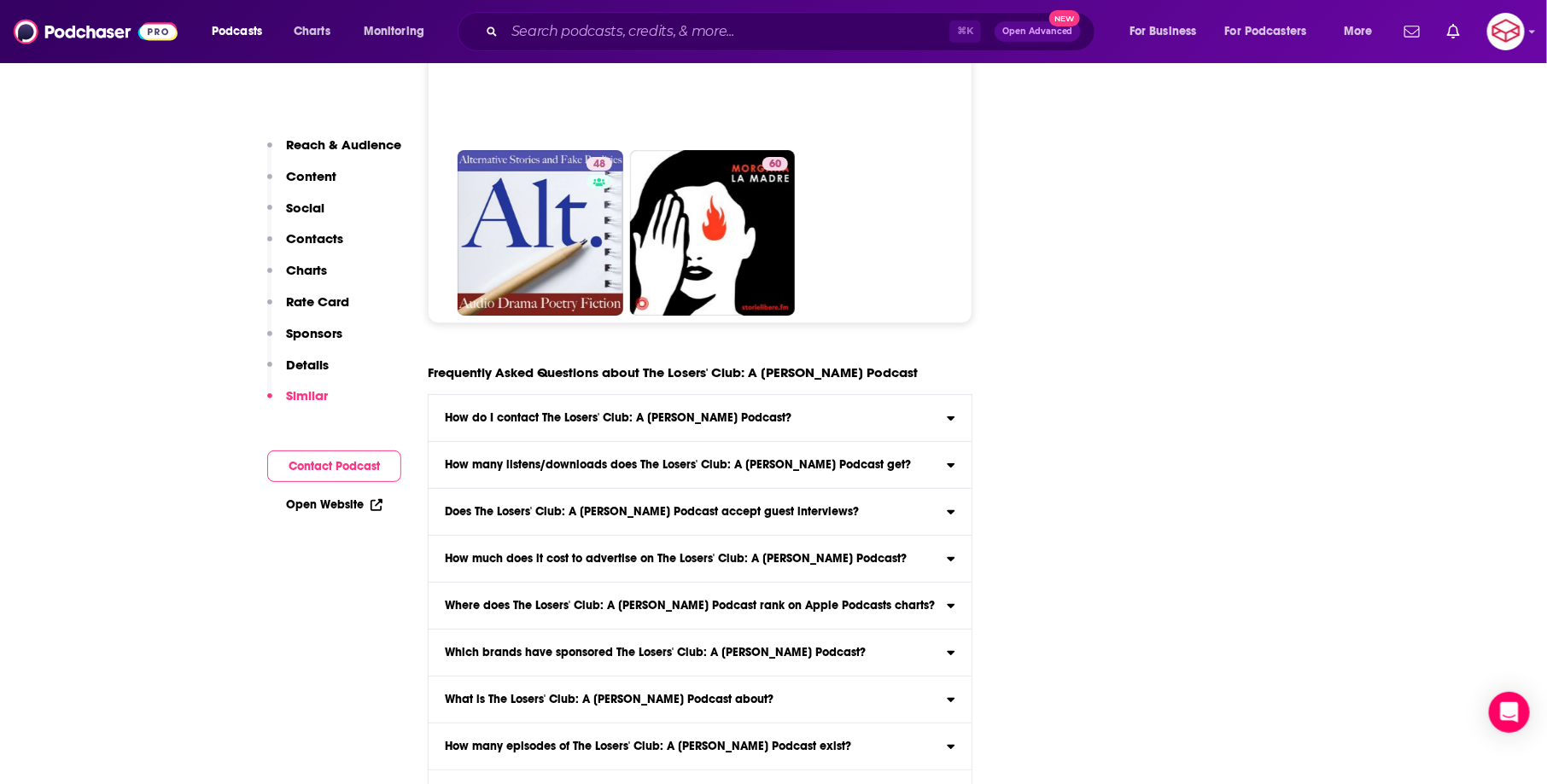
scroll to position [9352, 0]
